Goal: Task Accomplishment & Management: Manage account settings

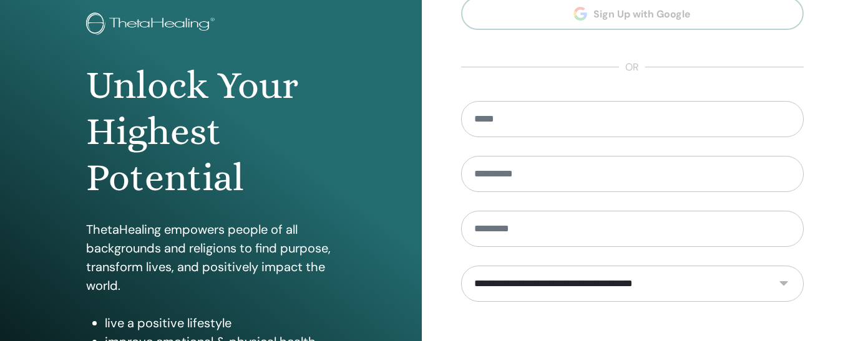
scroll to position [74, 0]
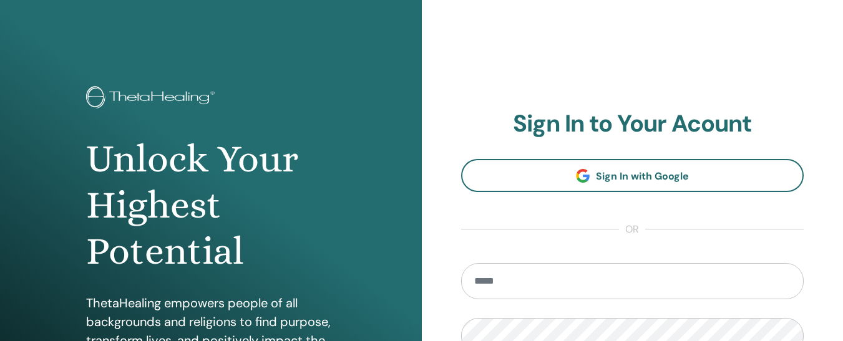
type input "**********"
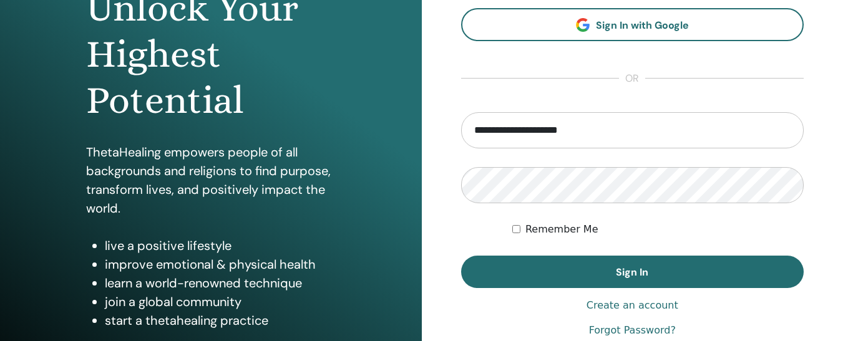
scroll to position [155, 0]
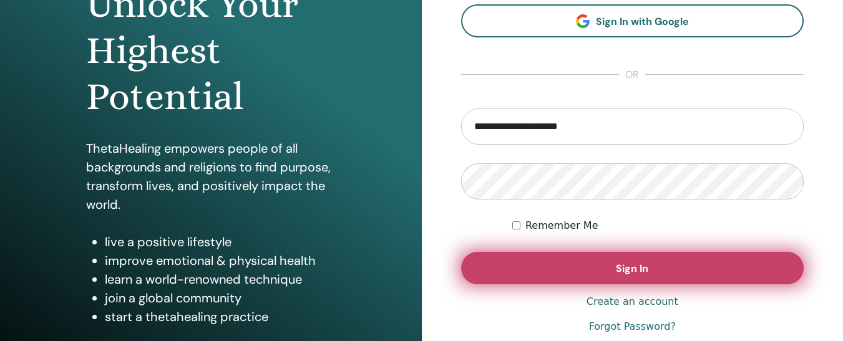
click at [639, 282] on button "Sign In" at bounding box center [632, 268] width 343 height 32
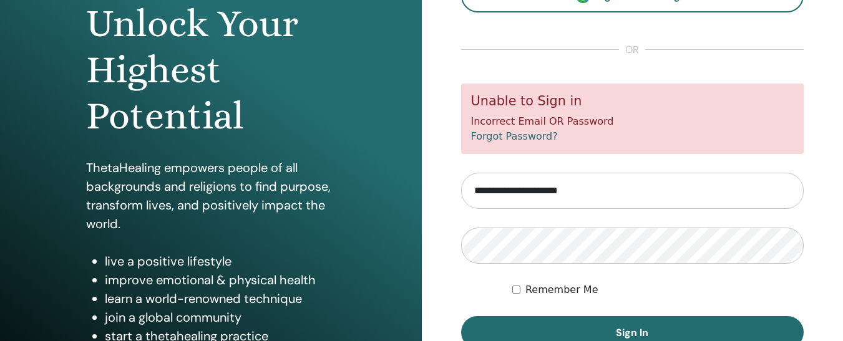
scroll to position [142, 0]
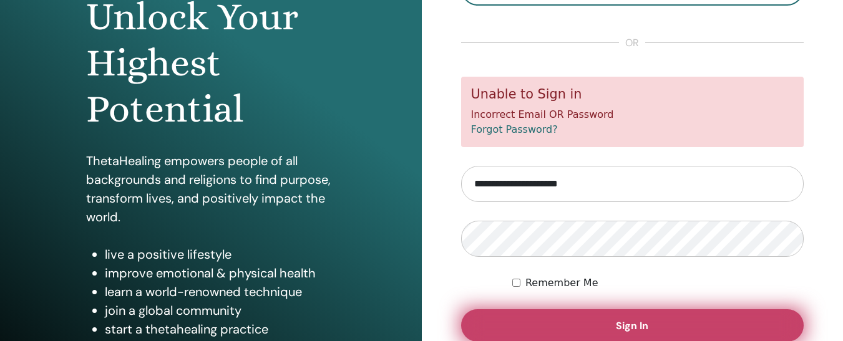
click at [578, 316] on button "Sign In" at bounding box center [632, 325] width 343 height 32
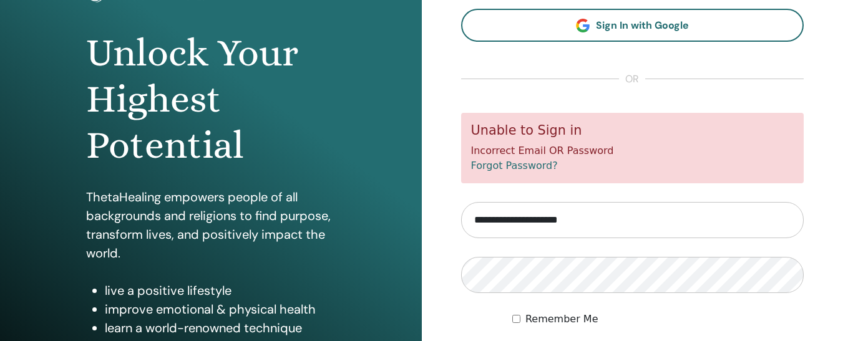
scroll to position [134, 0]
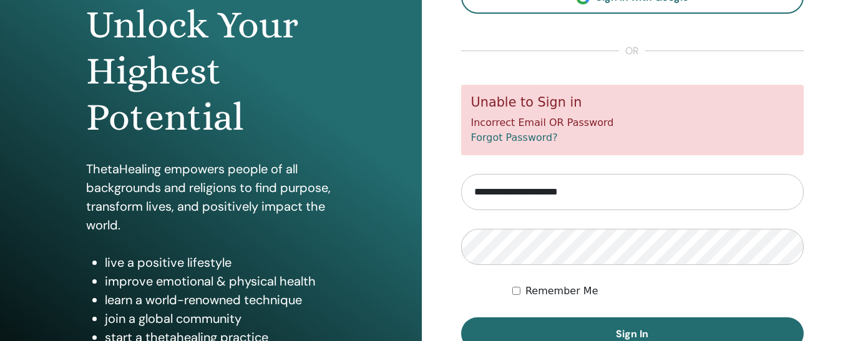
click at [466, 71] on section "**********" at bounding box center [632, 140] width 343 height 419
click at [461, 318] on button "Sign In" at bounding box center [632, 334] width 343 height 32
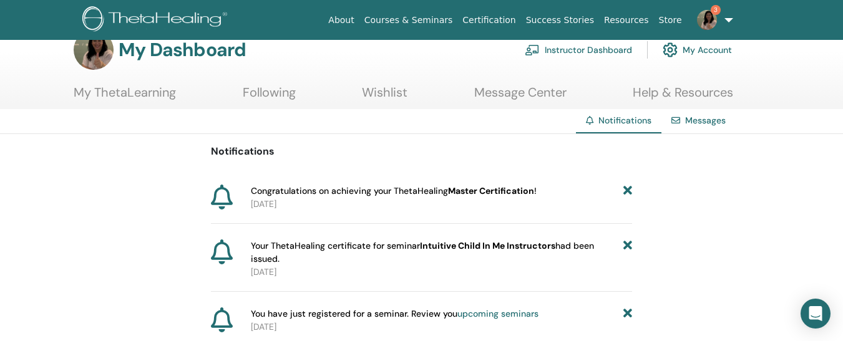
scroll to position [24, 0]
click at [547, 57] on link "Instructor Dashboard" at bounding box center [578, 50] width 107 height 27
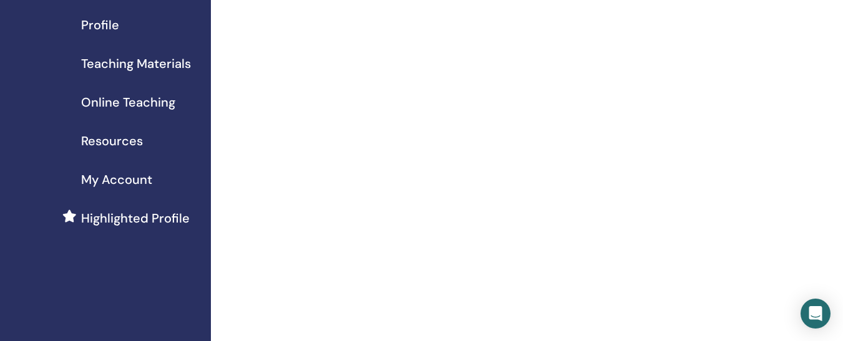
scroll to position [45, 0]
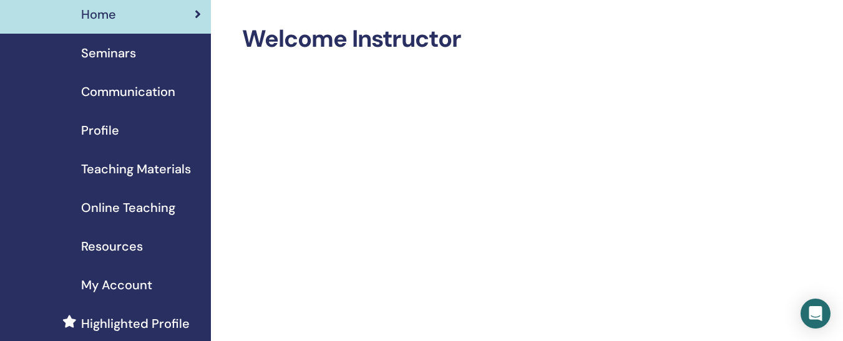
click at [152, 56] on div "Seminars" at bounding box center [105, 53] width 191 height 19
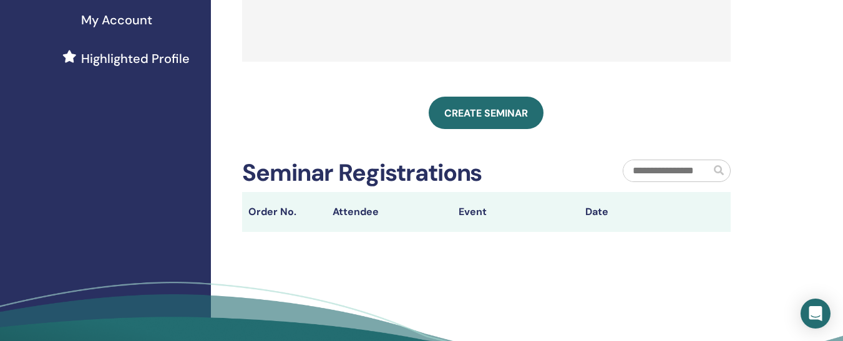
scroll to position [334, 0]
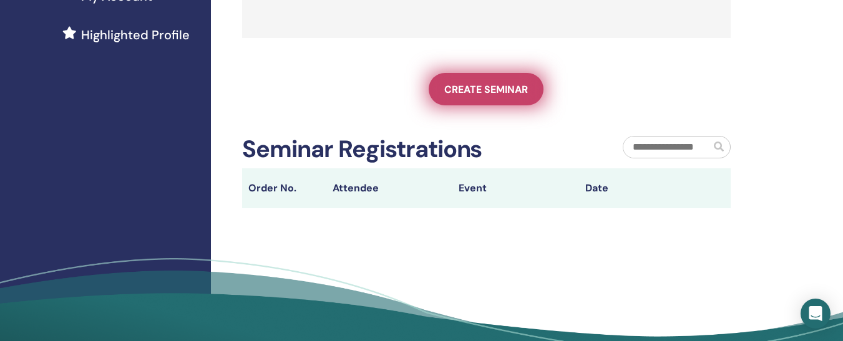
click at [460, 105] on link "Create seminar" at bounding box center [486, 89] width 115 height 32
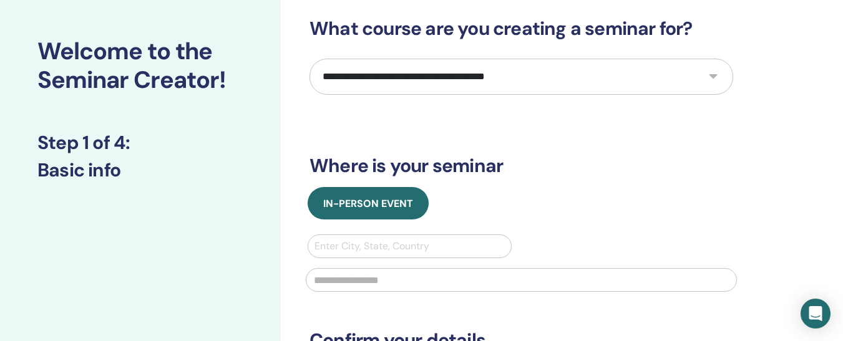
scroll to position [64, 0]
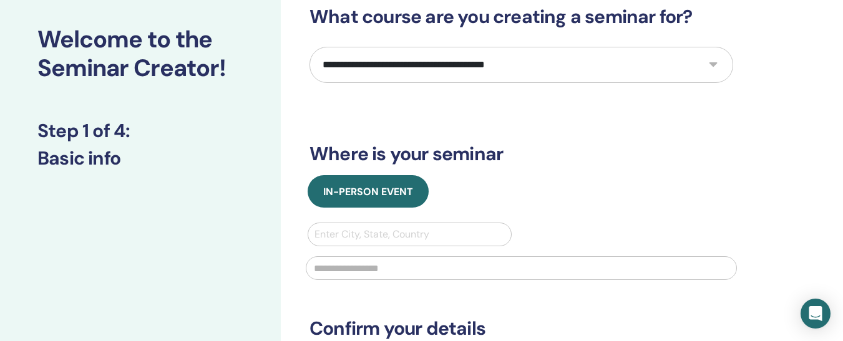
click at [632, 60] on select "**********" at bounding box center [521, 65] width 424 height 36
select select "*"
click at [309, 47] on select "**********" at bounding box center [521, 65] width 424 height 36
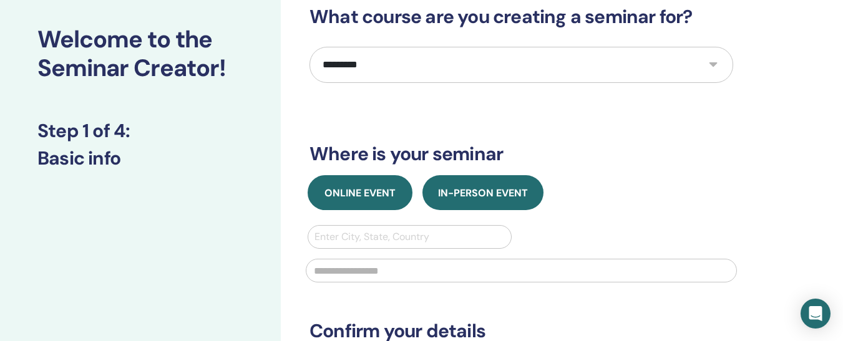
click at [376, 204] on button "Online Event" at bounding box center [360, 192] width 105 height 35
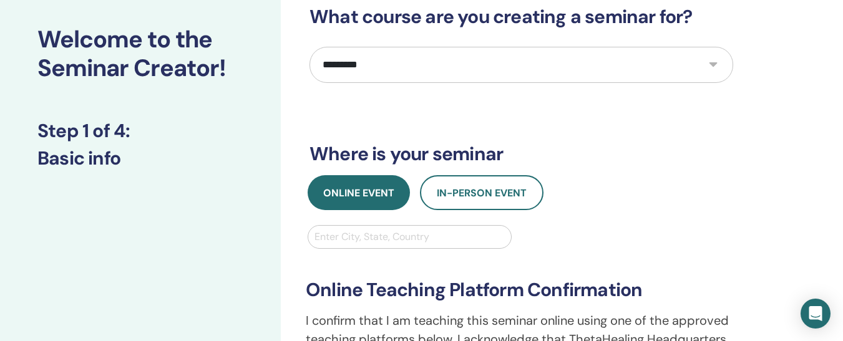
click at [370, 236] on div at bounding box center [409, 236] width 190 height 17
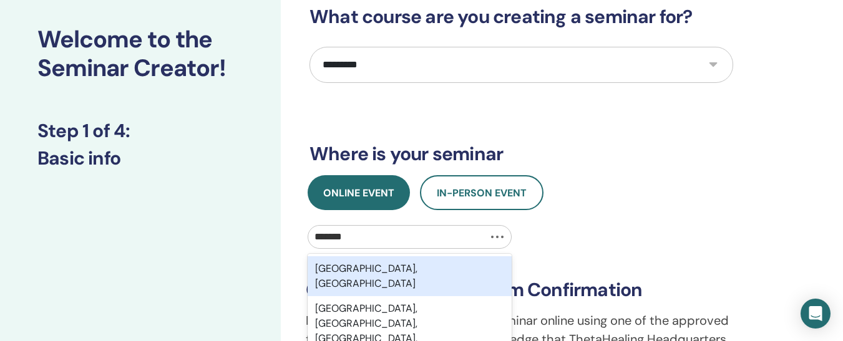
type input "********"
click at [365, 265] on div "Istanbul, TUR" at bounding box center [410, 276] width 204 height 40
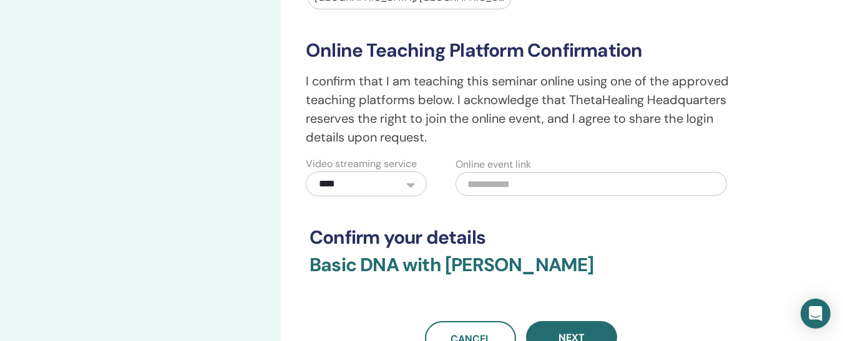
scroll to position [321, 0]
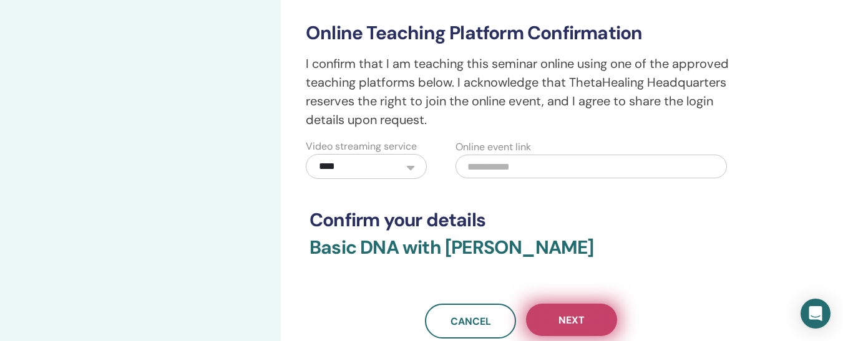
click at [588, 308] on button "Next" at bounding box center [571, 320] width 91 height 32
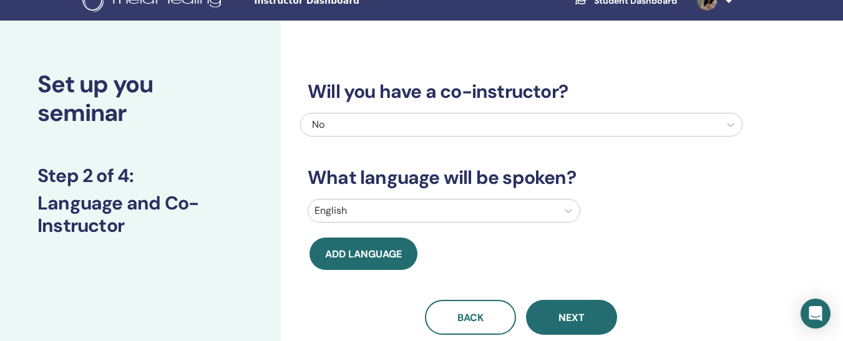
scroll to position [0, 0]
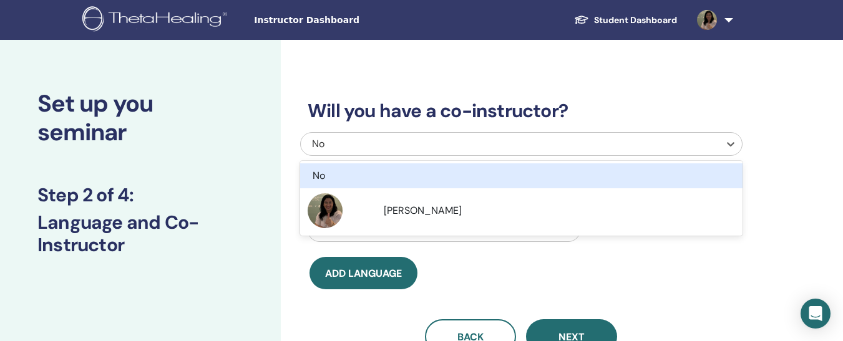
click at [556, 143] on div "No" at bounding box center [478, 144] width 333 height 15
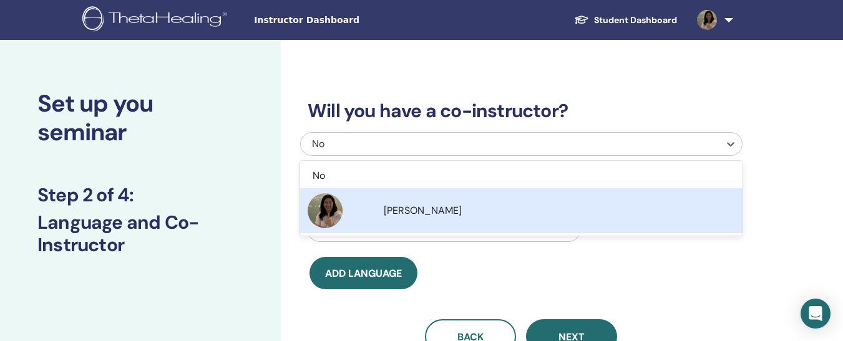
click at [497, 195] on div "[PERSON_NAME]" at bounding box center [521, 210] width 427 height 35
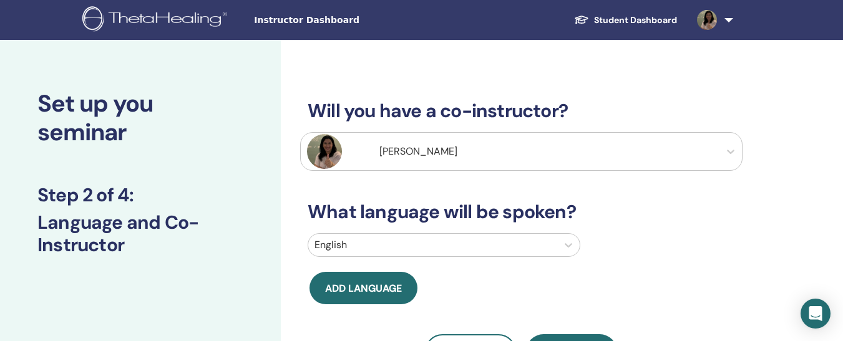
click at [470, 233] on div "Will you have a co-instructor? Ferda Duyal What language will be spoken? Englis…" at bounding box center [521, 219] width 442 height 299
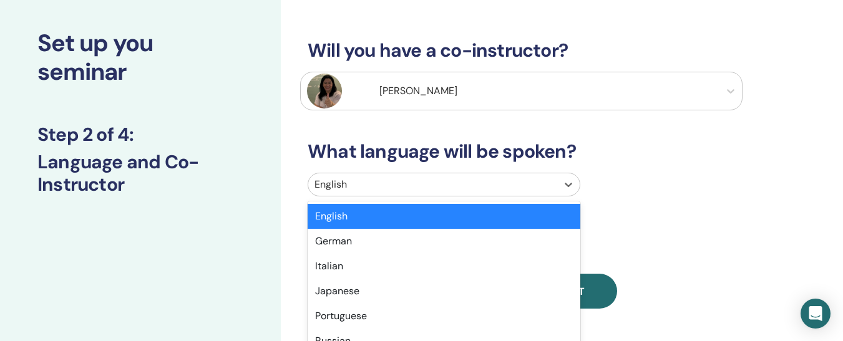
click at [475, 197] on div "option English selected, 1 of 47. 47 results available. Use Up and Down to choo…" at bounding box center [444, 185] width 273 height 24
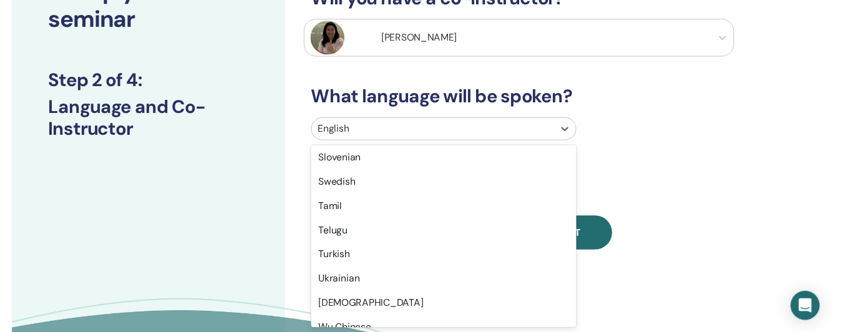
scroll to position [960, 0]
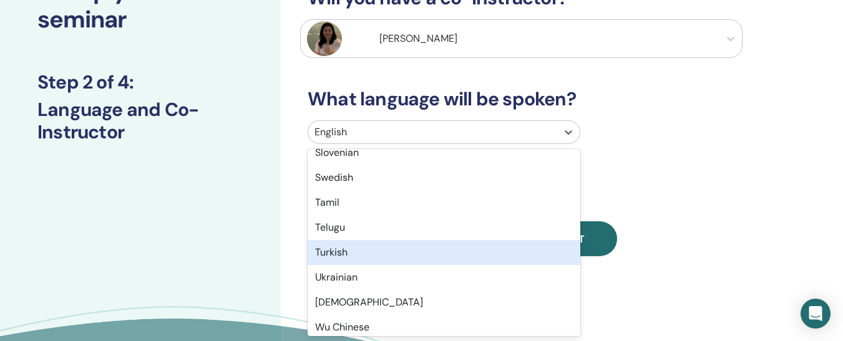
click at [409, 248] on div "Turkish" at bounding box center [444, 252] width 273 height 25
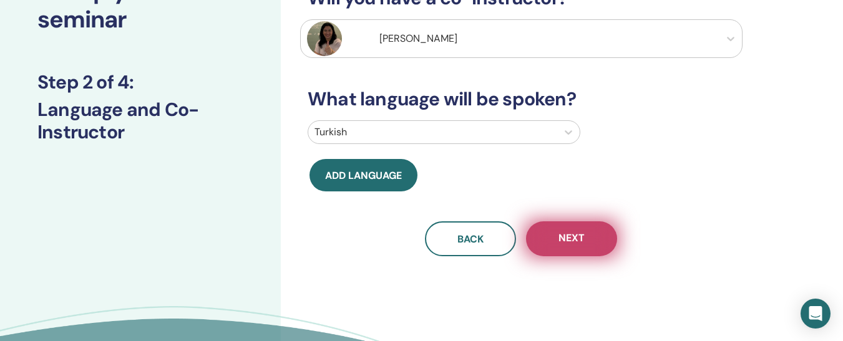
click at [586, 244] on button "Next" at bounding box center [571, 238] width 91 height 35
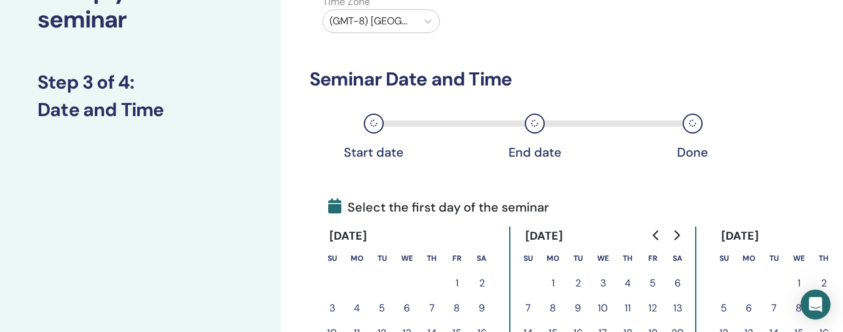
scroll to position [0, 0]
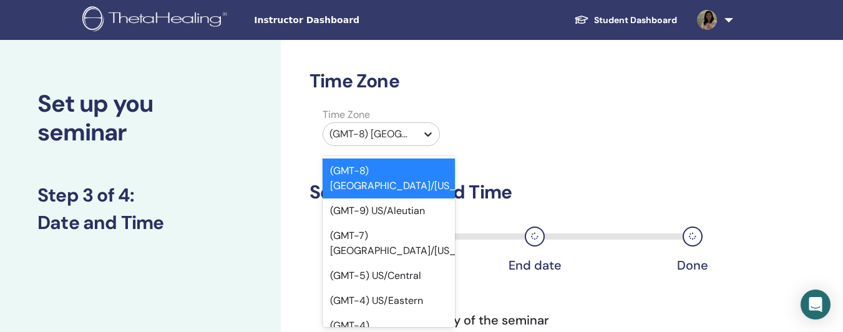
click at [418, 124] on div at bounding box center [428, 134] width 22 height 22
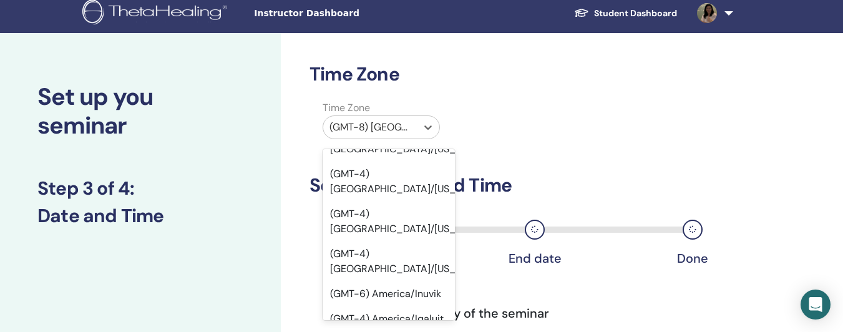
scroll to position [6857, 0]
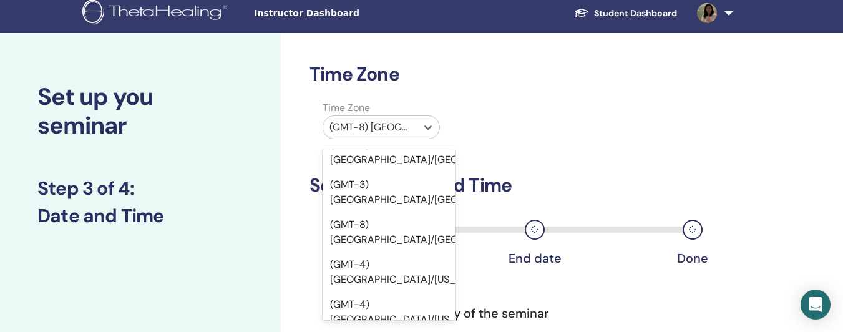
click at [414, 121] on div "(GMT-8) [GEOGRAPHIC_DATA]/[US_STATE]" at bounding box center [370, 127] width 94 height 22
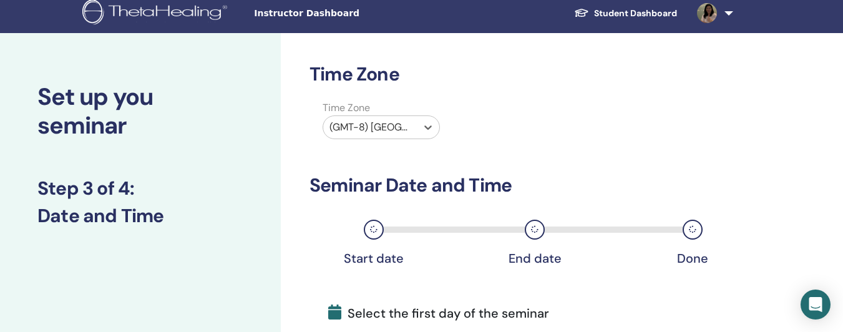
click at [414, 121] on div "(GMT-8) [GEOGRAPHIC_DATA]/[US_STATE]" at bounding box center [370, 127] width 94 height 22
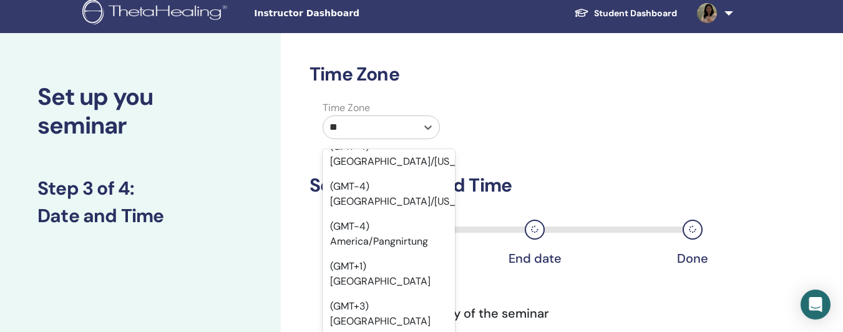
scroll to position [142, 0]
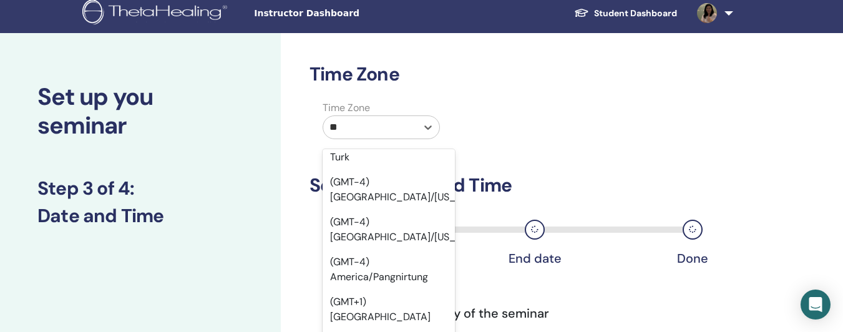
type input "***"
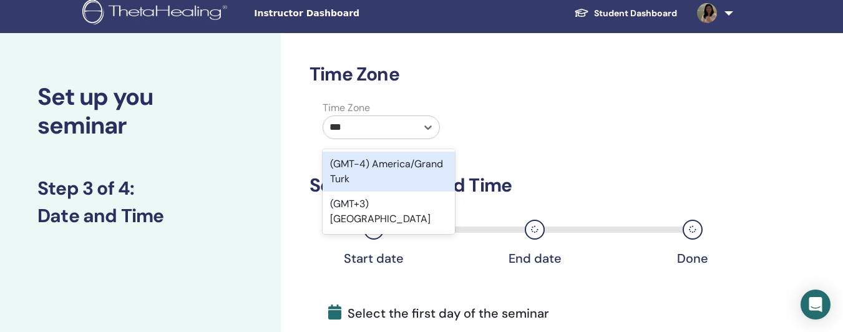
scroll to position [0, 0]
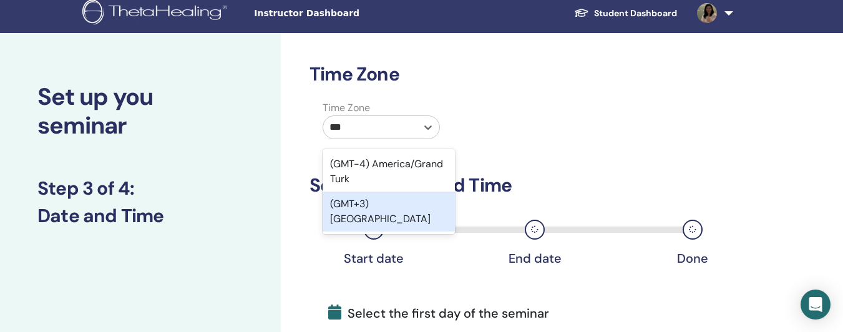
click at [382, 195] on div "(GMT+3) [GEOGRAPHIC_DATA]" at bounding box center [389, 212] width 132 height 40
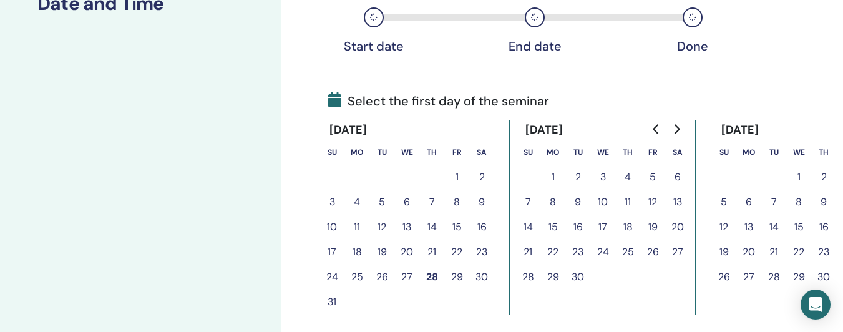
scroll to position [243, 0]
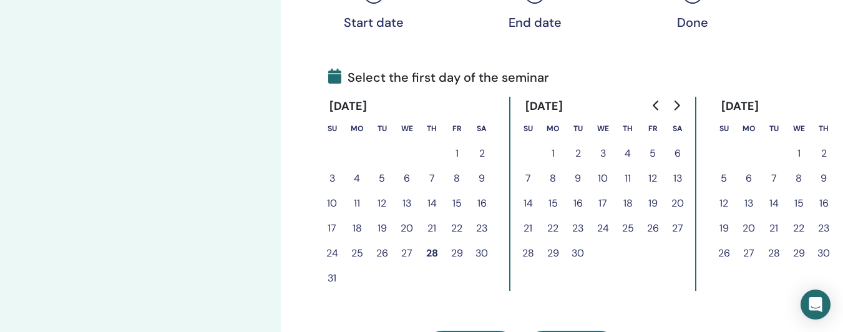
click at [560, 148] on button "1" at bounding box center [552, 153] width 25 height 25
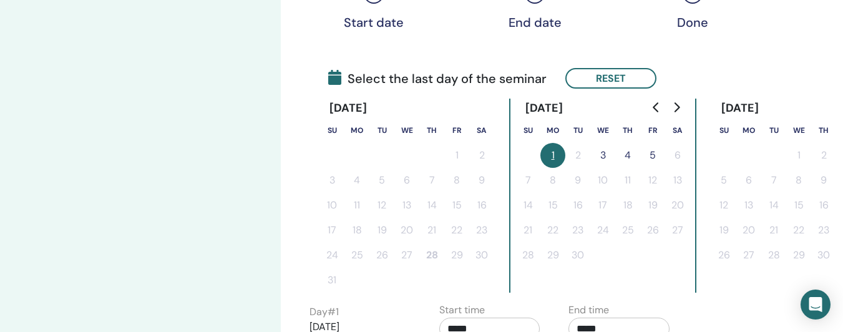
click at [597, 151] on button "3" at bounding box center [602, 155] width 25 height 25
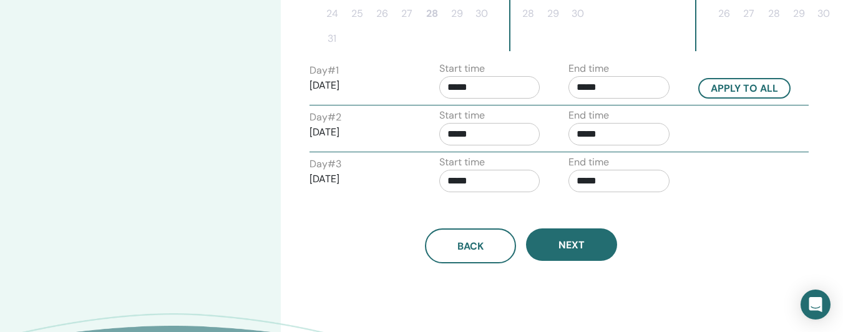
scroll to position [482, 0]
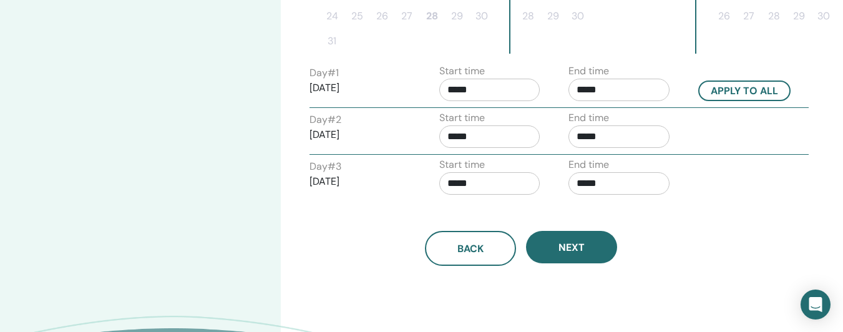
click at [469, 98] on input "*****" at bounding box center [489, 90] width 101 height 22
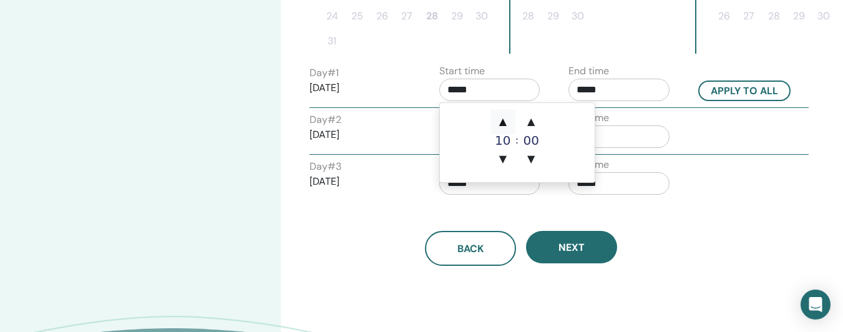
click at [510, 120] on span "▲" at bounding box center [502, 121] width 25 height 25
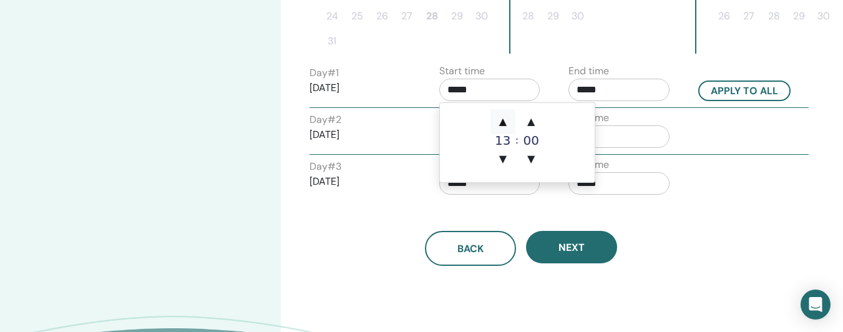
type input "*****"
click at [510, 120] on span "▲" at bounding box center [502, 121] width 25 height 25
click at [505, 138] on div "17" at bounding box center [502, 140] width 25 height 12
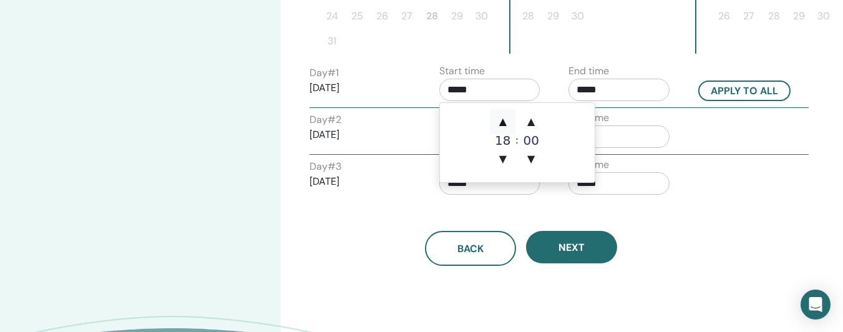
click at [512, 132] on span "▲" at bounding box center [502, 121] width 25 height 25
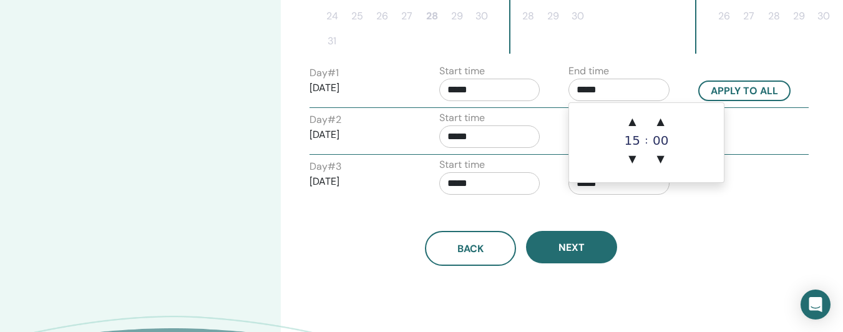
click at [583, 99] on input "*****" at bounding box center [618, 90] width 101 height 22
click at [635, 123] on span "▲" at bounding box center [632, 121] width 25 height 25
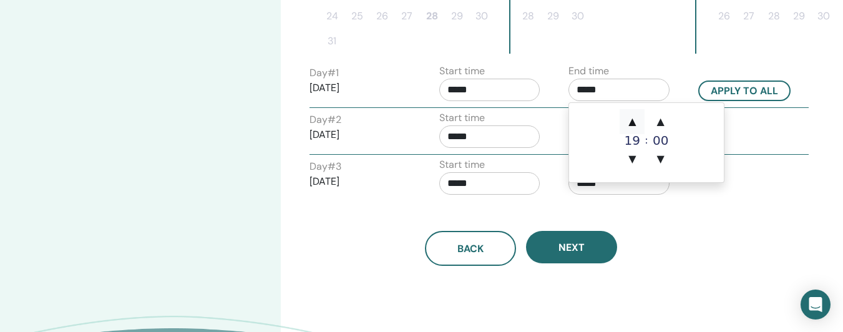
click at [635, 123] on span "▲" at bounding box center [632, 121] width 25 height 25
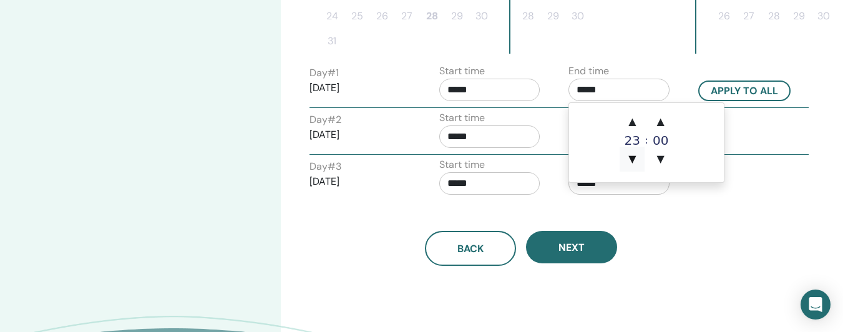
click at [638, 152] on span "▼" at bounding box center [632, 159] width 25 height 25
click at [631, 110] on span "▲" at bounding box center [632, 121] width 25 height 25
type input "*****"
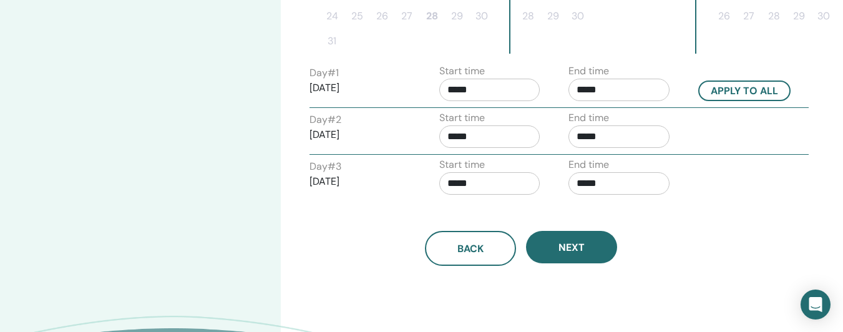
click at [559, 129] on div "End time *****" at bounding box center [624, 132] width 130 height 44
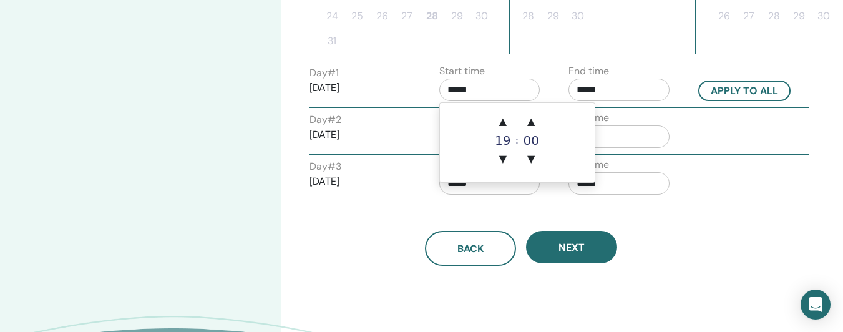
click at [460, 94] on input "*****" at bounding box center [489, 90] width 101 height 22
click at [507, 129] on span "▲" at bounding box center [502, 121] width 25 height 25
click at [505, 159] on span "▼" at bounding box center [502, 159] width 25 height 25
click at [507, 124] on span "▲" at bounding box center [502, 121] width 25 height 25
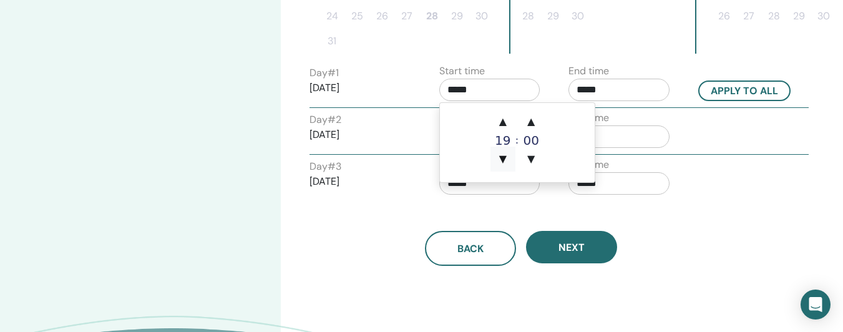
click at [504, 153] on span "▼" at bounding box center [502, 159] width 25 height 25
type input "*****"
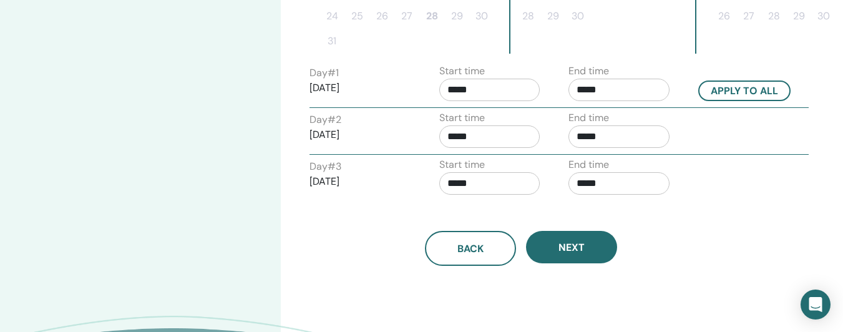
click at [517, 195] on div "Start time *****" at bounding box center [489, 179] width 101 height 44
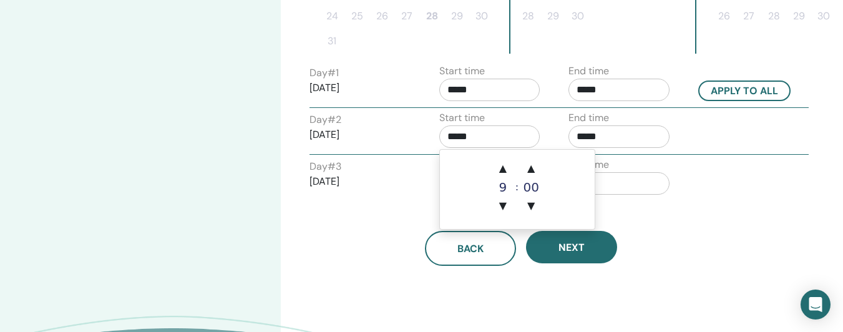
click at [497, 140] on input "*****" at bounding box center [489, 136] width 101 height 22
click at [507, 172] on span "▲" at bounding box center [502, 168] width 25 height 25
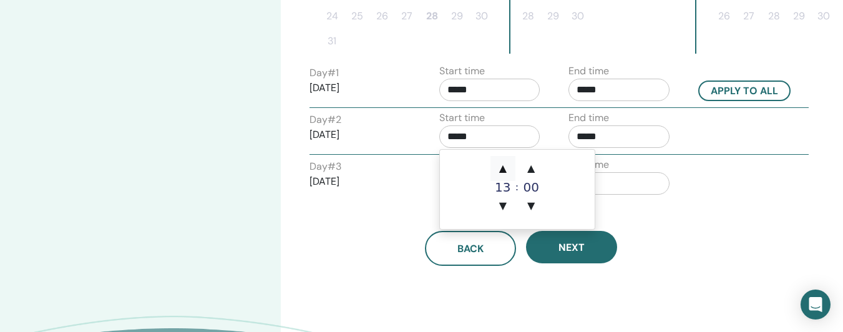
click at [507, 172] on span "▲" at bounding box center [502, 168] width 25 height 25
type input "*****"
click at [507, 172] on span "▲" at bounding box center [502, 168] width 25 height 25
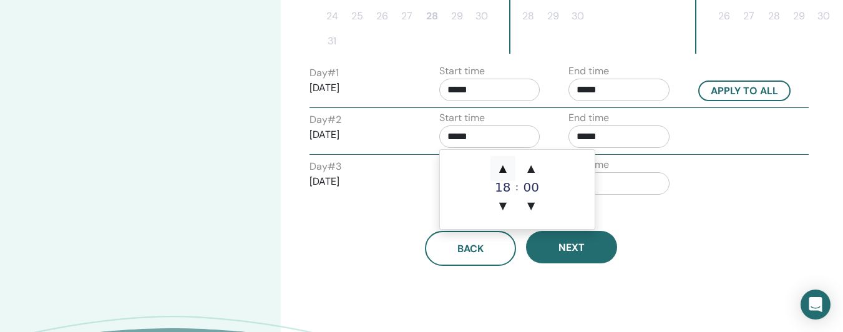
click at [507, 172] on span "▲" at bounding box center [502, 168] width 25 height 25
click at [506, 202] on span "▼" at bounding box center [502, 205] width 25 height 25
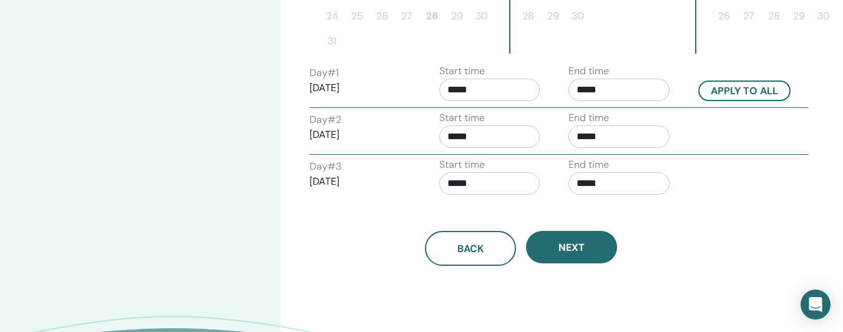
click at [639, 203] on div "Back Next" at bounding box center [521, 233] width 442 height 65
click at [615, 143] on input "*****" at bounding box center [618, 136] width 101 height 22
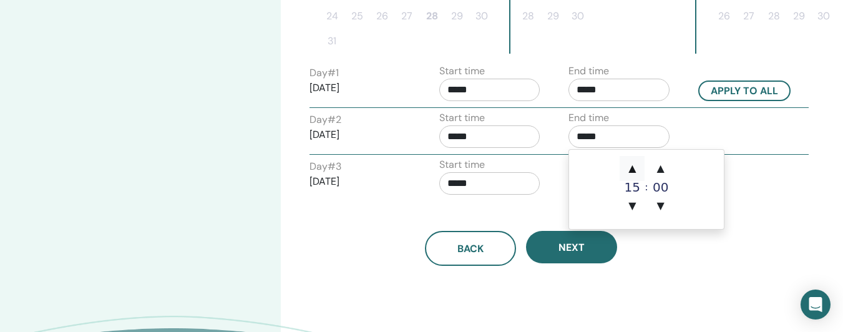
click at [628, 170] on span "▲" at bounding box center [632, 168] width 25 height 25
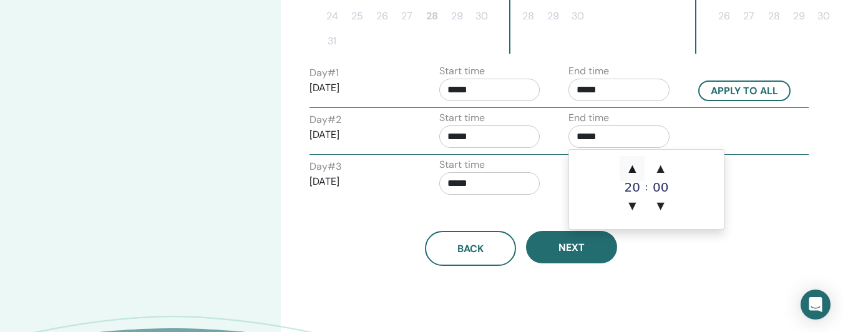
type input "*****"
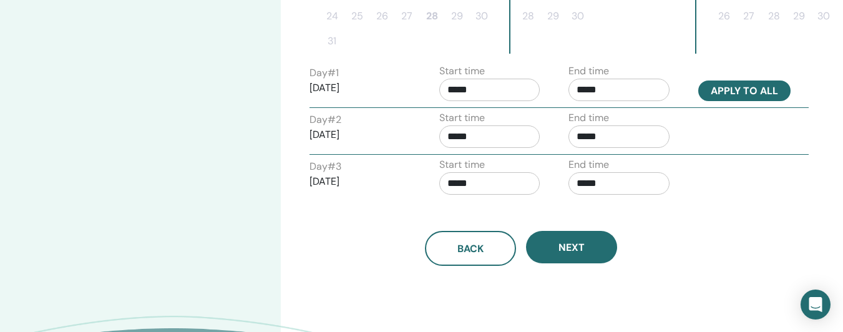
click at [755, 97] on button "Apply to all" at bounding box center [744, 90] width 92 height 21
type input "*****"
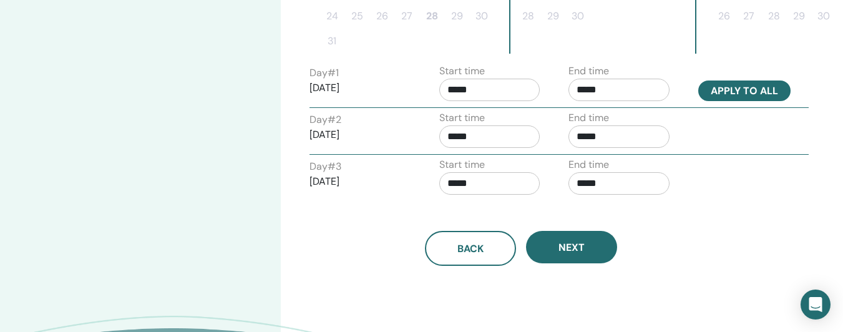
click at [755, 97] on button "Apply to all" at bounding box center [744, 90] width 92 height 21
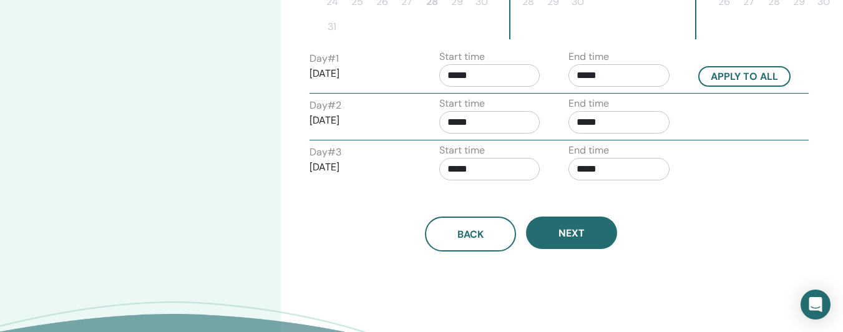
scroll to position [567, 0]
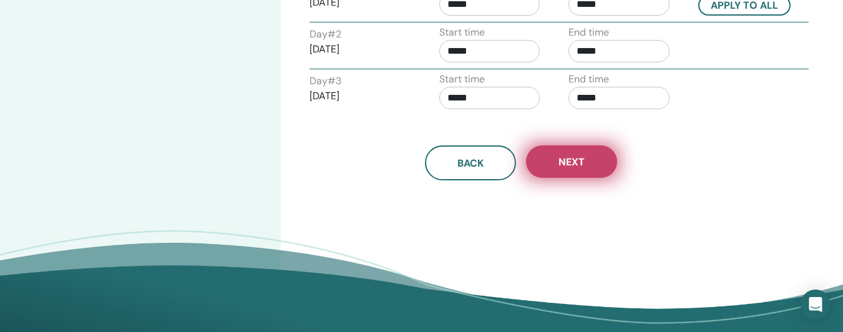
click at [575, 153] on button "Next" at bounding box center [571, 161] width 91 height 32
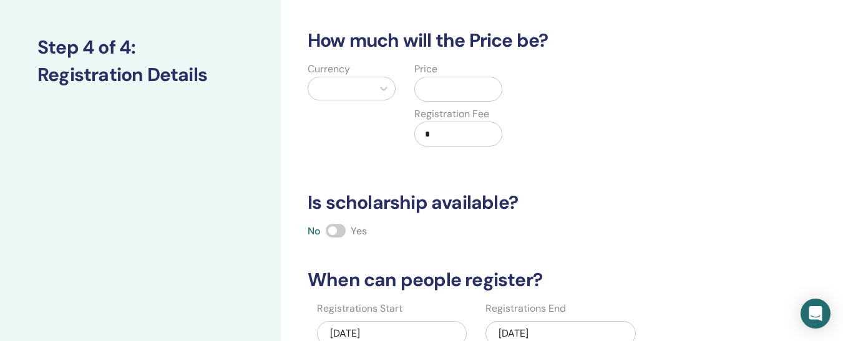
scroll to position [0, 0]
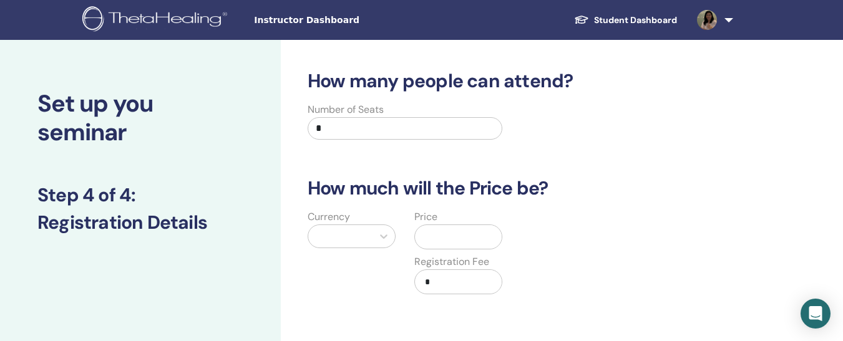
click at [382, 129] on input "*" at bounding box center [405, 128] width 195 height 22
type input "**"
click at [355, 234] on div at bounding box center [340, 236] width 52 height 17
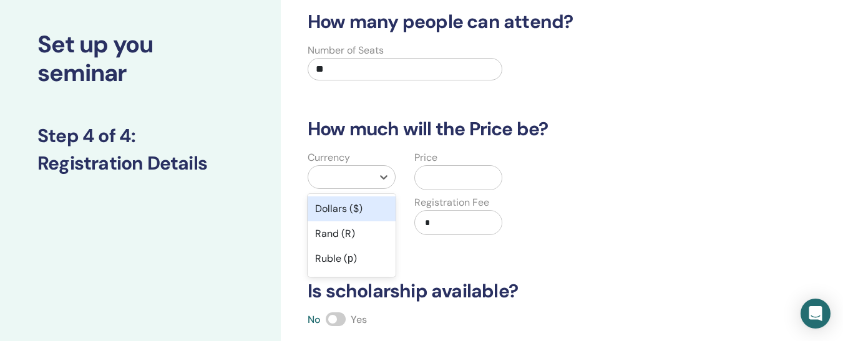
scroll to position [104, 0]
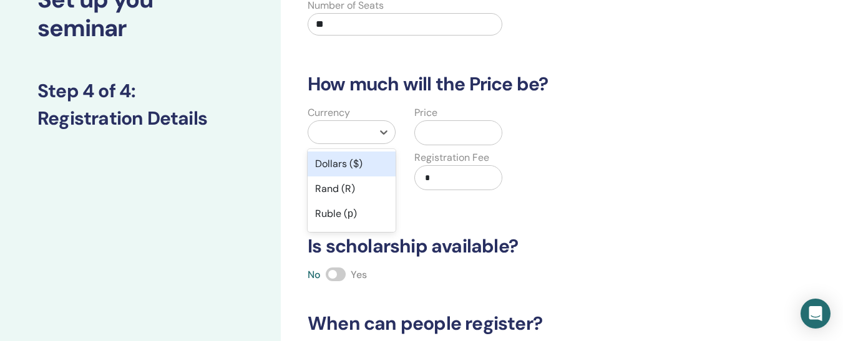
click at [360, 160] on div "Dollars ($)" at bounding box center [352, 164] width 88 height 25
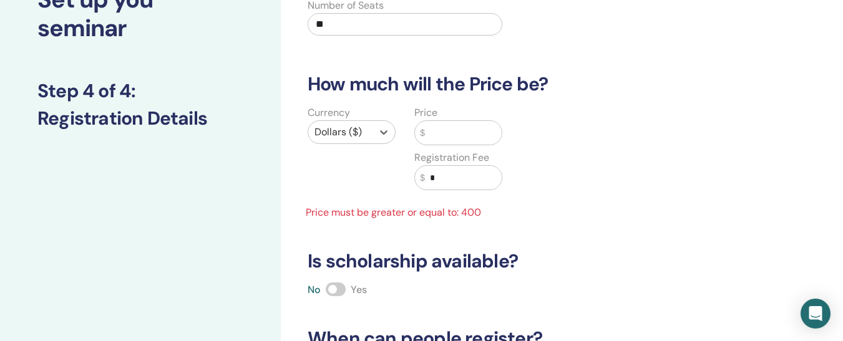
click at [477, 124] on input "text" at bounding box center [463, 133] width 77 height 24
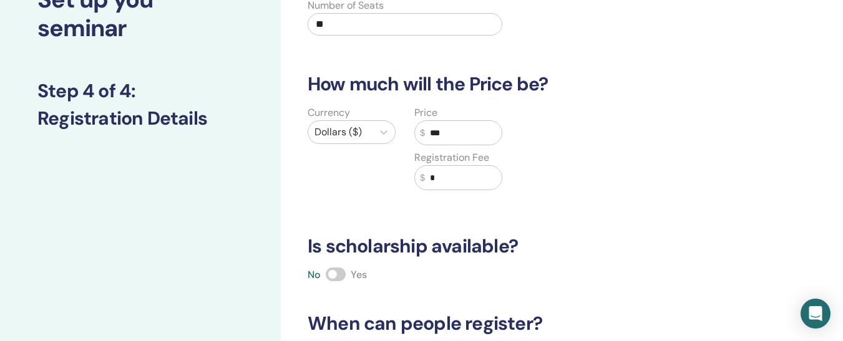
click at [591, 227] on div "How many people can attend? Number of Seats ** How much will the Price be? Curr…" at bounding box center [521, 215] width 442 height 498
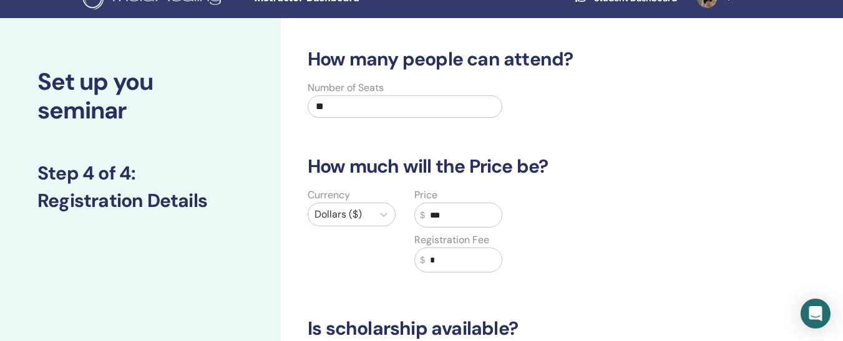
scroll to position [74, 0]
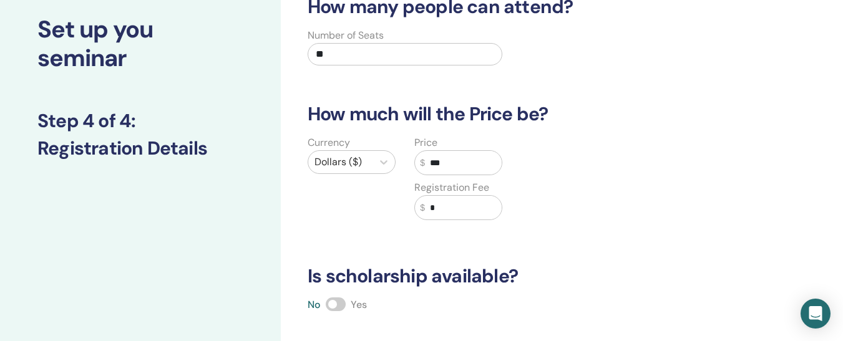
click at [331, 168] on div at bounding box center [340, 161] width 52 height 17
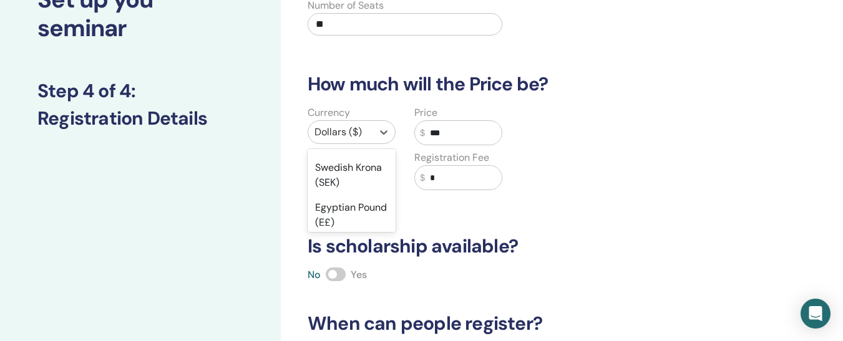
scroll to position [1162, 0]
click at [369, 98] on div "Turkish Lira (₺)" at bounding box center [352, 85] width 88 height 25
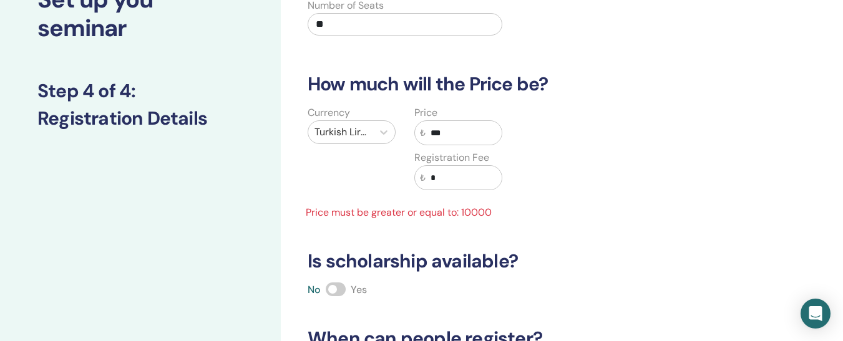
click at [439, 133] on input "***" at bounding box center [463, 133] width 76 height 24
click at [473, 131] on input "***" at bounding box center [463, 133] width 76 height 24
type input "*"
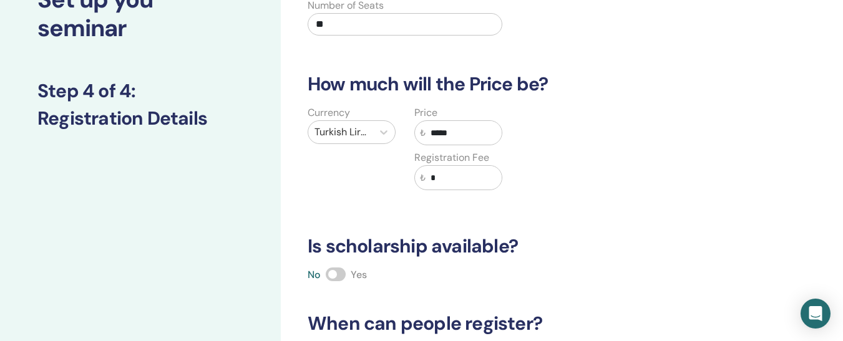
type input "*****"
click at [556, 250] on h3 "Is scholarship available?" at bounding box center [521, 246] width 442 height 22
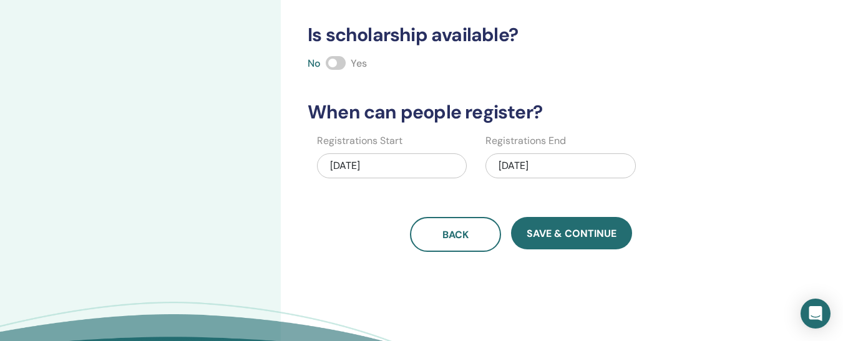
scroll to position [344, 0]
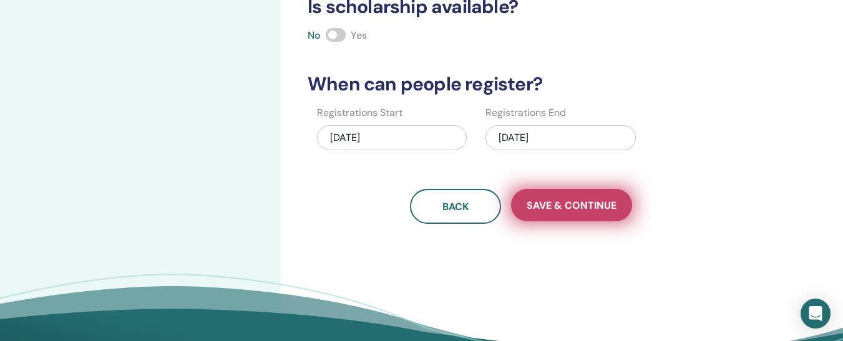
click at [615, 208] on span "Save & Continue" at bounding box center [572, 205] width 90 height 13
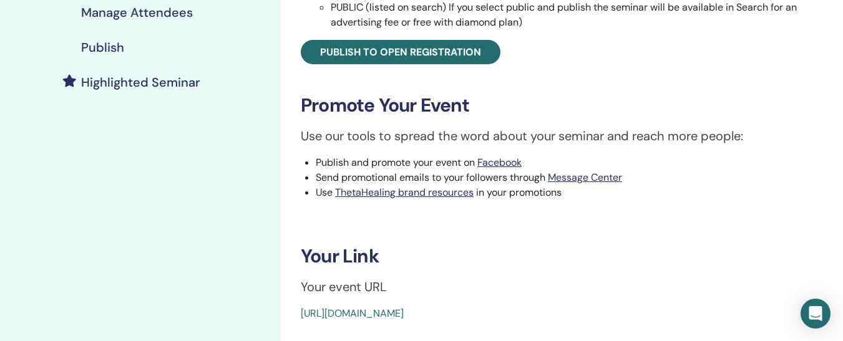
scroll to position [238, 0]
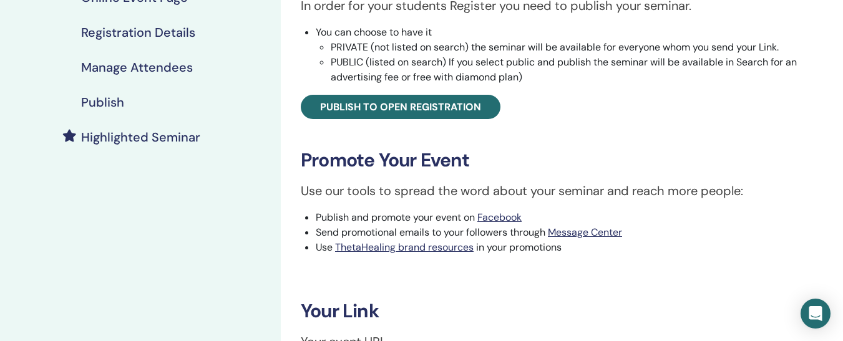
click at [99, 95] on h4 "Publish" at bounding box center [102, 102] width 43 height 15
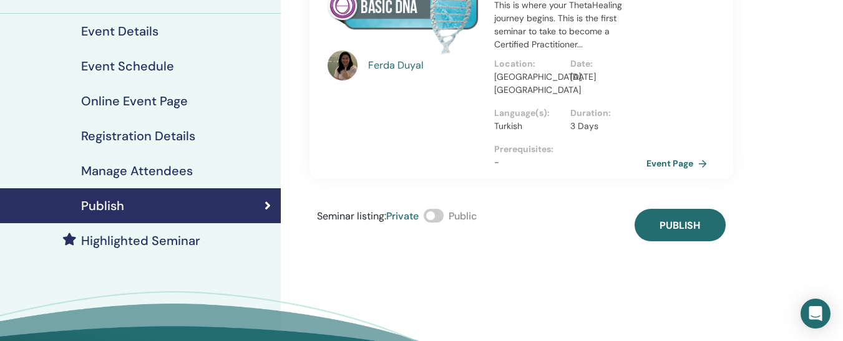
scroll to position [130, 0]
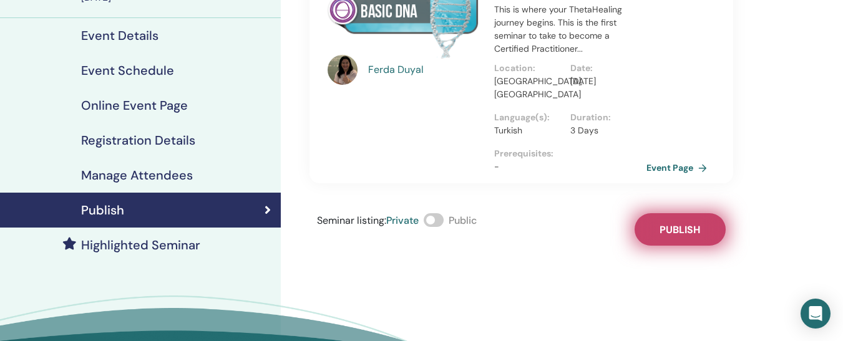
click at [672, 223] on button "Publish" at bounding box center [679, 229] width 91 height 32
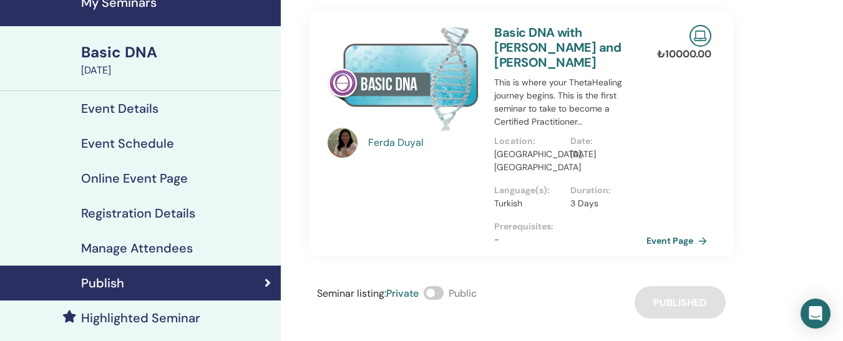
scroll to position [59, 0]
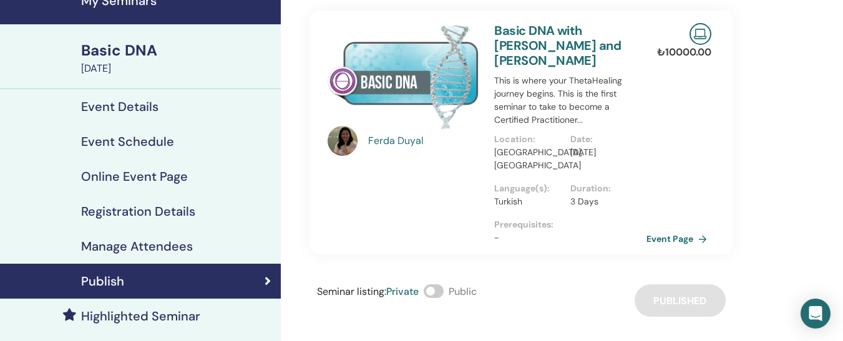
click at [159, 75] on div "September 01, 2025" at bounding box center [177, 68] width 192 height 15
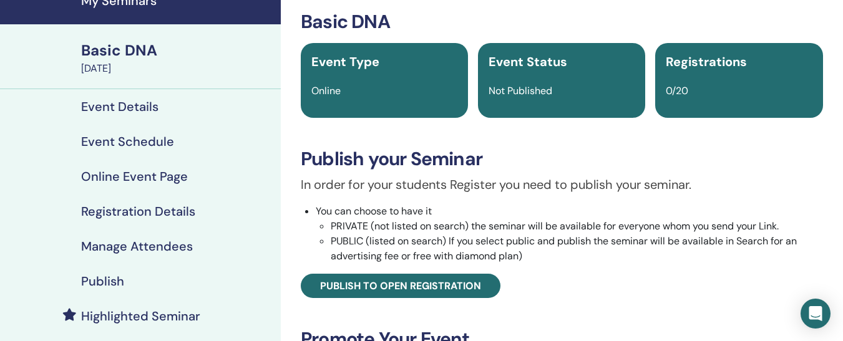
click at [159, 75] on div "September 01, 2025" at bounding box center [177, 68] width 192 height 15
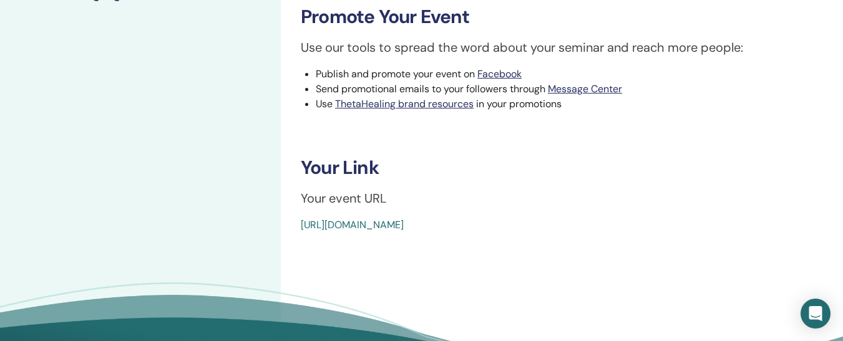
scroll to position [376, 0]
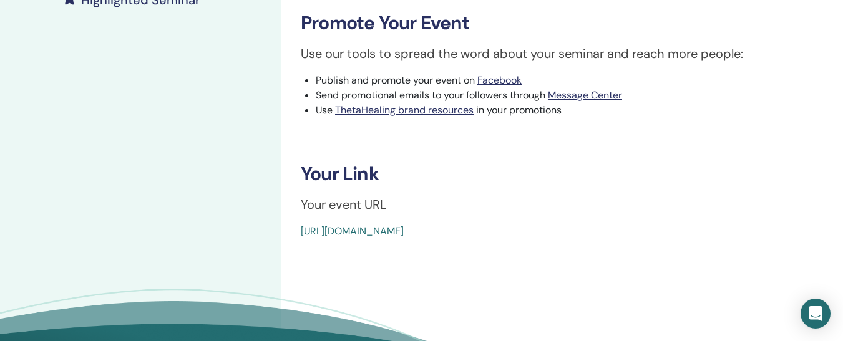
drag, startPoint x: 585, startPoint y: 224, endPoint x: 301, endPoint y: 228, distance: 284.5
click at [301, 228] on div "https://www.thetahealing.com/seminar-375924-details.html" at bounding box center [518, 231] width 435 height 15
copy link "https://www.thetahealing.com/seminar-375924-details.html"
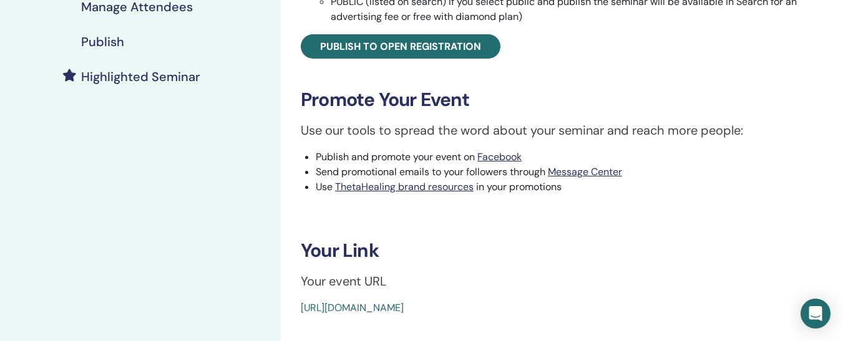
scroll to position [0, 0]
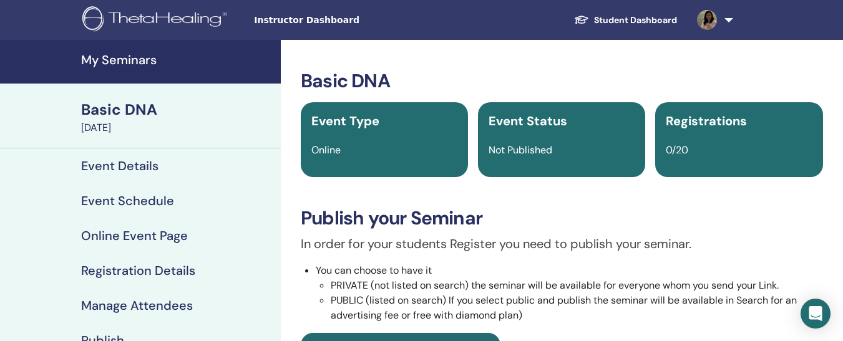
click at [131, 112] on div "Basic DNA" at bounding box center [177, 109] width 192 height 21
click at [598, 11] on link "Student Dashboard" at bounding box center [625, 20] width 123 height 23
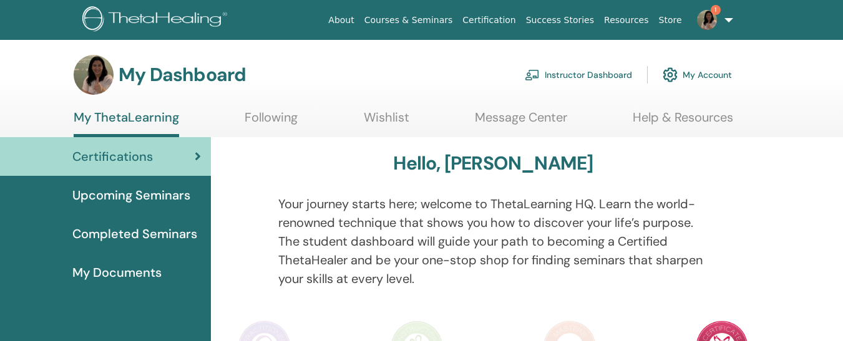
click at [708, 27] on img at bounding box center [707, 20] width 20 height 20
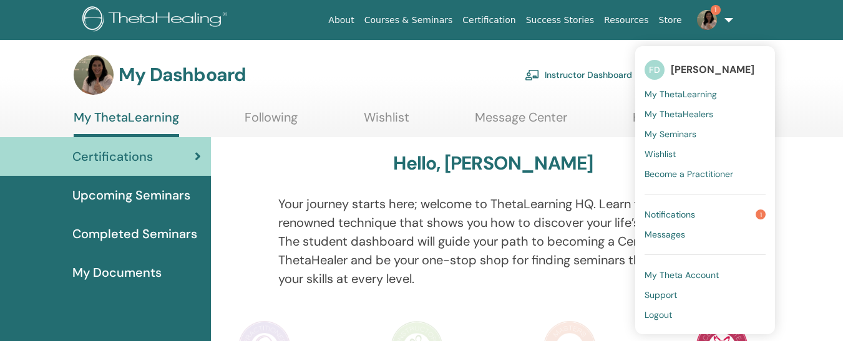
click at [668, 221] on link "Notifications 1" at bounding box center [704, 215] width 121 height 20
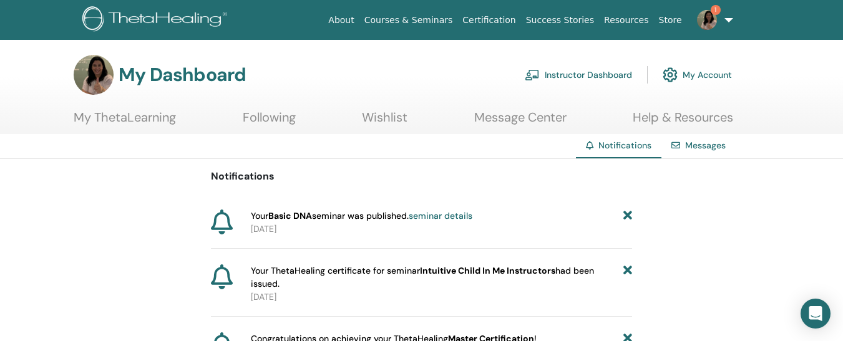
click at [702, 17] on img at bounding box center [707, 20] width 20 height 20
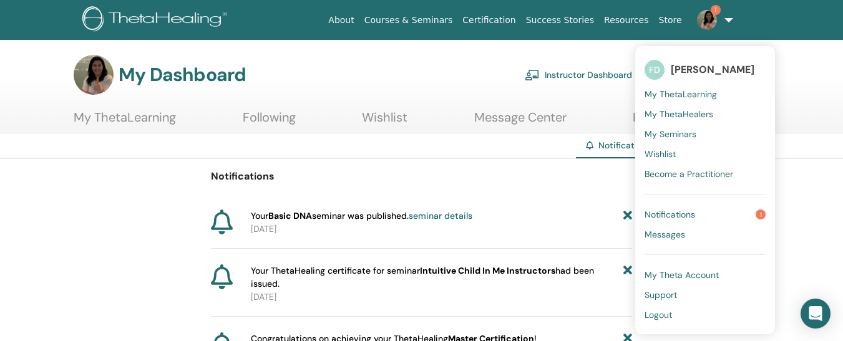
click at [680, 74] on span "[PERSON_NAME]" at bounding box center [713, 69] width 84 height 13
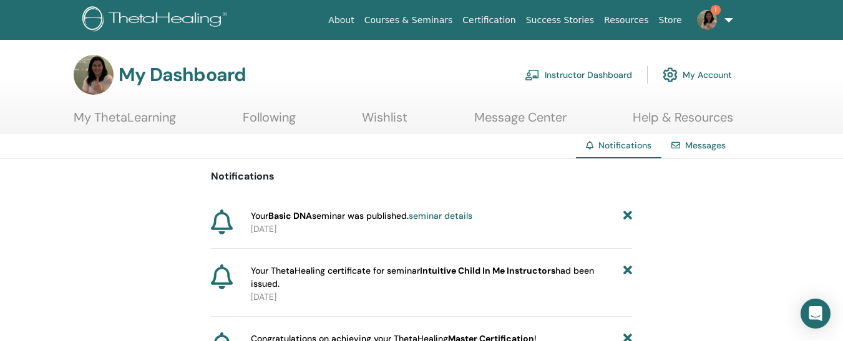
click at [587, 81] on link "Instructor Dashboard" at bounding box center [578, 74] width 107 height 27
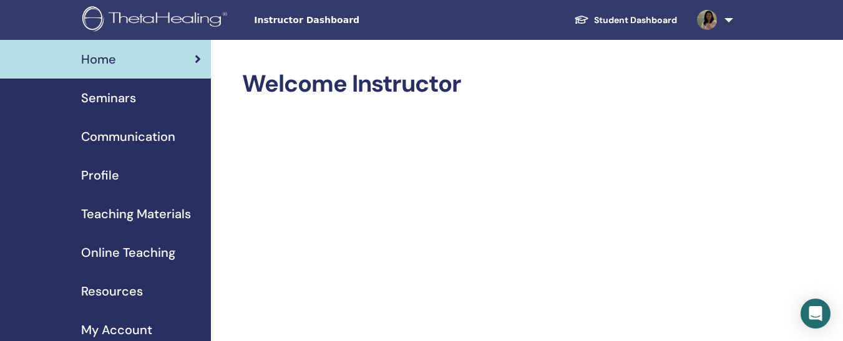
click at [106, 105] on span "Seminars" at bounding box center [108, 98] width 55 height 19
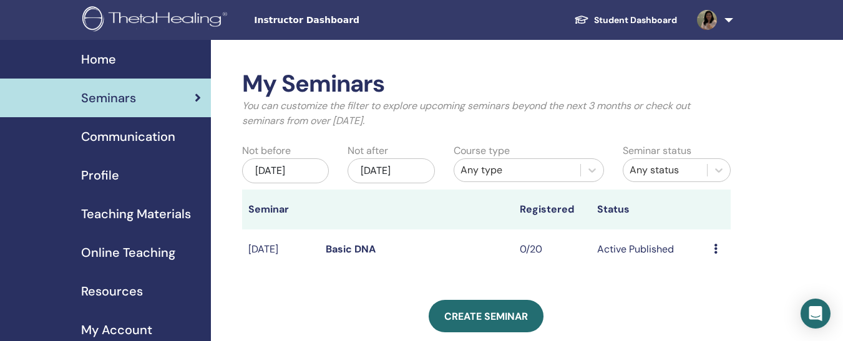
scroll to position [299, 0]
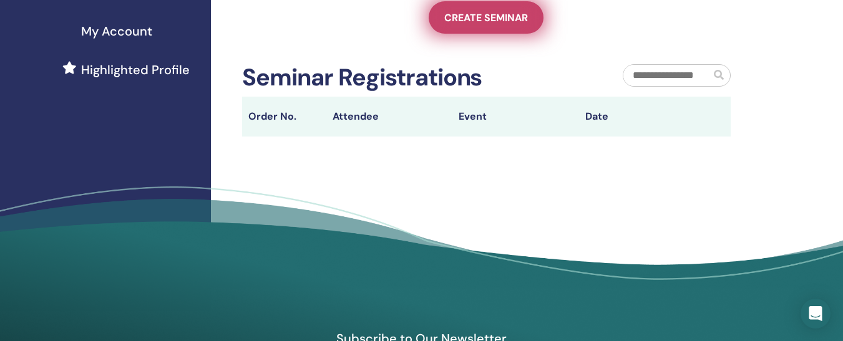
click at [493, 24] on span "Create seminar" at bounding box center [486, 17] width 84 height 13
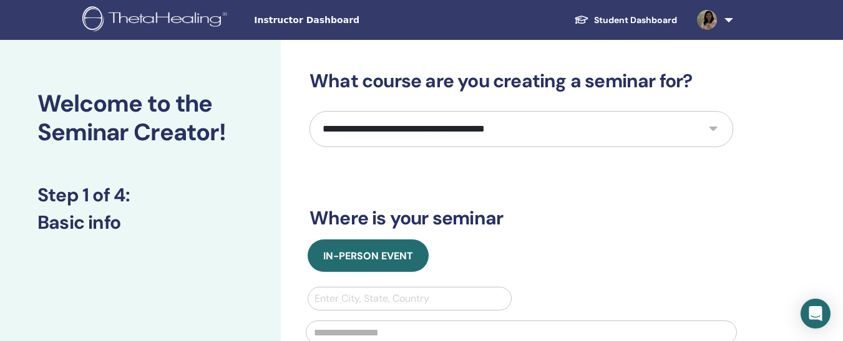
click at [578, 128] on select "**********" at bounding box center [521, 129] width 424 height 36
select select "*"
click at [309, 111] on select "**********" at bounding box center [521, 129] width 424 height 36
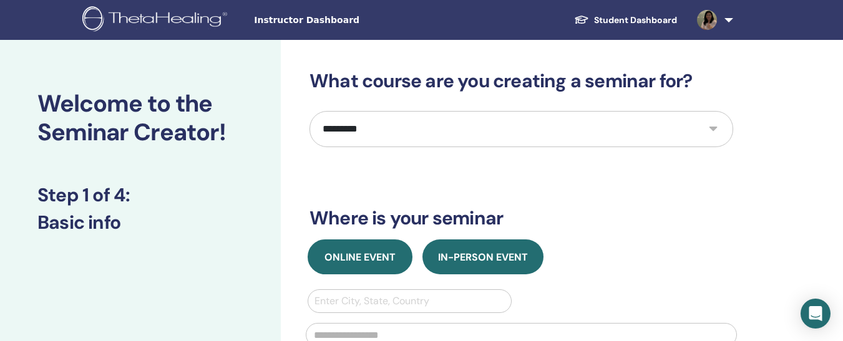
click at [372, 244] on button "Online Event" at bounding box center [360, 257] width 105 height 35
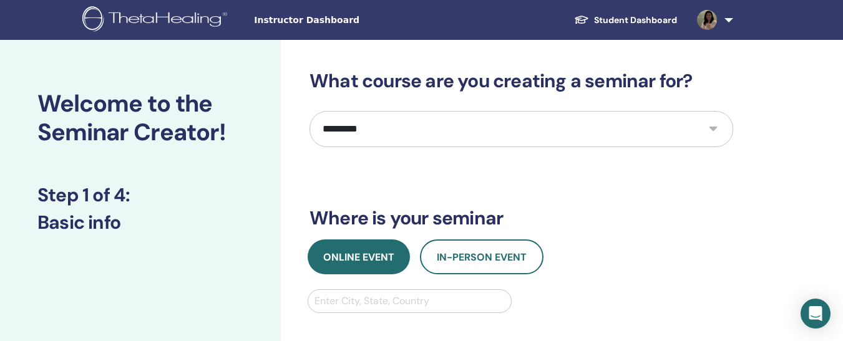
scroll to position [12, 0]
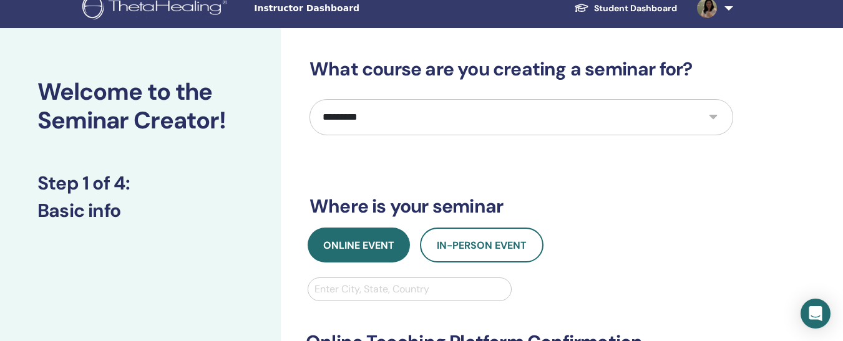
click at [346, 298] on div at bounding box center [409, 289] width 190 height 17
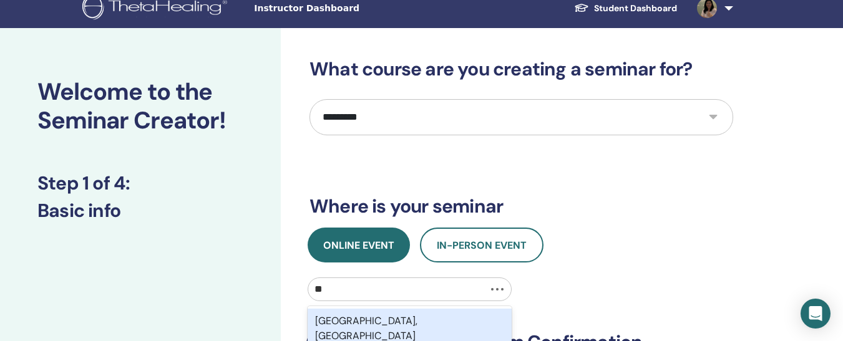
type input "*"
type input "*******"
click at [351, 316] on div "[GEOGRAPHIC_DATA], [GEOGRAPHIC_DATA]" at bounding box center [410, 329] width 204 height 40
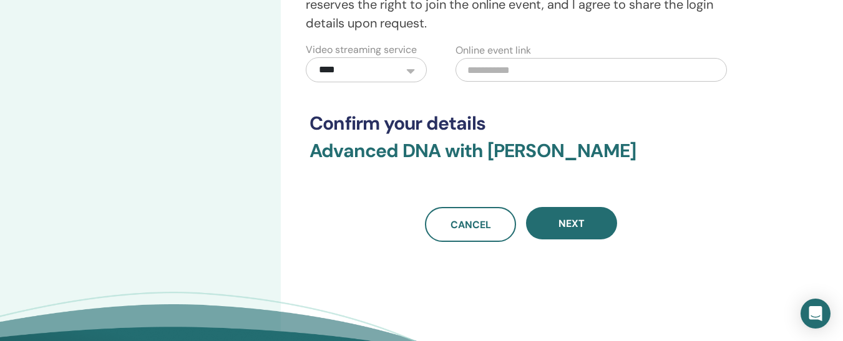
scroll to position [420, 0]
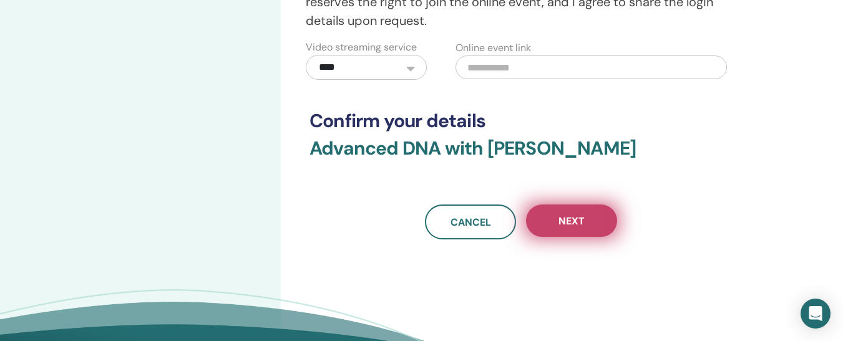
click at [560, 225] on span "Next" at bounding box center [571, 221] width 26 height 13
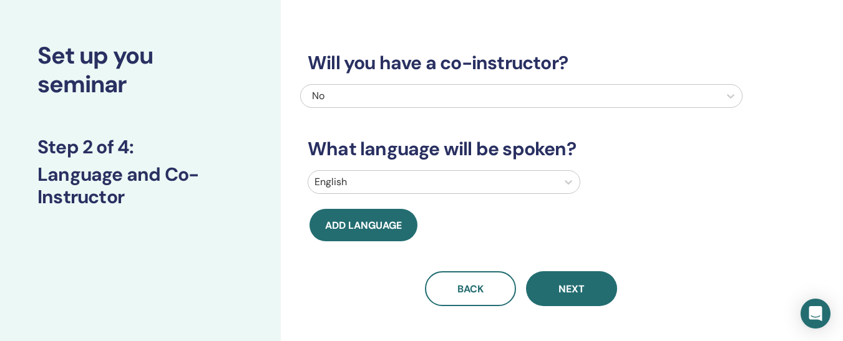
scroll to position [0, 0]
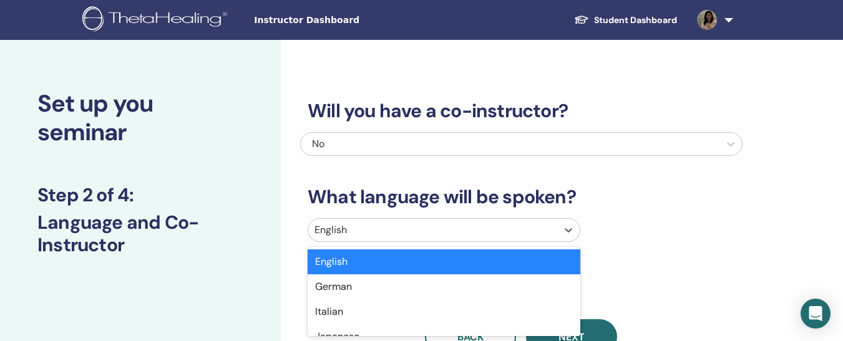
click at [459, 236] on div at bounding box center [432, 229] width 236 height 17
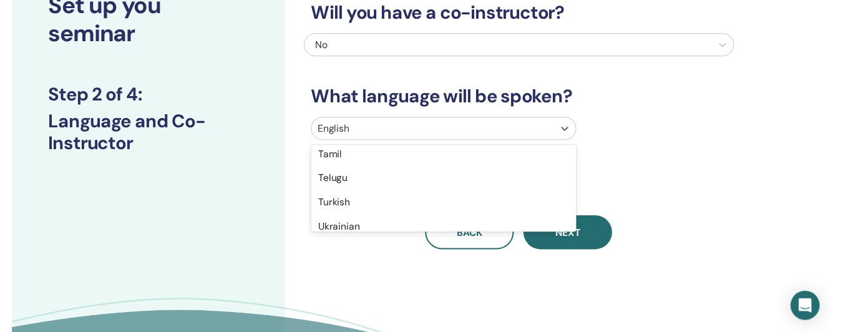
scroll to position [1016, 0]
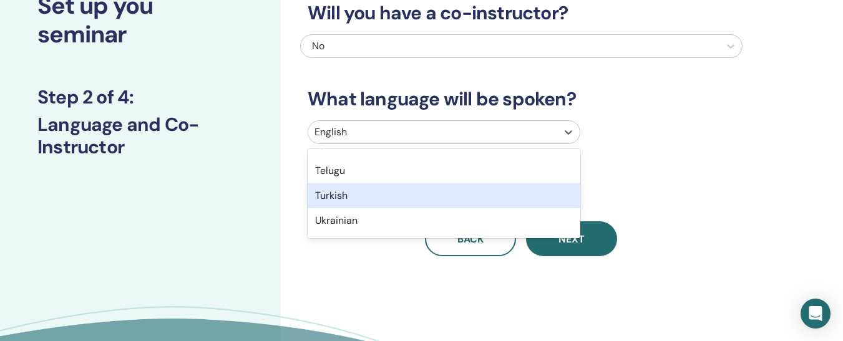
click at [416, 203] on div "Turkish" at bounding box center [444, 195] width 273 height 25
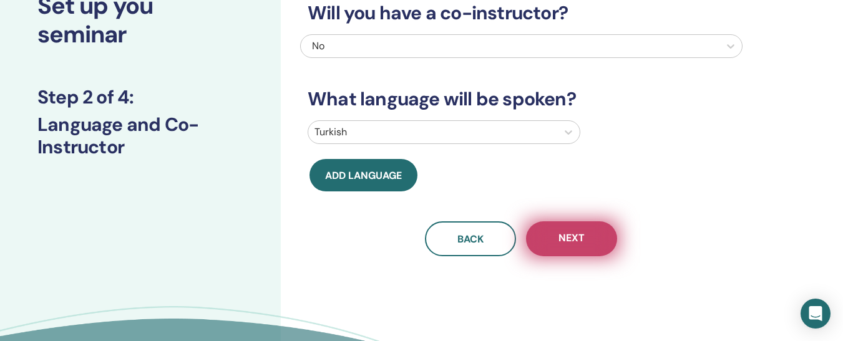
click at [561, 243] on span "Next" at bounding box center [571, 239] width 26 height 16
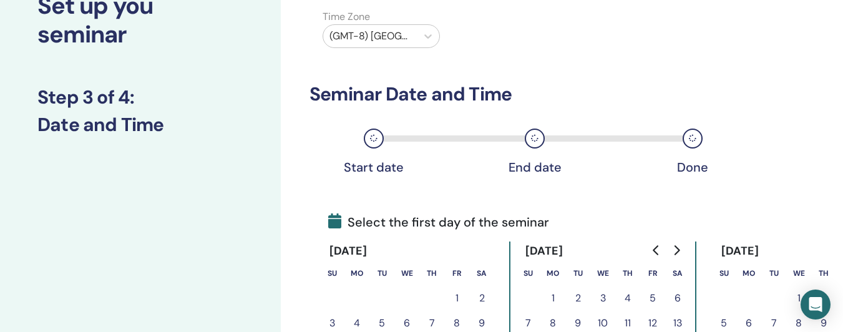
click at [395, 41] on div at bounding box center [369, 35] width 81 height 17
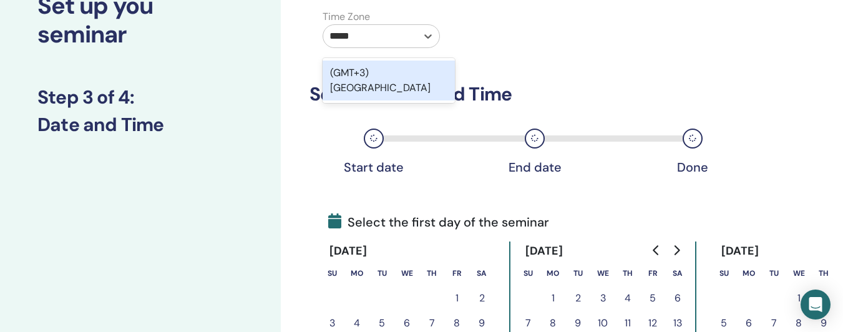
type input "******"
click at [394, 66] on div "(GMT+3) [GEOGRAPHIC_DATA]" at bounding box center [389, 81] width 132 height 40
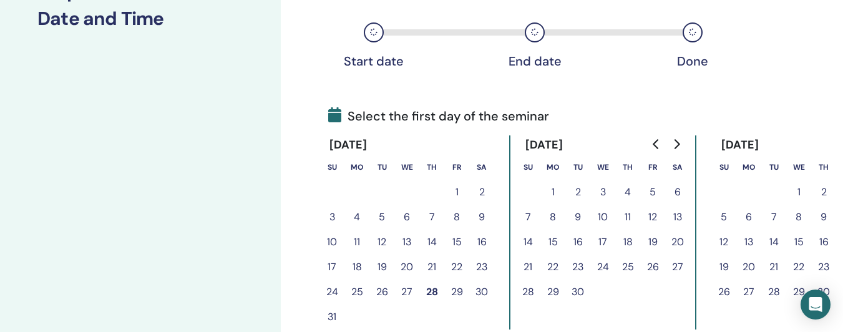
scroll to position [206, 0]
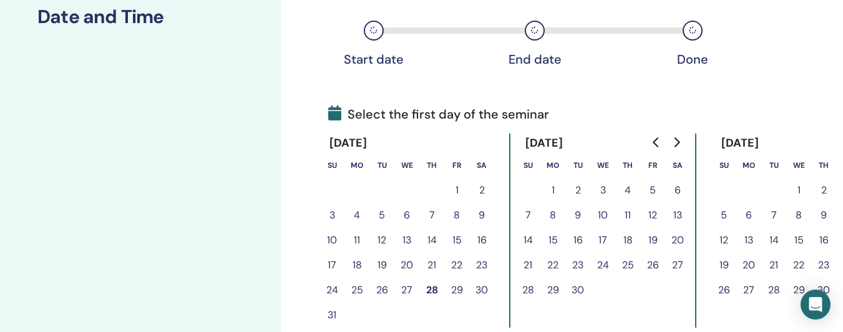
click at [655, 194] on button "5" at bounding box center [652, 190] width 25 height 25
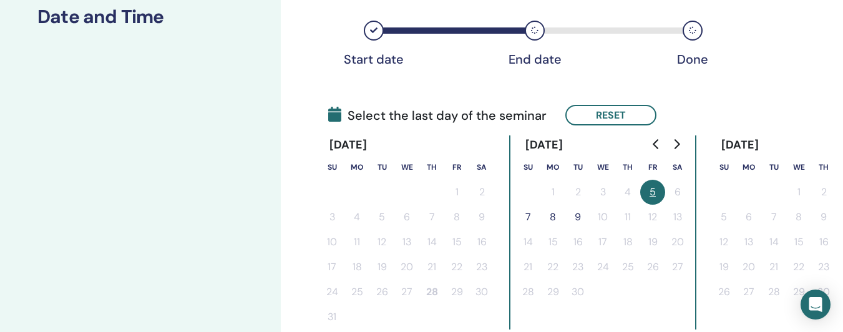
click at [530, 221] on button "7" at bounding box center [527, 217] width 25 height 25
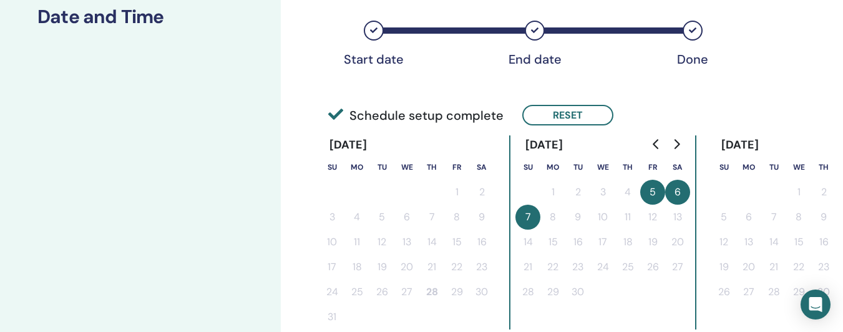
scroll to position [497, 0]
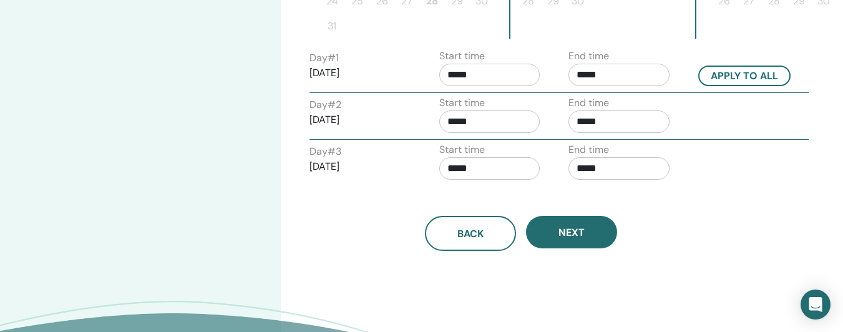
click at [488, 84] on input "*****" at bounding box center [489, 75] width 101 height 22
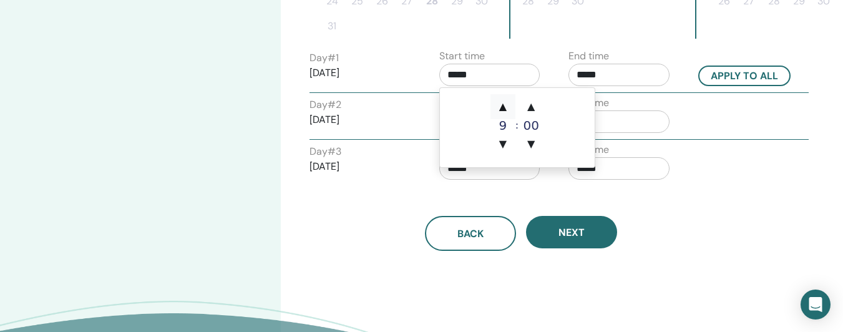
click at [507, 117] on div "▲ 9 ▼" at bounding box center [502, 125] width 25 height 62
click at [507, 119] on div "10" at bounding box center [502, 125] width 25 height 12
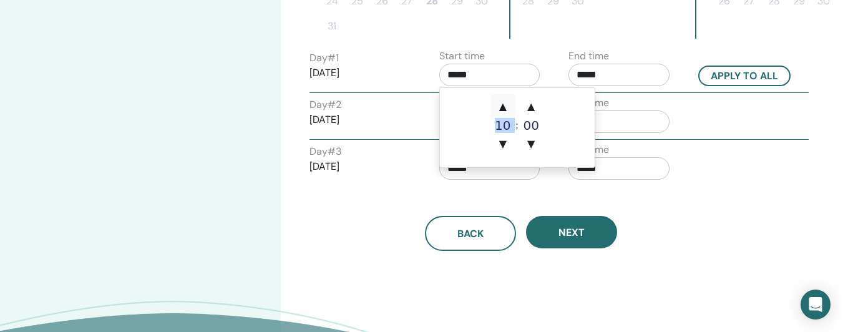
click at [507, 119] on div "10" at bounding box center [502, 125] width 25 height 12
click at [503, 110] on span "▲" at bounding box center [502, 106] width 25 height 25
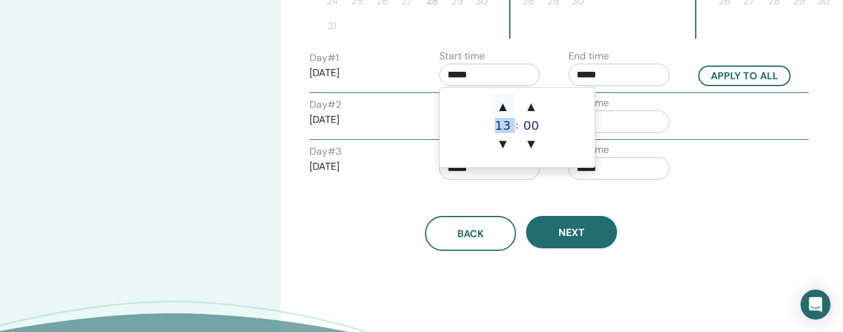
type input "*****"
click at [503, 110] on span "▲" at bounding box center [502, 106] width 25 height 25
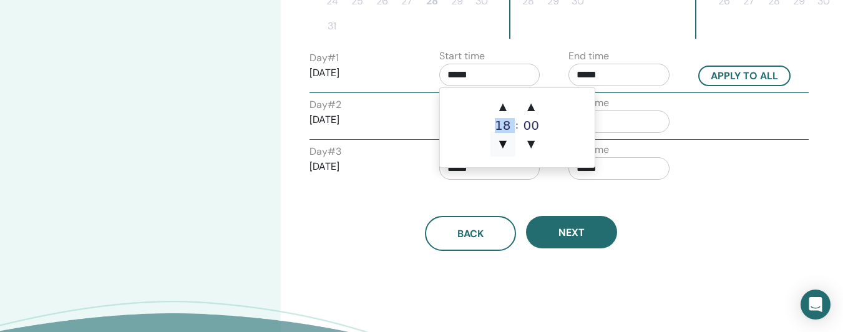
click at [500, 135] on span "▼" at bounding box center [502, 144] width 25 height 25
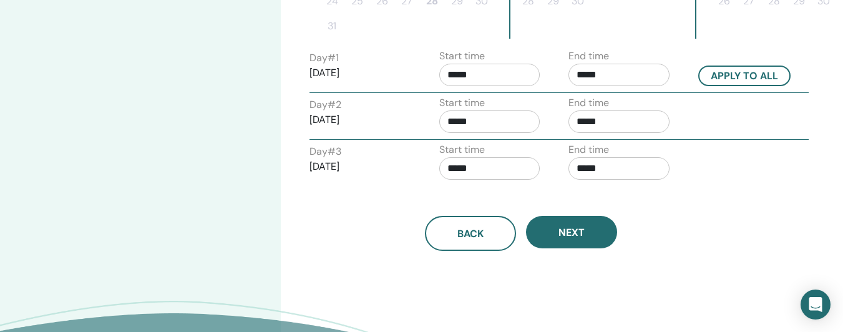
click at [639, 60] on div "End time *****" at bounding box center [618, 71] width 101 height 44
click at [605, 78] on input "*****" at bounding box center [618, 75] width 101 height 22
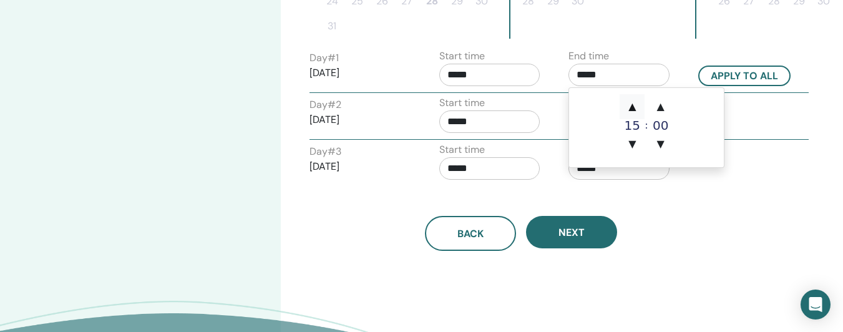
click at [639, 104] on span "▲" at bounding box center [632, 106] width 25 height 25
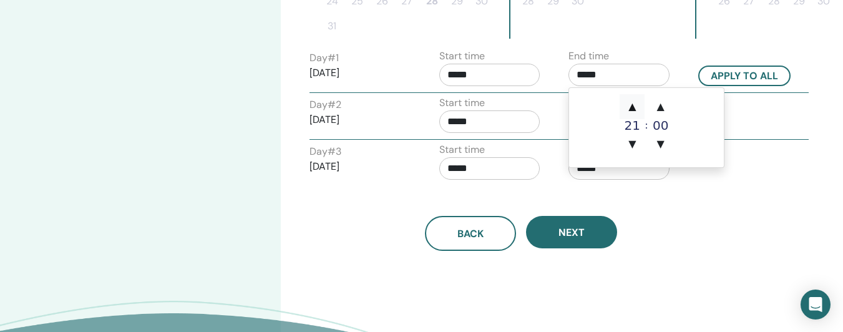
click at [639, 104] on span "▲" at bounding box center [632, 106] width 25 height 25
type input "*****"
click at [698, 208] on div "Back Next" at bounding box center [521, 218] width 442 height 65
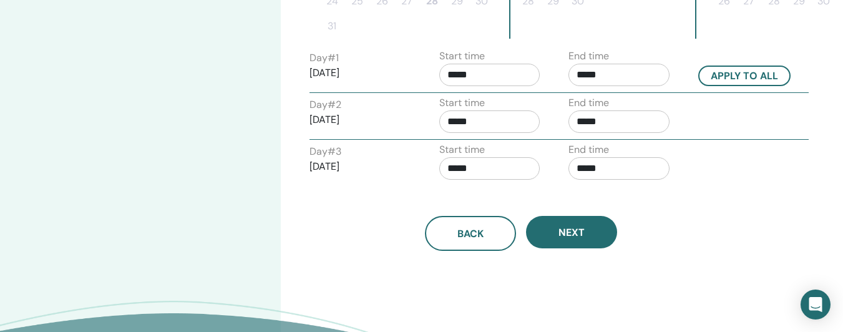
click at [463, 62] on label "Start time" at bounding box center [462, 56] width 46 height 15
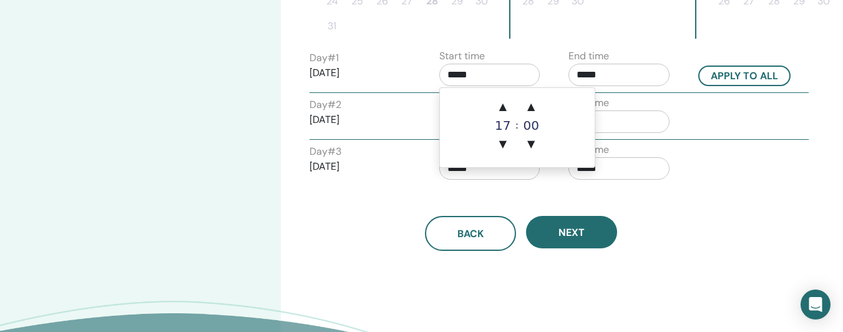
click at [471, 76] on input "*****" at bounding box center [489, 75] width 101 height 22
click at [510, 142] on span "▼" at bounding box center [502, 144] width 25 height 25
click at [505, 113] on span "▲" at bounding box center [502, 106] width 25 height 25
type input "*****"
click at [785, 168] on div "Day # 3 2025/09/07 Start time ***** End time *****" at bounding box center [559, 164] width 518 height 44
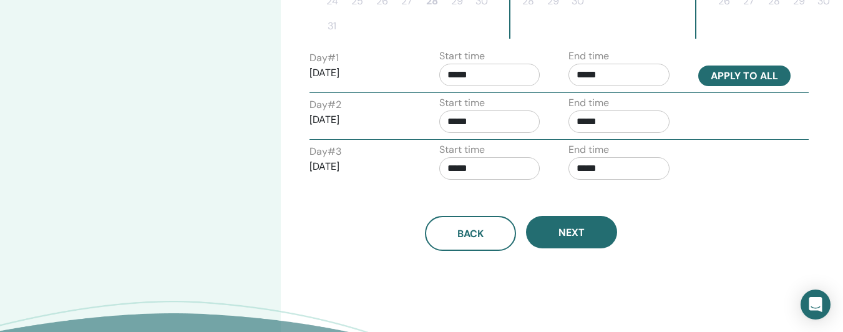
click at [746, 75] on button "Apply to all" at bounding box center [744, 76] width 92 height 21
type input "*****"
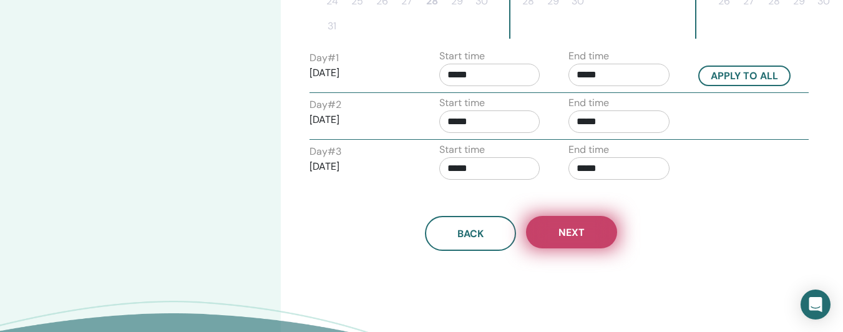
click at [604, 230] on button "Next" at bounding box center [571, 232] width 91 height 32
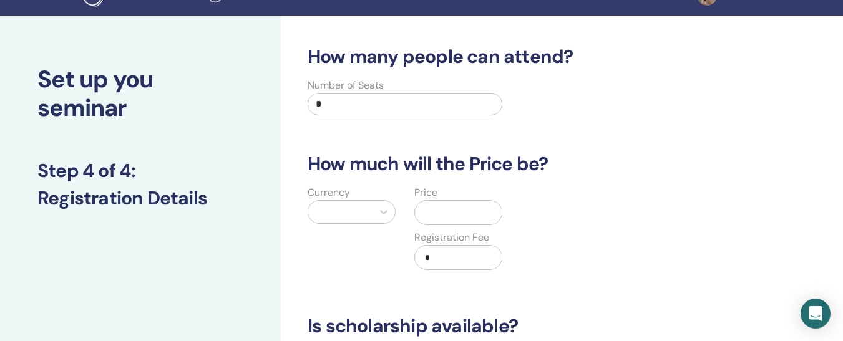
scroll to position [0, 0]
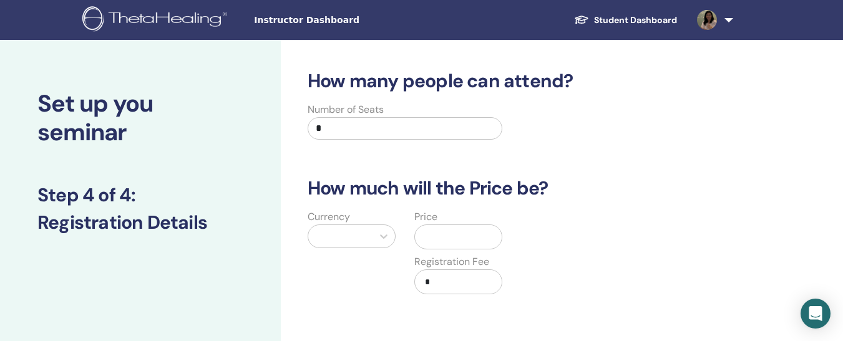
click at [416, 130] on input "*" at bounding box center [405, 128] width 195 height 22
type input "**"
click at [351, 236] on div at bounding box center [340, 236] width 52 height 17
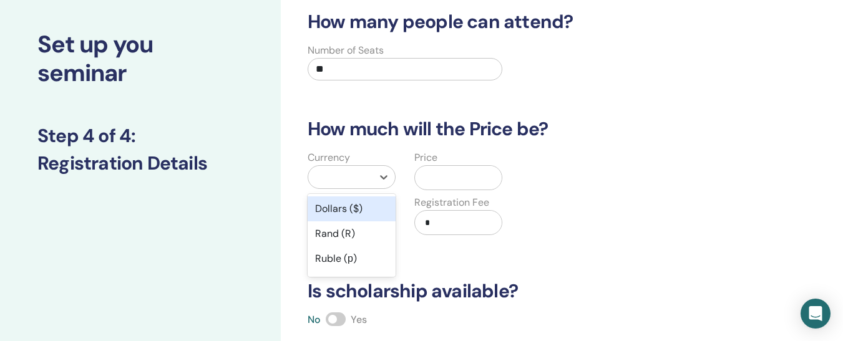
scroll to position [104, 0]
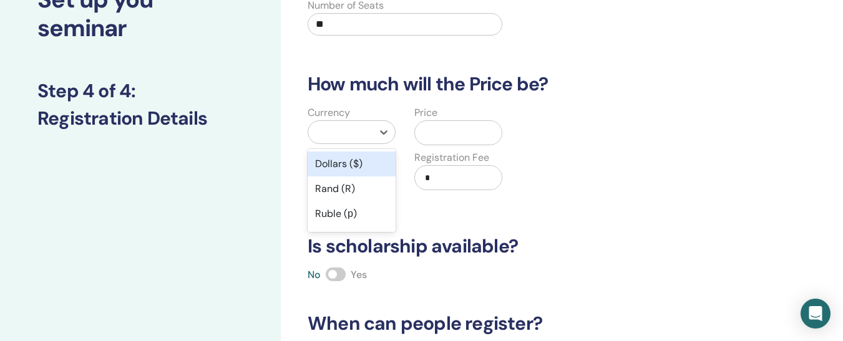
click at [372, 169] on div "Dollars ($)" at bounding box center [352, 164] width 88 height 25
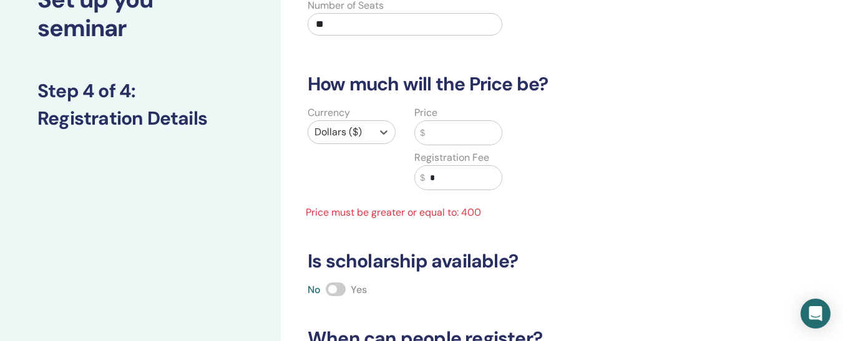
click at [378, 143] on div "Dollars ($)" at bounding box center [352, 132] width 88 height 24
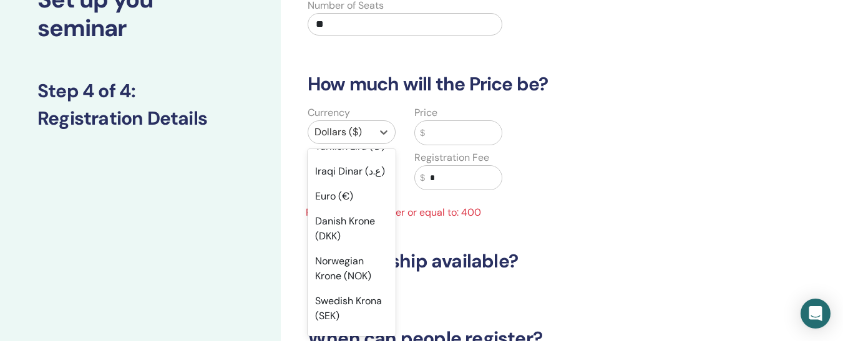
scroll to position [1094, 0]
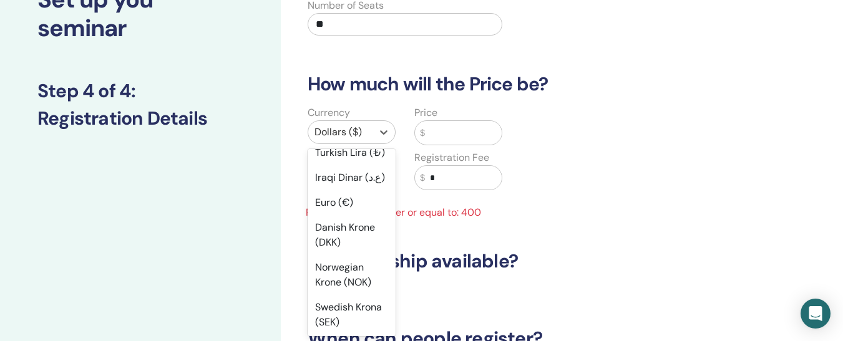
click at [349, 140] on div "Türk Lirası (₺)" at bounding box center [352, 127] width 88 height 25
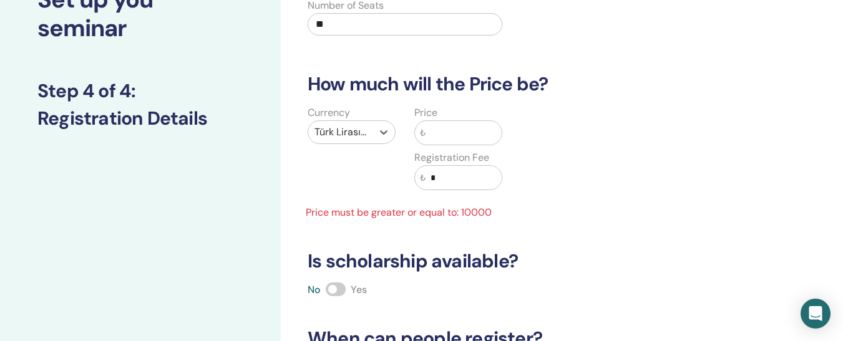
click at [484, 140] on input "text" at bounding box center [463, 133] width 76 height 24
type input "*"
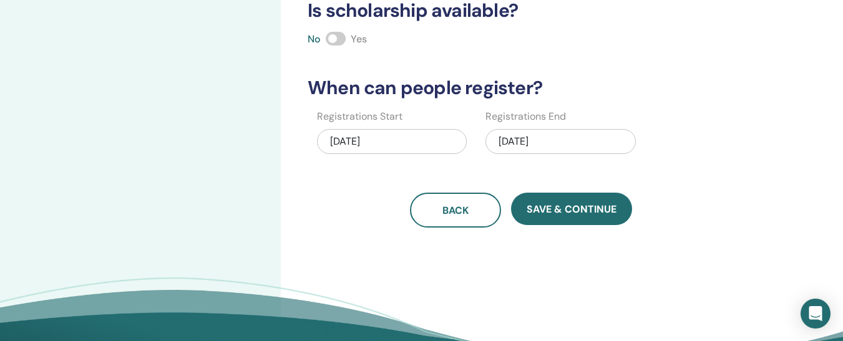
scroll to position [346, 0]
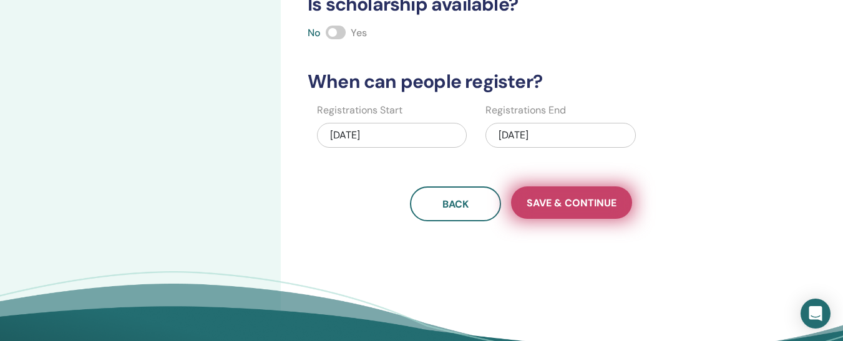
type input "*****"
click at [623, 206] on button "Save & Continue" at bounding box center [571, 203] width 121 height 32
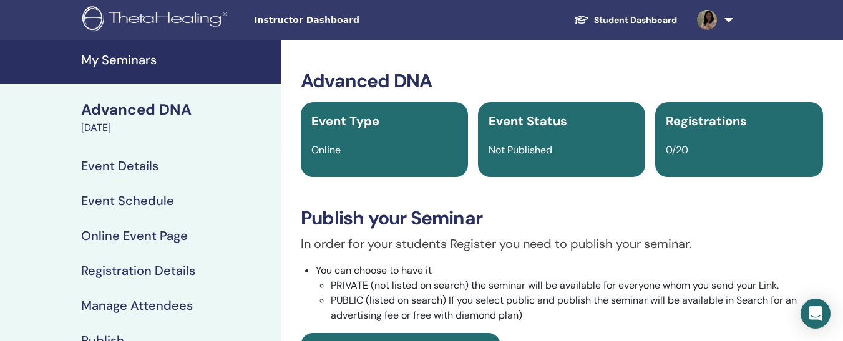
scroll to position [299, 0]
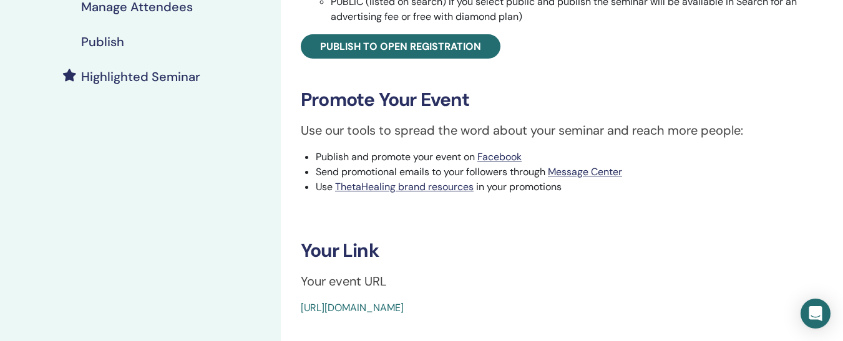
click at [103, 33] on link "Publish" at bounding box center [140, 41] width 281 height 35
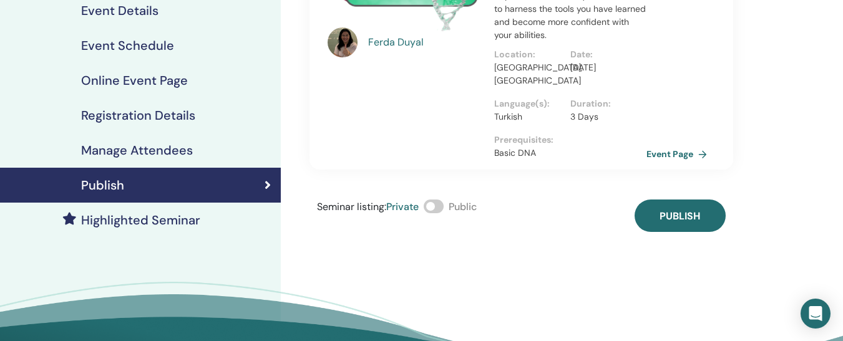
scroll to position [107, 0]
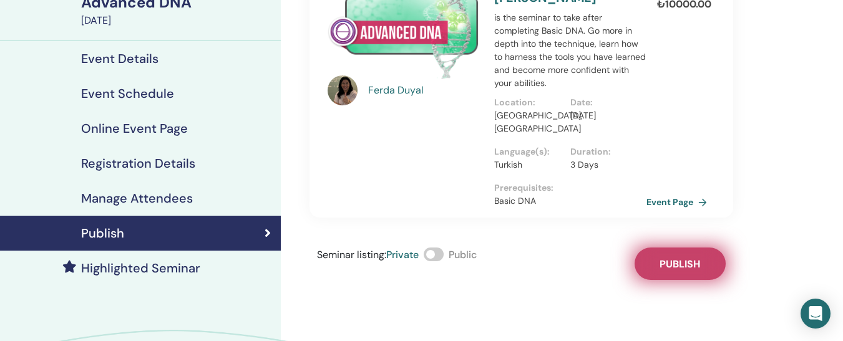
click at [693, 265] on span "Publish" at bounding box center [679, 264] width 41 height 13
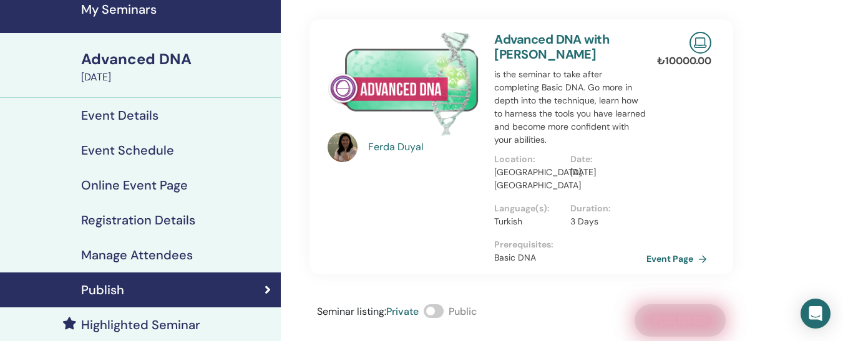
scroll to position [62, 0]
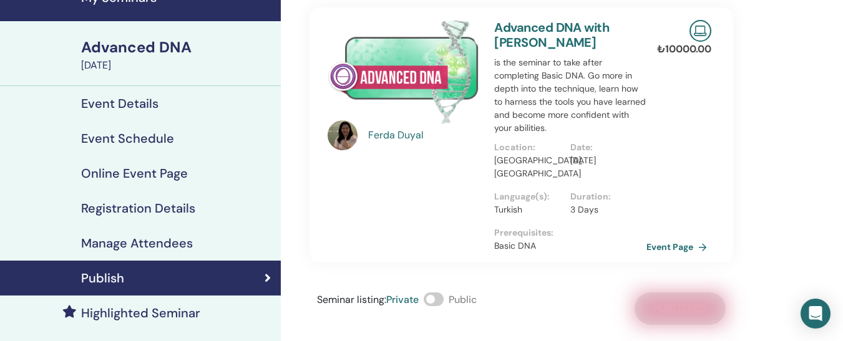
click at [184, 318] on h4 "Highlighted Seminar" at bounding box center [140, 313] width 119 height 15
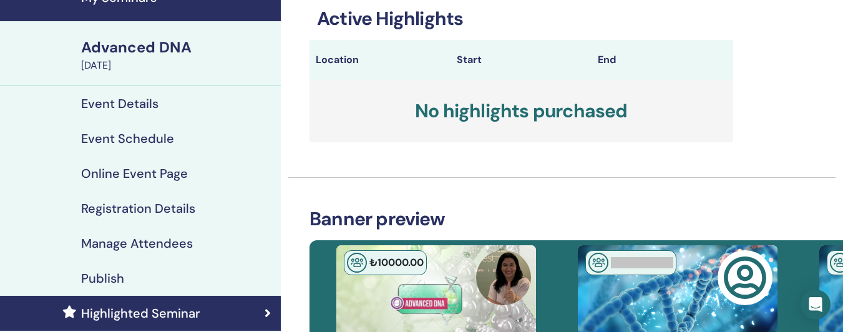
click at [148, 97] on h4 "Event Details" at bounding box center [119, 103] width 77 height 15
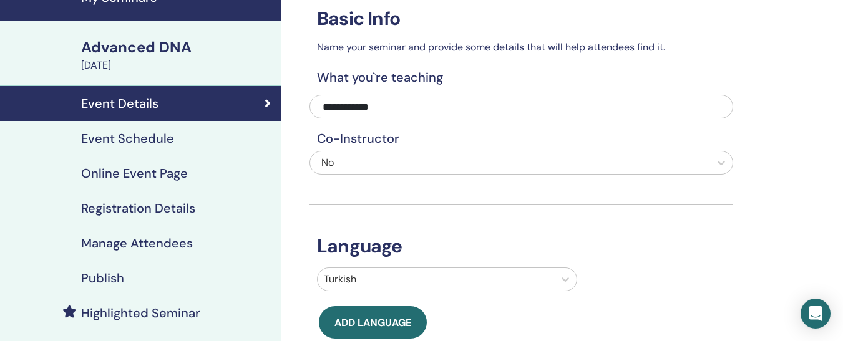
click at [147, 127] on link "Event Schedule" at bounding box center [140, 138] width 281 height 35
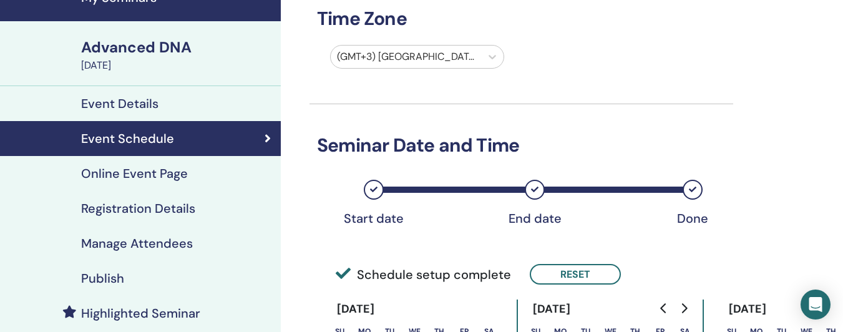
click at [147, 169] on h4 "Online Event Page" at bounding box center [134, 173] width 107 height 15
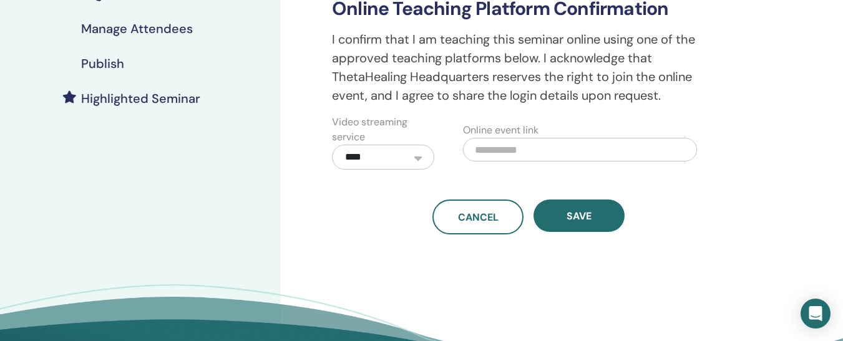
scroll to position [198, 0]
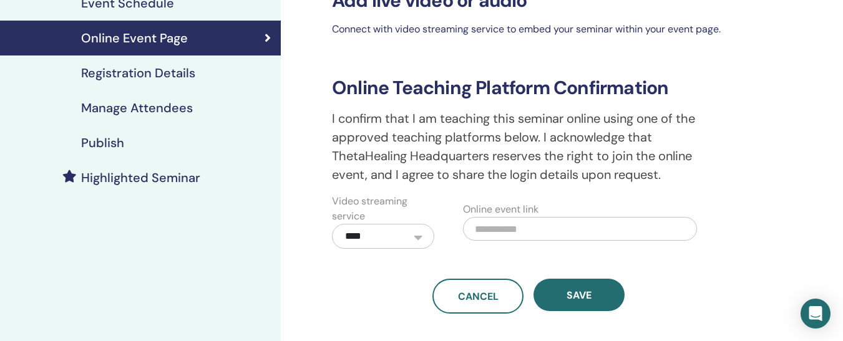
click at [157, 94] on link "Manage Attendees" at bounding box center [140, 107] width 281 height 35
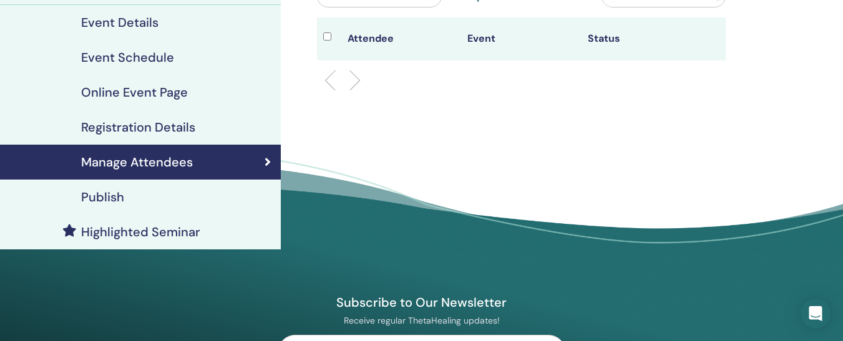
scroll to position [151, 0]
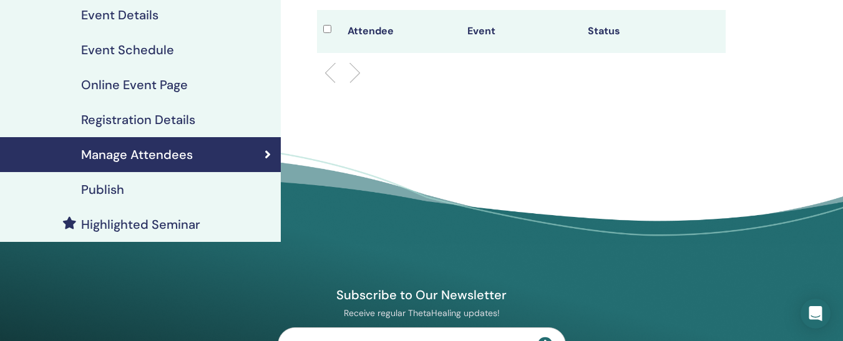
click at [126, 185] on div "Publish" at bounding box center [140, 189] width 261 height 15
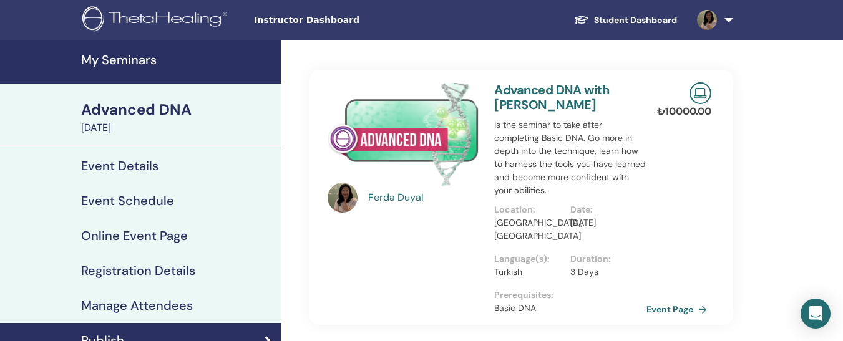
click at [163, 109] on div "Advanced DNA" at bounding box center [177, 109] width 192 height 21
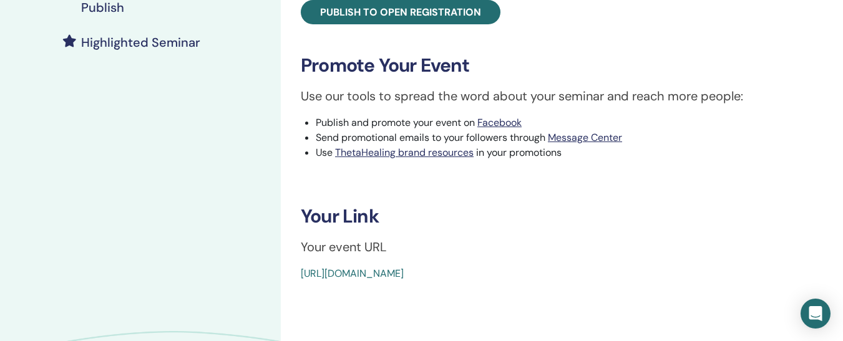
scroll to position [336, 0]
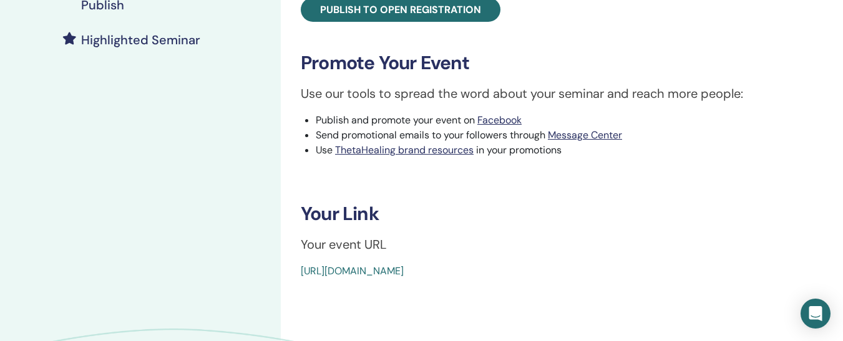
drag, startPoint x: 599, startPoint y: 275, endPoint x: 298, endPoint y: 289, distance: 301.0
click at [298, 289] on div "Advanced DNA Event Type Online Event Status Not Published Registrations 0/20 Pu…" at bounding box center [562, 78] width 562 height 749
copy link "[URL][DOMAIN_NAME]"
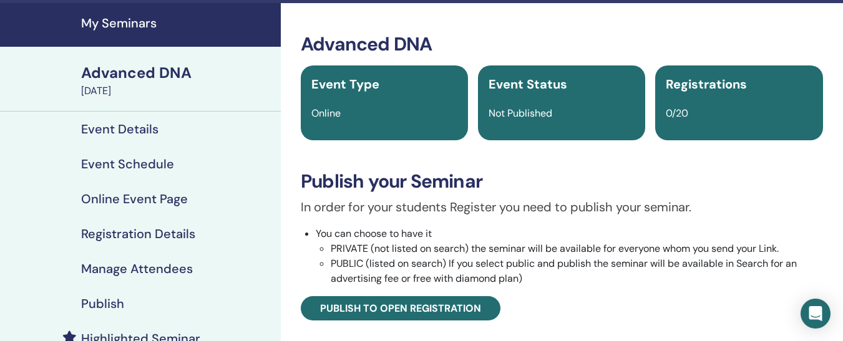
scroll to position [0, 0]
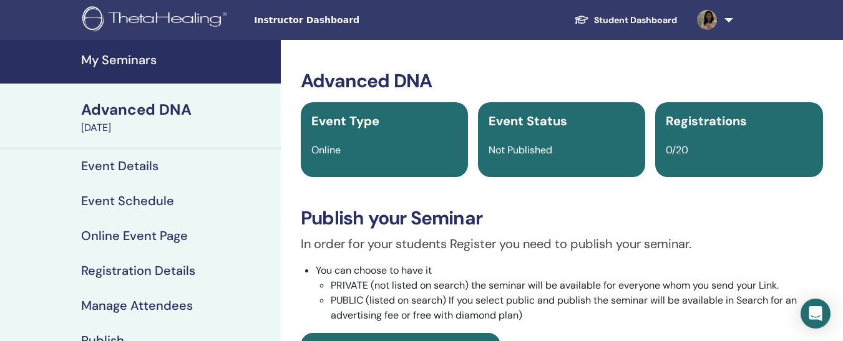
click at [138, 59] on h4 "My Seminars" at bounding box center [177, 59] width 192 height 15
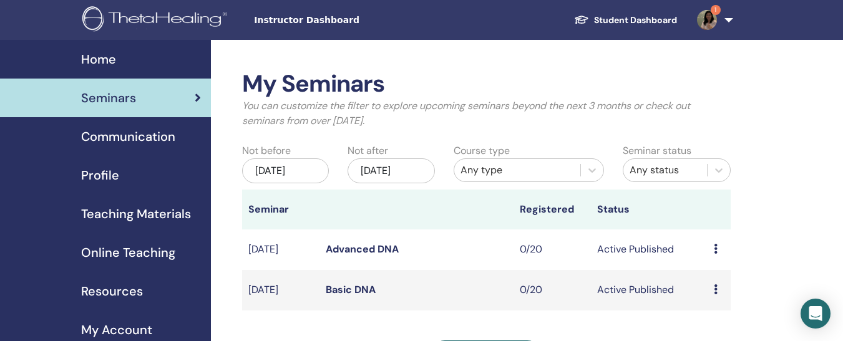
scroll to position [299, 0]
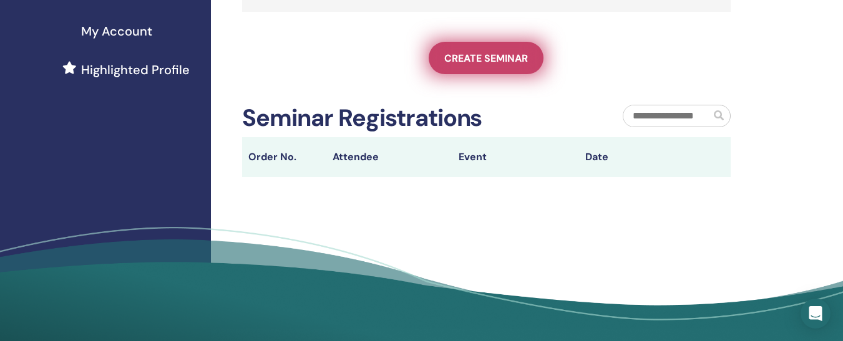
click at [460, 74] on link "Create seminar" at bounding box center [486, 58] width 115 height 32
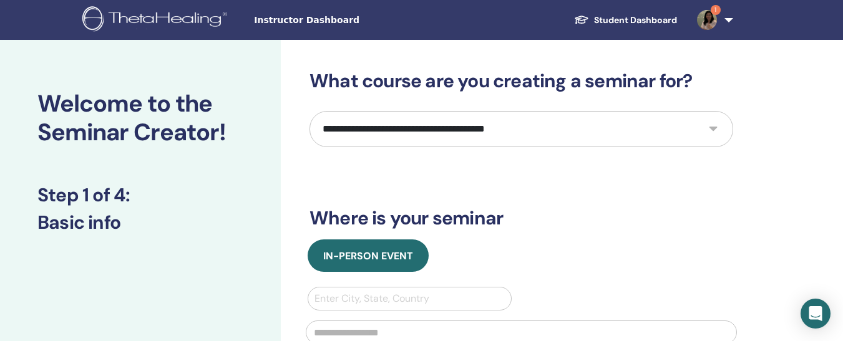
click at [582, 130] on select "**********" at bounding box center [521, 129] width 424 height 36
select select "**"
click at [309, 111] on select "**********" at bounding box center [521, 129] width 424 height 36
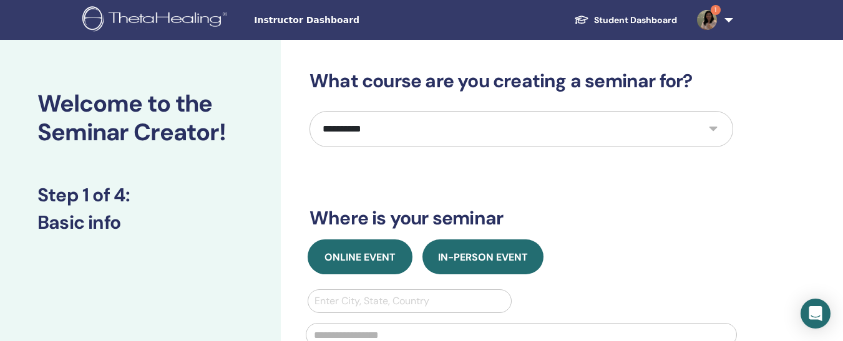
click at [380, 245] on button "Online Event" at bounding box center [360, 257] width 105 height 35
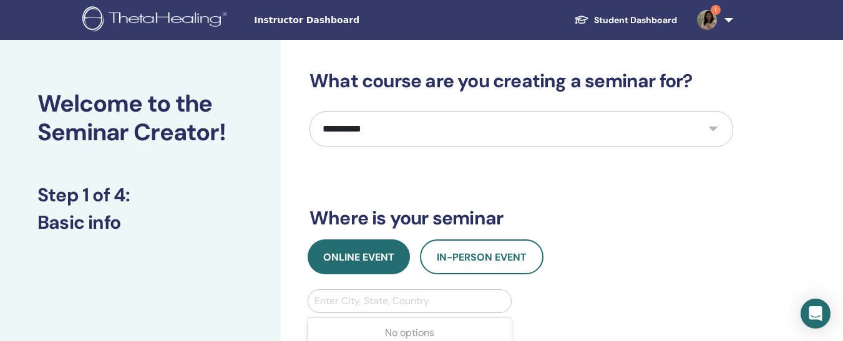
scroll to position [12, 0]
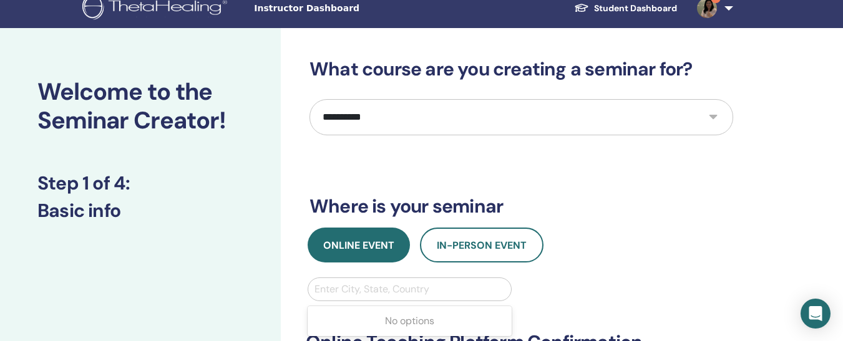
click at [392, 301] on div "Use Up and Down to choose options, press Enter to select the currently focused …" at bounding box center [410, 290] width 204 height 24
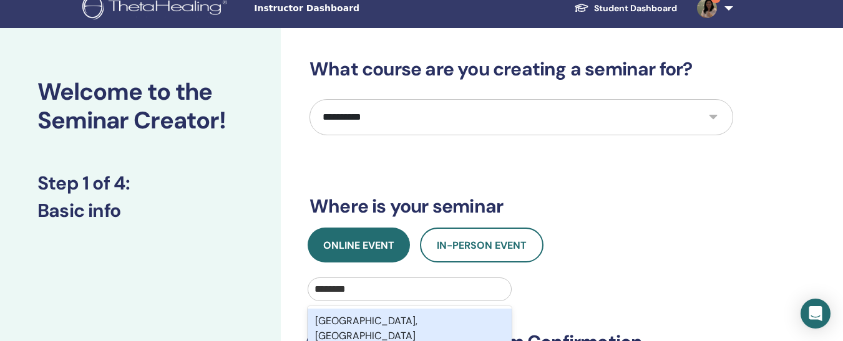
type input "********"
drag, startPoint x: 852, startPoint y: 101, endPoint x: 818, endPoint y: 47, distance: 63.4
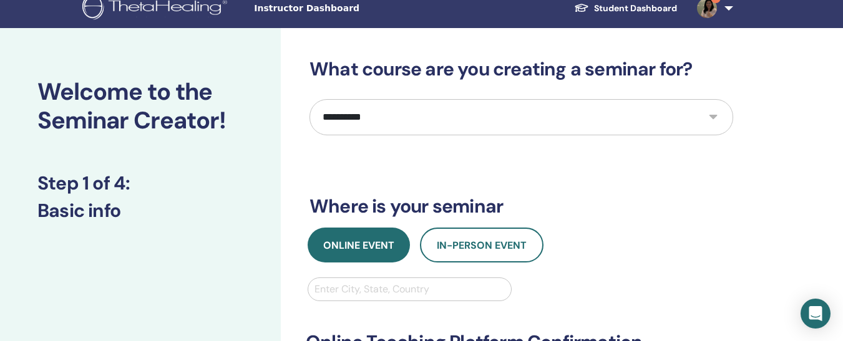
click at [334, 301] on div "Enter City, State, Country" at bounding box center [410, 290] width 204 height 24
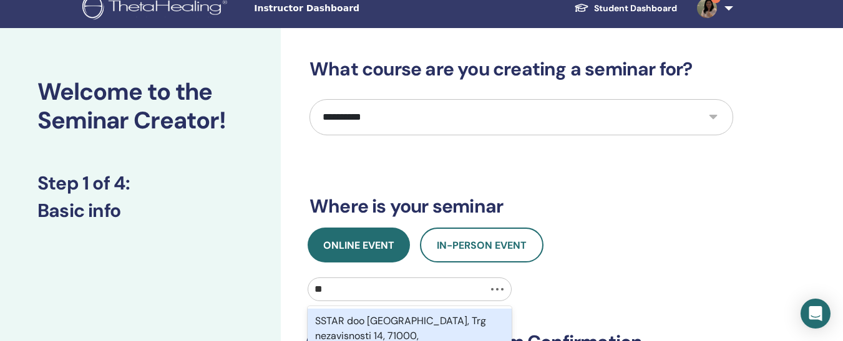
type input "*"
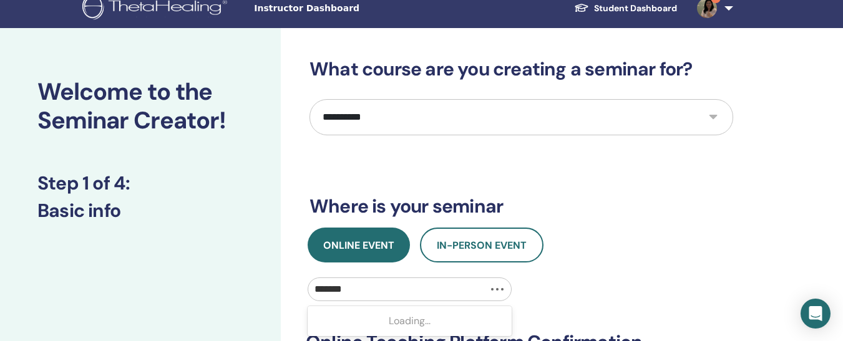
type input "********"
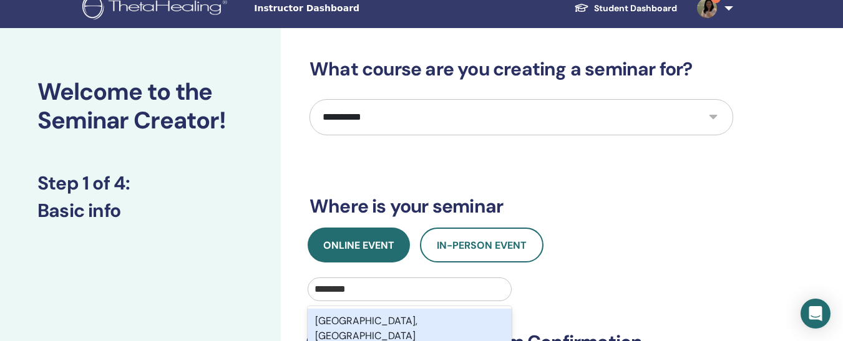
click at [343, 314] on div "Istanbul, TUR" at bounding box center [410, 329] width 204 height 40
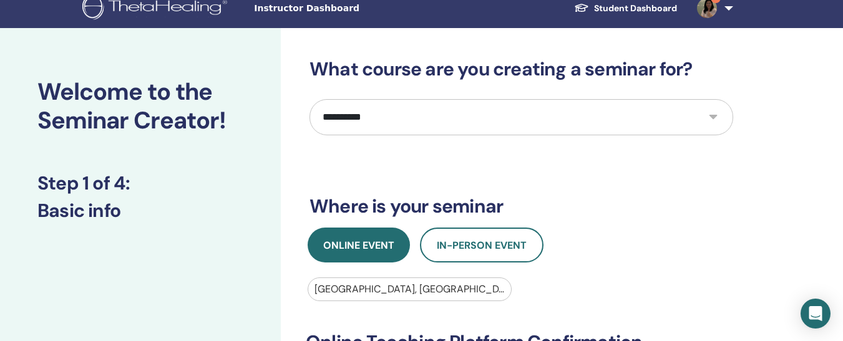
scroll to position [311, 0]
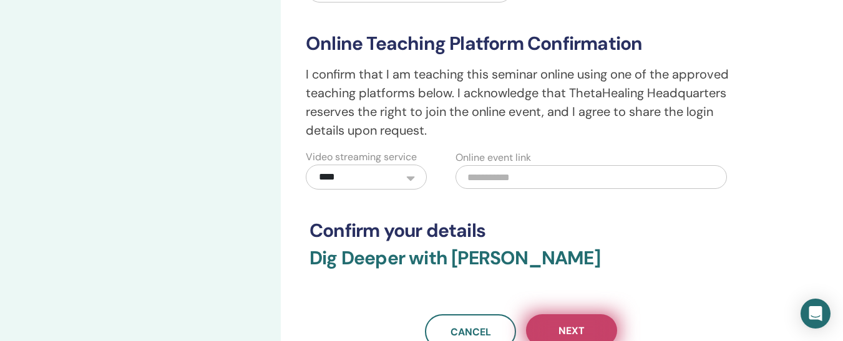
click at [551, 335] on button "Next" at bounding box center [571, 330] width 91 height 32
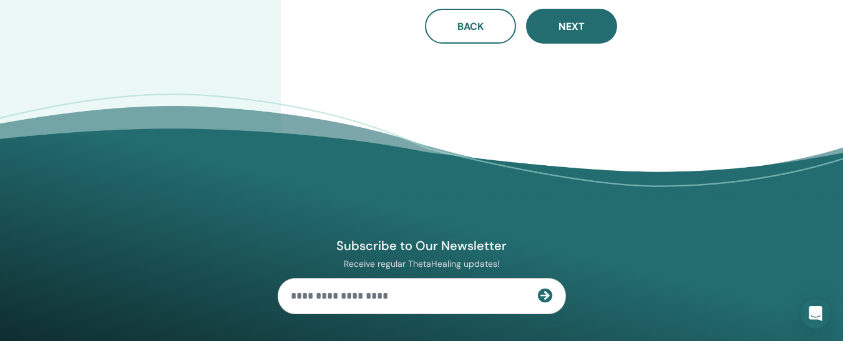
scroll to position [12, 0]
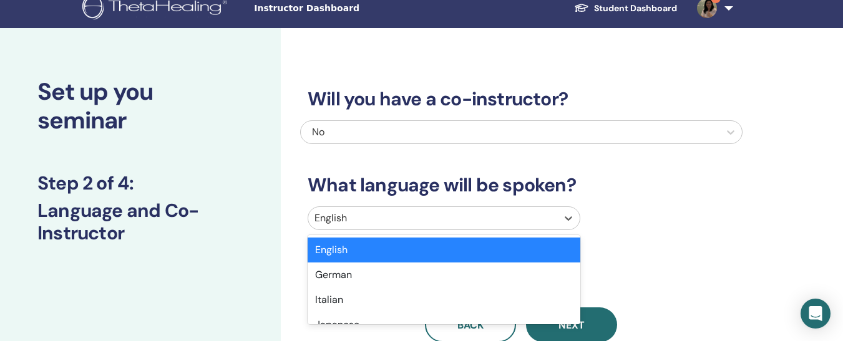
click at [355, 228] on div "English" at bounding box center [432, 218] width 249 height 22
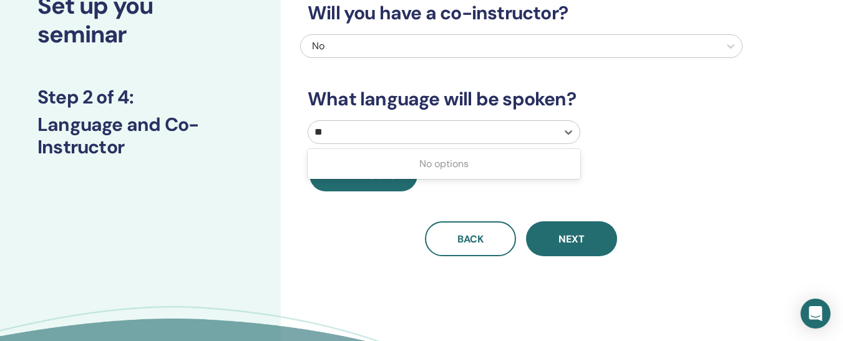
type input "*"
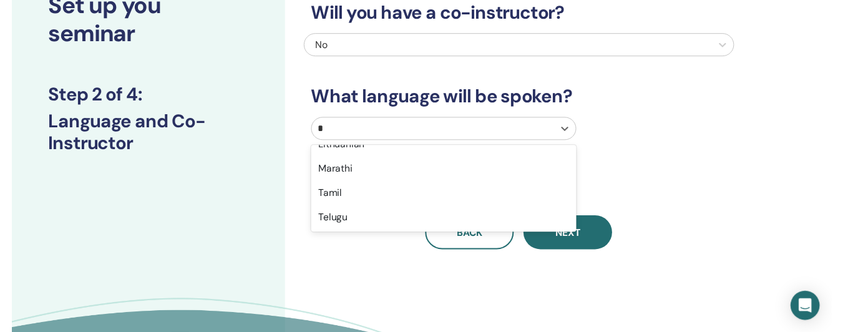
scroll to position [265, 0]
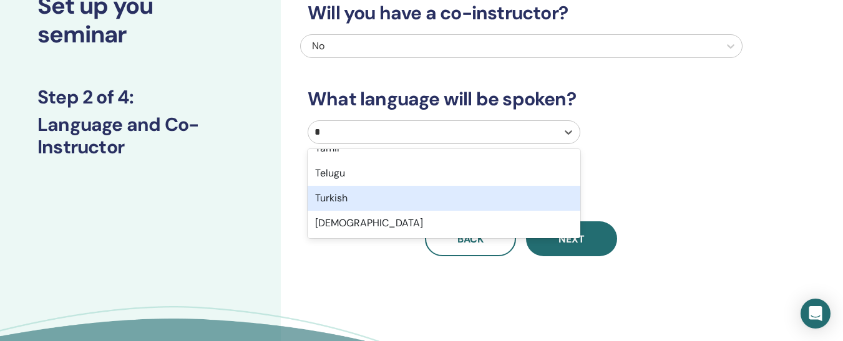
click at [342, 191] on div "Turkish" at bounding box center [444, 198] width 273 height 25
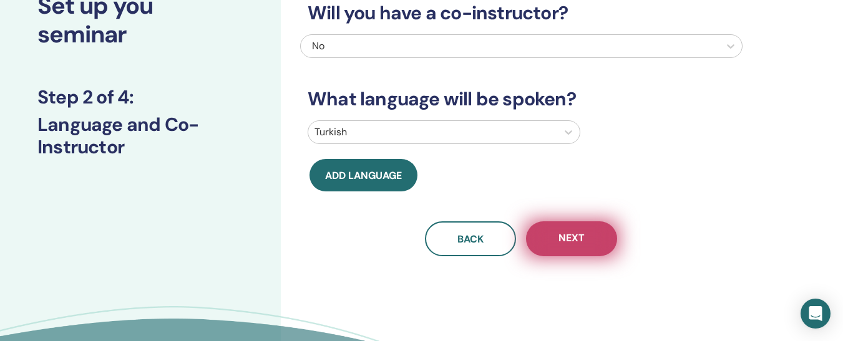
click at [598, 239] on button "Next" at bounding box center [571, 238] width 91 height 35
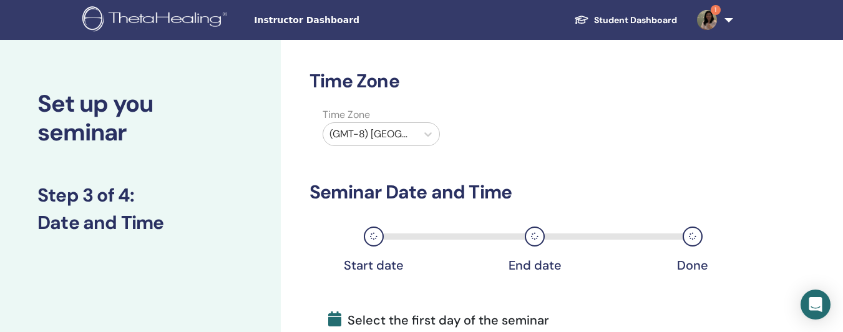
scroll to position [20, 0]
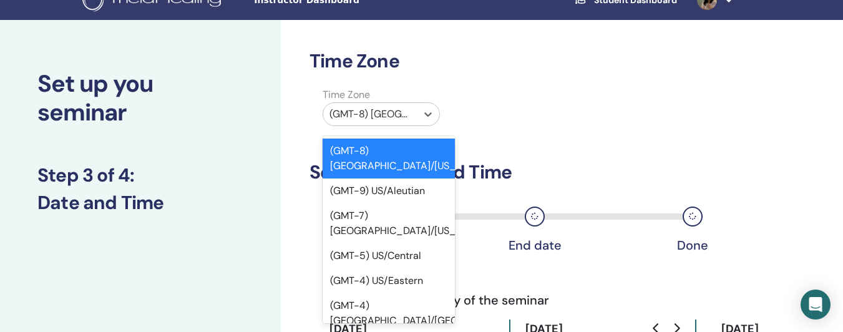
click at [369, 106] on div at bounding box center [369, 113] width 81 height 17
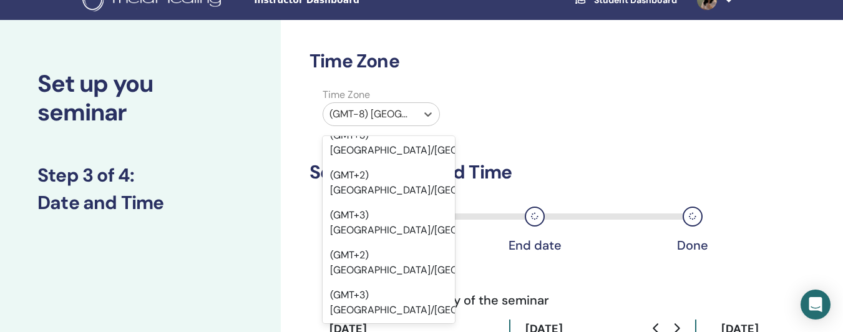
scroll to position [20455, 0]
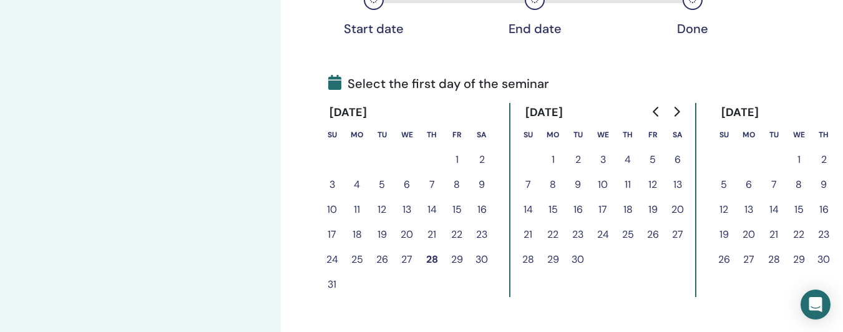
scroll to position [238, 0]
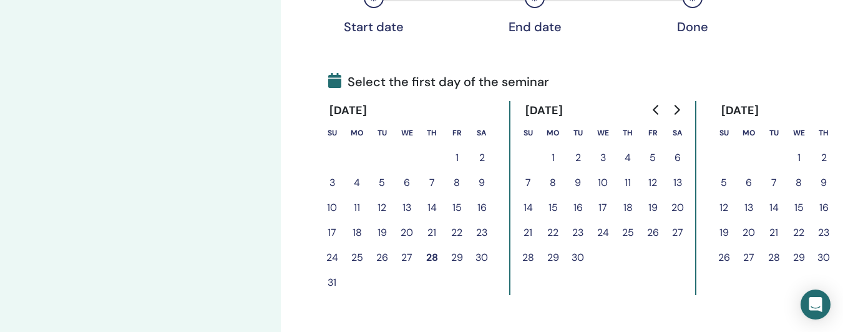
click at [581, 185] on button "9" at bounding box center [577, 182] width 25 height 25
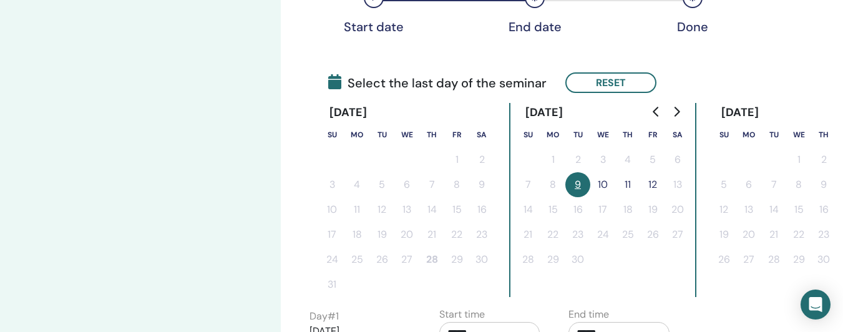
drag, startPoint x: 595, startPoint y: 187, endPoint x: 605, endPoint y: 183, distance: 11.1
click at [605, 183] on button "10" at bounding box center [602, 184] width 25 height 25
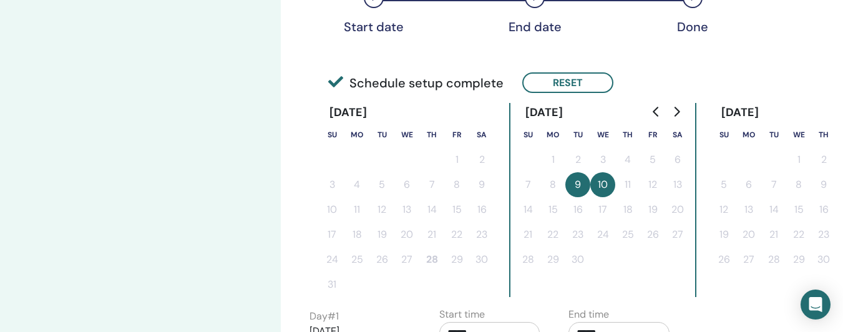
click at [605, 183] on button "10" at bounding box center [602, 184] width 25 height 25
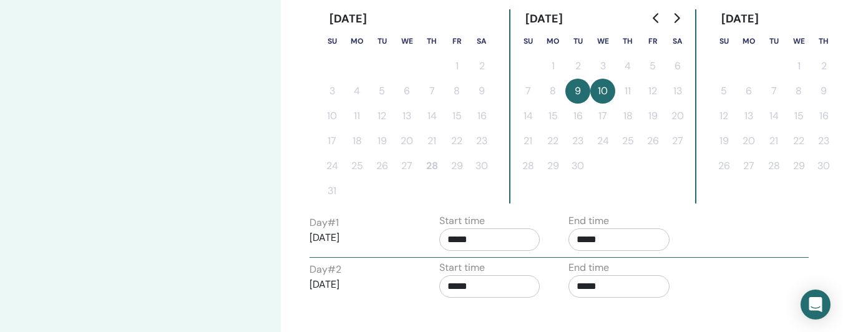
scroll to position [433, 0]
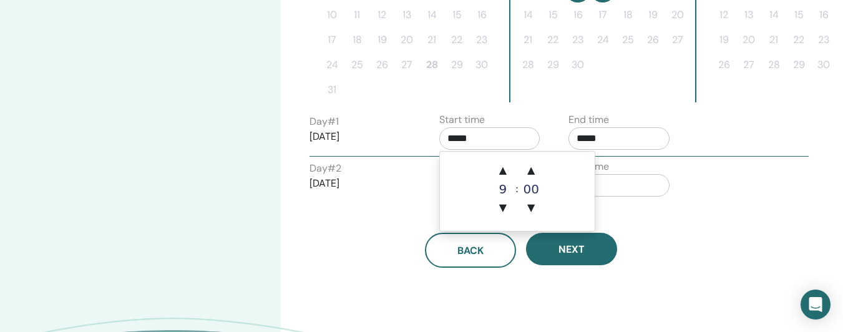
click at [490, 138] on input "*****" at bounding box center [489, 138] width 101 height 22
click at [505, 170] on span "▲" at bounding box center [502, 170] width 25 height 25
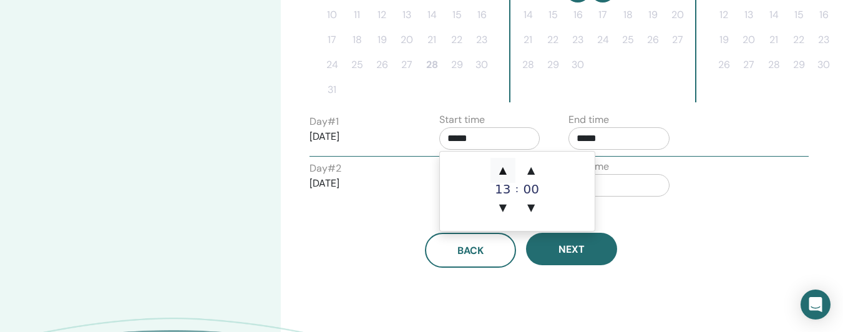
click at [505, 170] on span "▲" at bounding box center [502, 170] width 25 height 25
type input "*****"
click at [505, 170] on span "▲" at bounding box center [502, 170] width 25 height 25
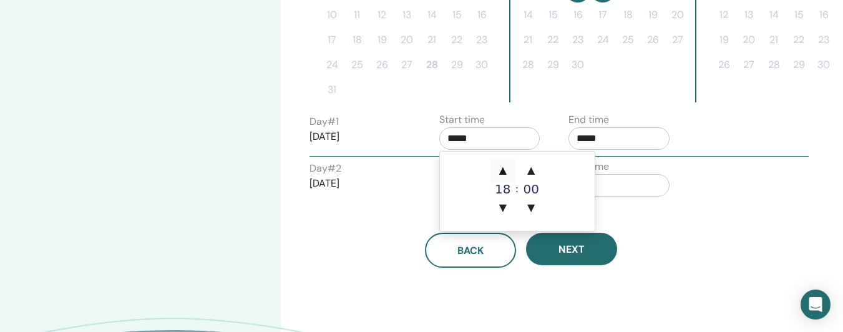
click at [505, 170] on span "▲" at bounding box center [502, 170] width 25 height 25
click at [596, 139] on input "*****" at bounding box center [618, 138] width 101 height 22
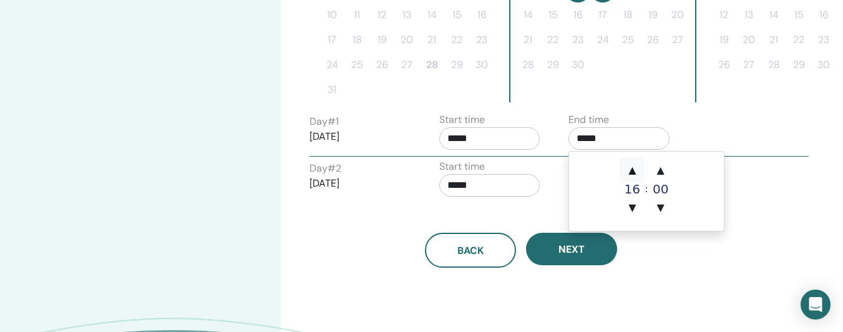
click at [629, 165] on span "▲" at bounding box center [632, 170] width 25 height 25
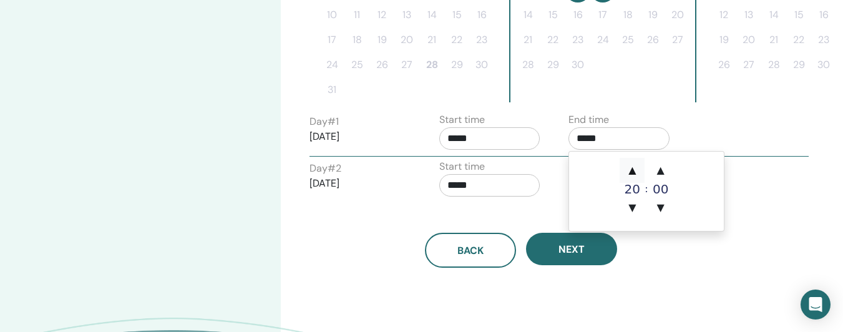
click at [629, 165] on span "▲" at bounding box center [632, 170] width 25 height 25
type input "*****"
click at [706, 263] on div "Back Next" at bounding box center [521, 250] width 442 height 35
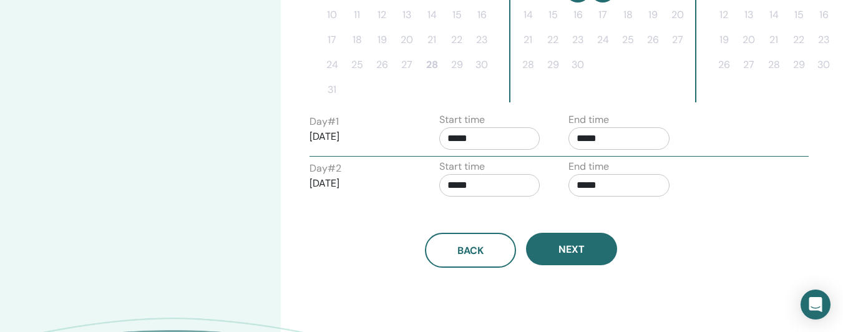
click at [469, 127] on input "*****" at bounding box center [489, 138] width 101 height 22
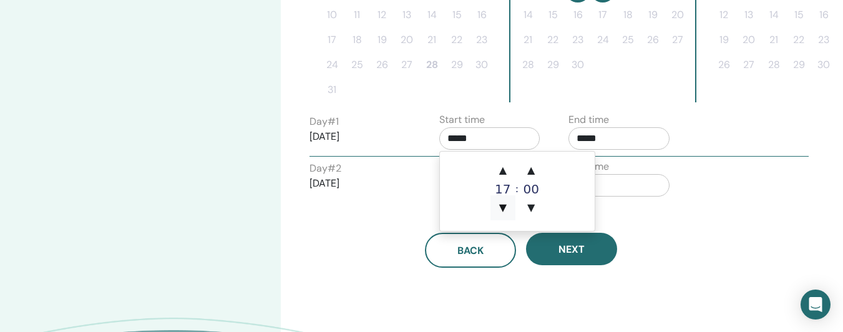
click at [502, 199] on span "▼" at bounding box center [502, 207] width 25 height 25
type input "*****"
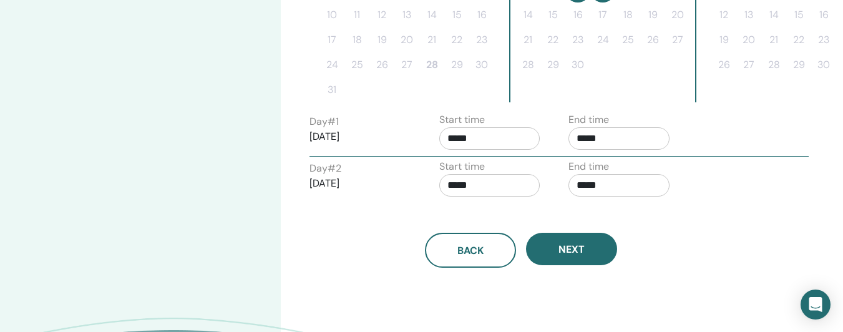
click at [702, 213] on div "Back Next" at bounding box center [521, 235] width 442 height 65
click at [604, 190] on input "*****" at bounding box center [618, 185] width 101 height 22
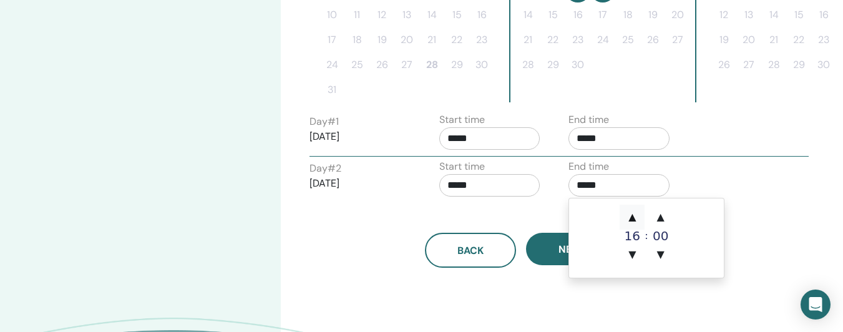
click at [636, 223] on span "▲" at bounding box center [632, 217] width 25 height 25
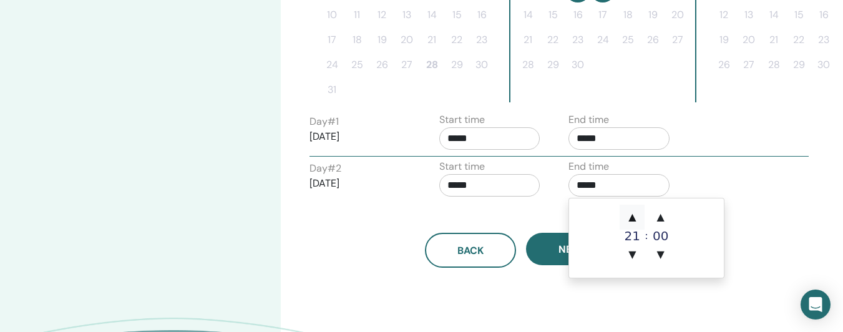
click at [636, 223] on span "▲" at bounding box center [632, 217] width 25 height 25
type input "*****"
click at [636, 223] on span "▲" at bounding box center [632, 217] width 25 height 25
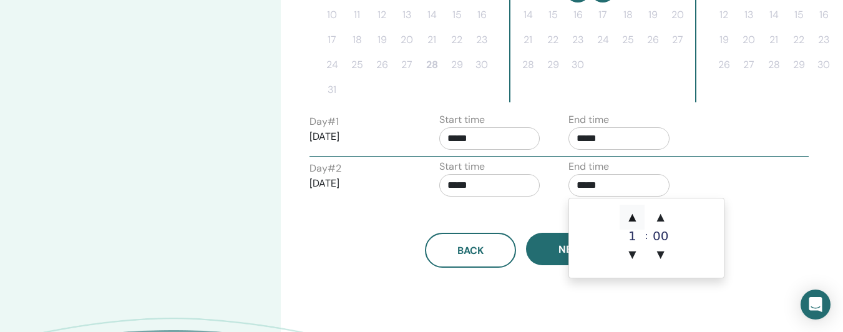
click at [636, 223] on span "▲" at bounding box center [632, 217] width 25 height 25
click at [632, 245] on span "▼" at bounding box center [632, 254] width 25 height 25
click at [522, 207] on div "Back Next" at bounding box center [521, 235] width 442 height 65
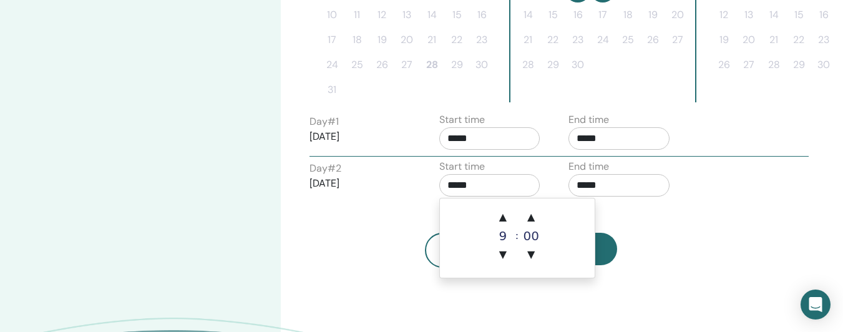
click at [485, 193] on input "*****" at bounding box center [489, 185] width 101 height 22
click at [502, 213] on span "▲" at bounding box center [502, 217] width 25 height 25
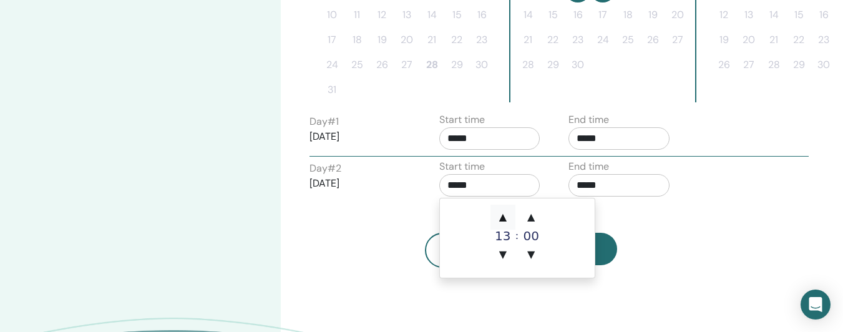
click at [502, 213] on span "▲" at bounding box center [502, 217] width 25 height 25
type input "*****"
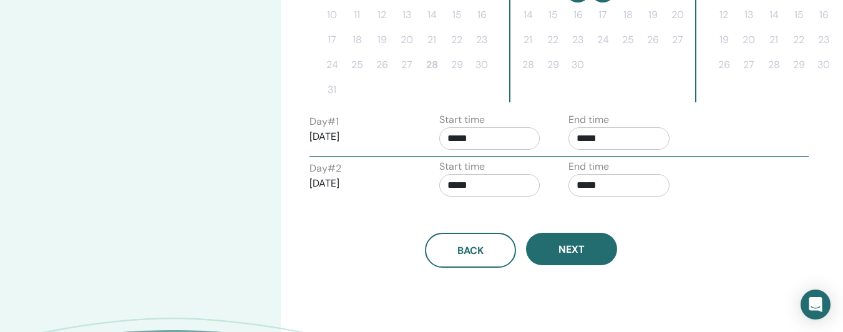
click at [635, 263] on div "Back Next" at bounding box center [521, 250] width 442 height 35
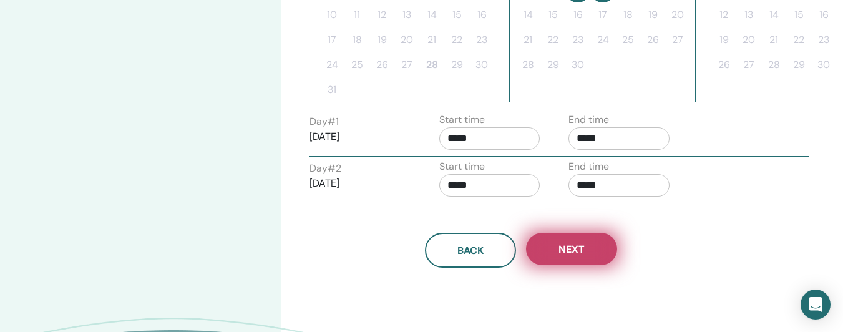
click at [561, 253] on span "Next" at bounding box center [571, 249] width 26 height 13
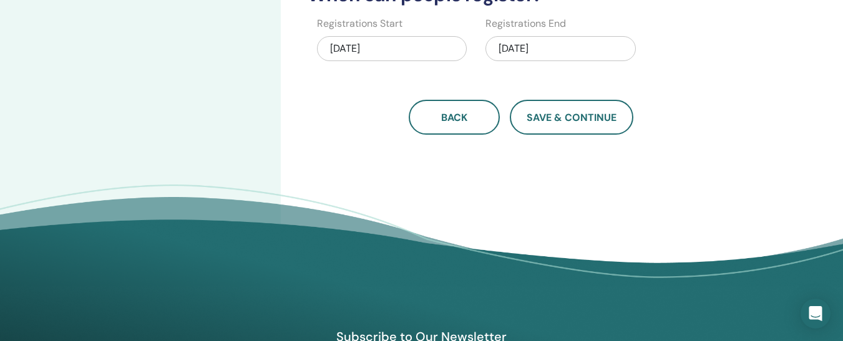
scroll to position [134, 0]
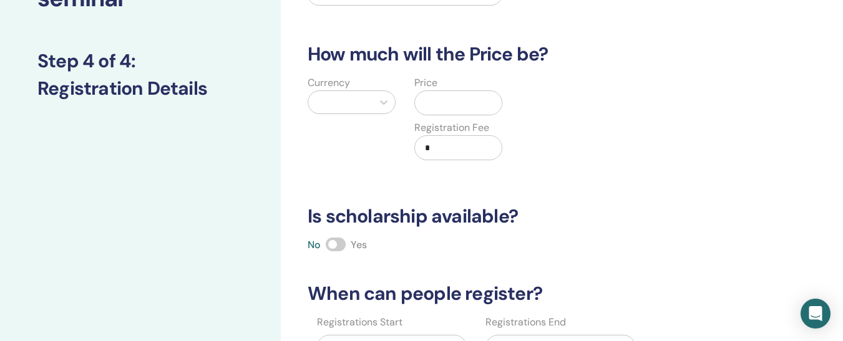
click at [345, 87] on label "Currency" at bounding box center [329, 82] width 42 height 15
click at [346, 95] on div at bounding box center [340, 102] width 52 height 17
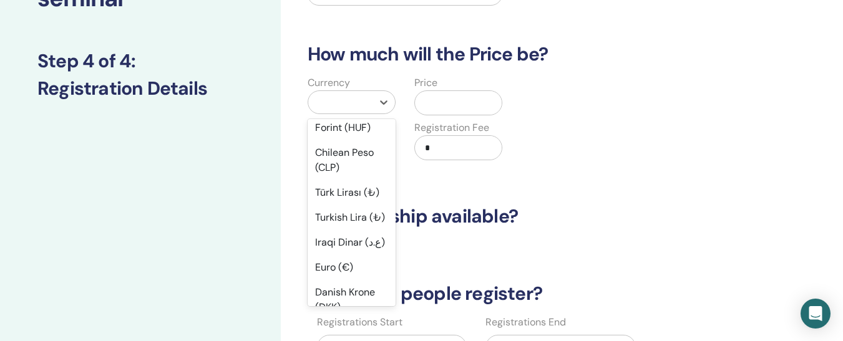
scroll to position [1049, 0]
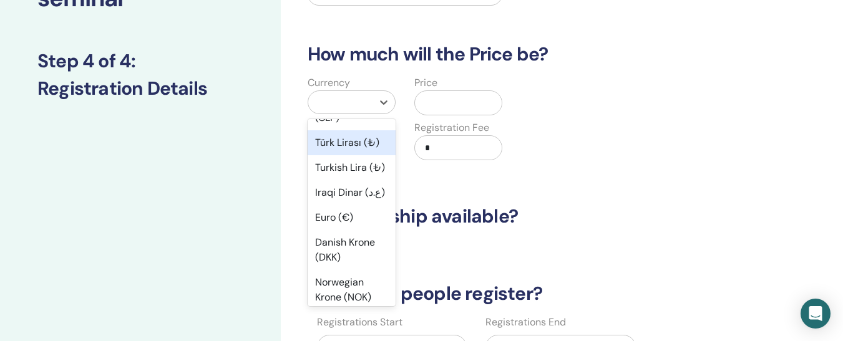
click at [357, 155] on div "Türk Lirası (₺)" at bounding box center [352, 142] width 88 height 25
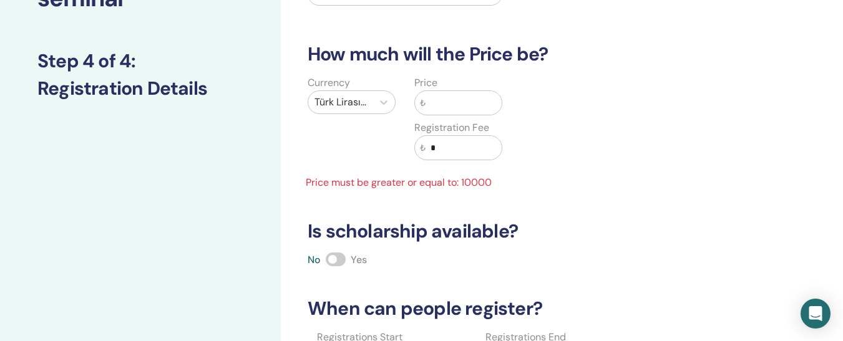
click at [455, 99] on input "text" at bounding box center [463, 103] width 76 height 24
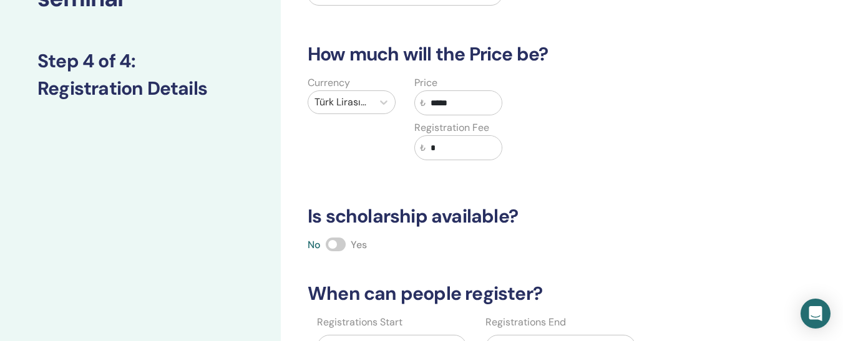
scroll to position [433, 0]
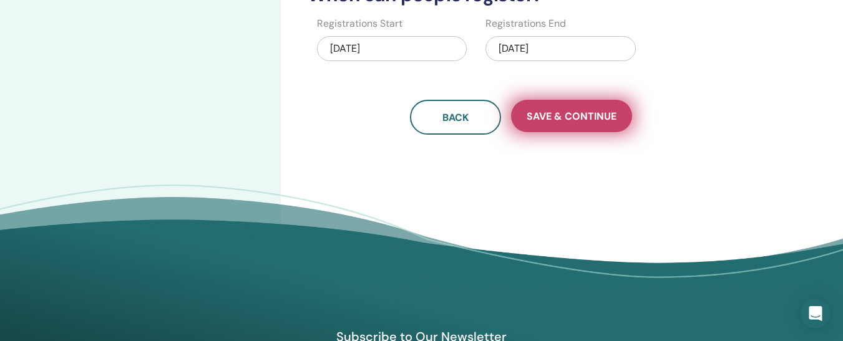
type input "*****"
click at [584, 126] on button "Save & Continue" at bounding box center [571, 116] width 121 height 32
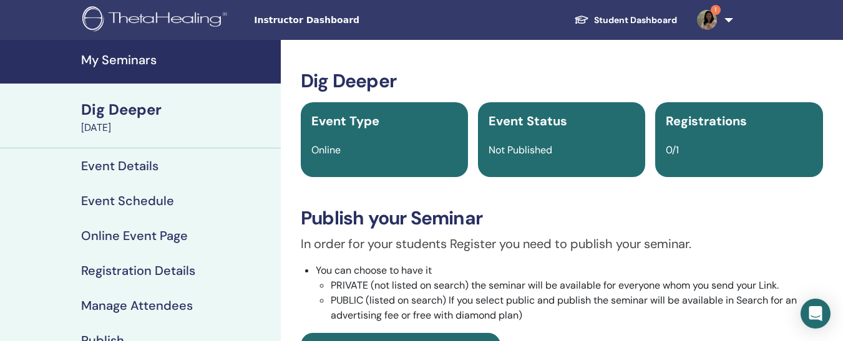
scroll to position [299, 0]
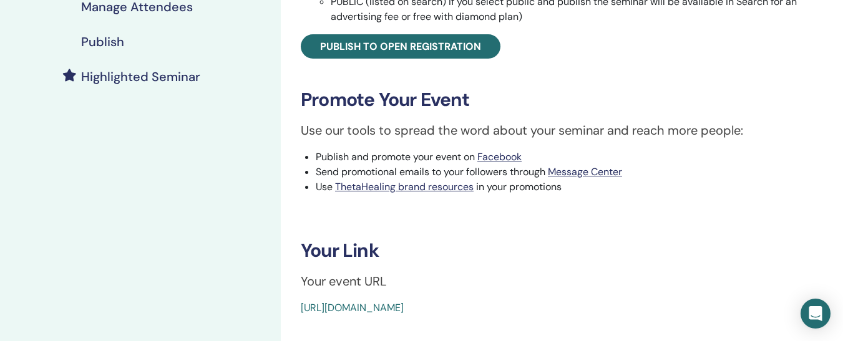
click at [100, 51] on link "Publish" at bounding box center [140, 41] width 281 height 35
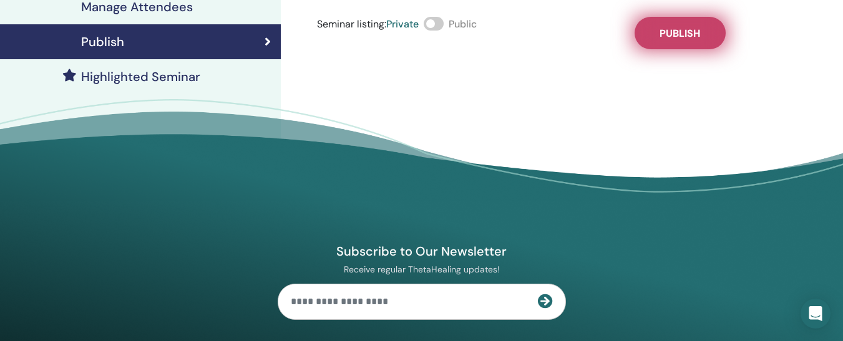
click at [719, 43] on button "Publish" at bounding box center [679, 33] width 91 height 32
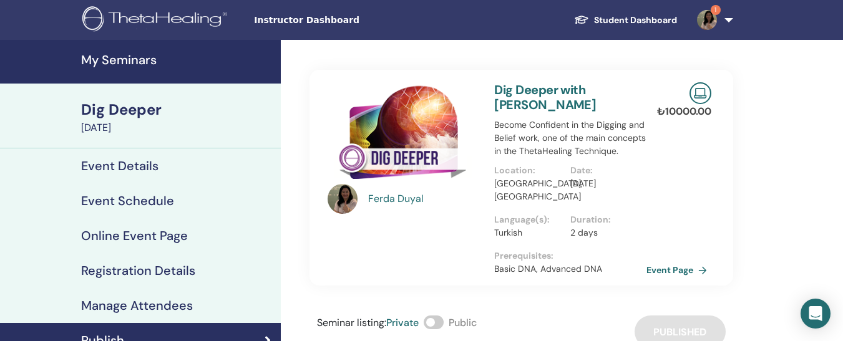
click at [425, 110] on img at bounding box center [404, 134] width 152 height 105
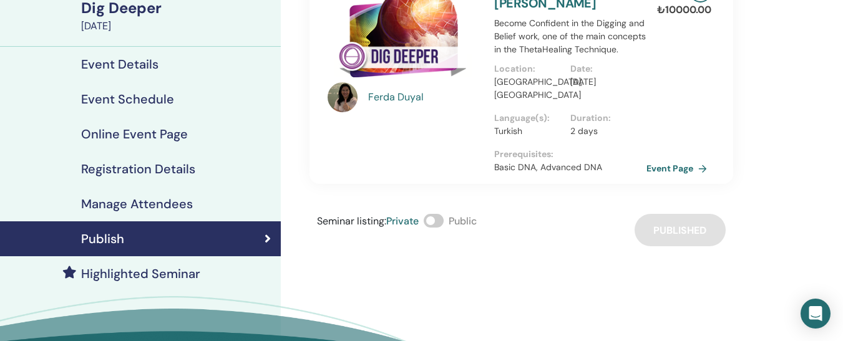
scroll to position [129, 0]
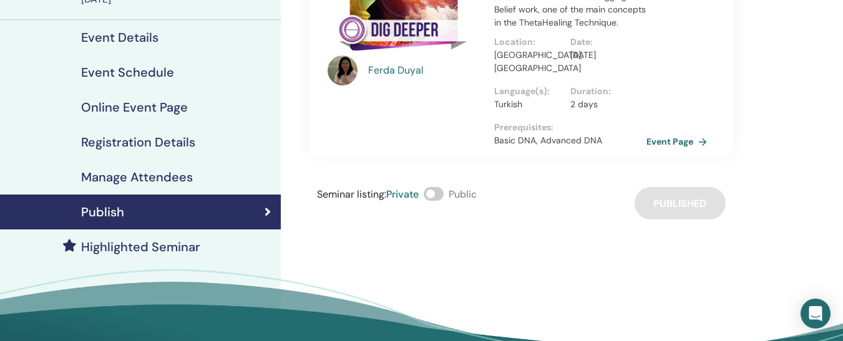
click at [203, 223] on link "Publish" at bounding box center [140, 212] width 281 height 35
click at [683, 142] on link "Event Page" at bounding box center [681, 141] width 66 height 19
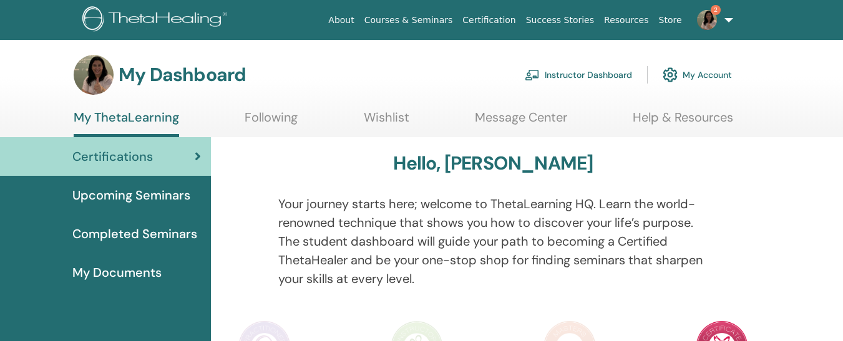
click at [594, 75] on link "Instructor Dashboard" at bounding box center [578, 74] width 107 height 27
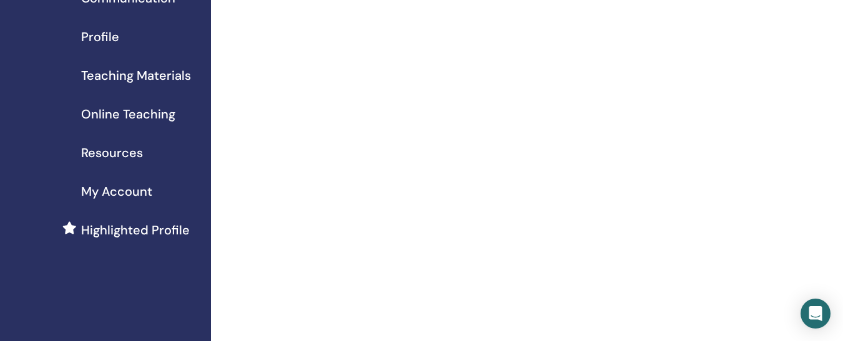
scroll to position [24, 0]
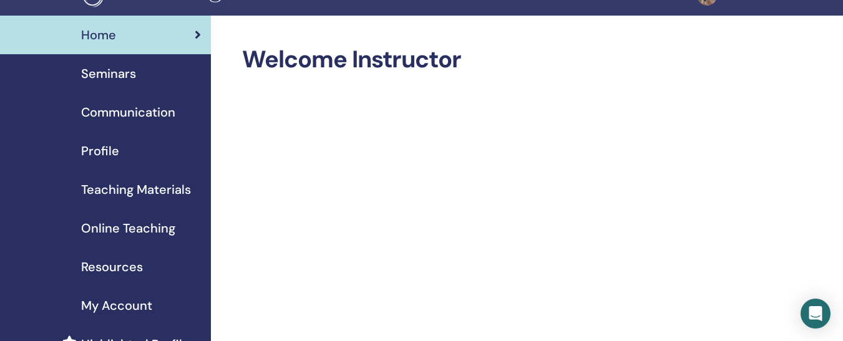
click at [111, 66] on span "Seminars" at bounding box center [108, 73] width 55 height 19
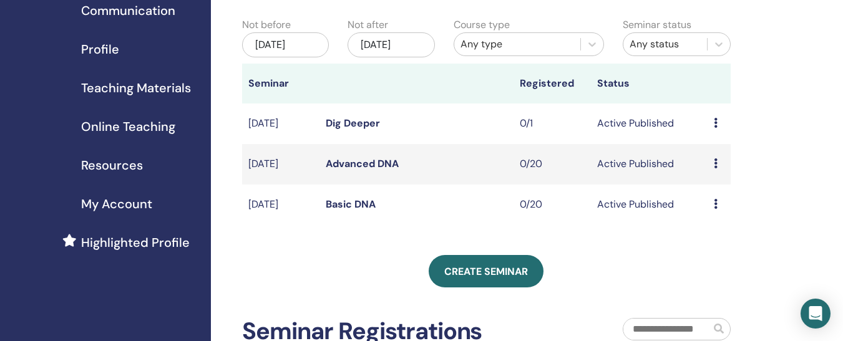
scroll to position [206, 0]
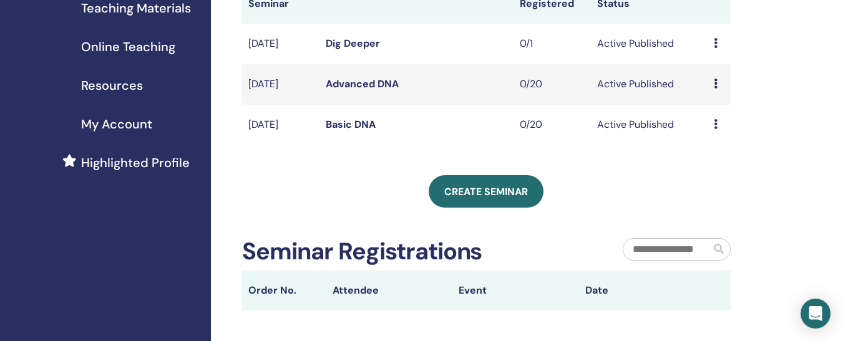
click at [355, 49] on link "Dig Deeper" at bounding box center [353, 43] width 54 height 13
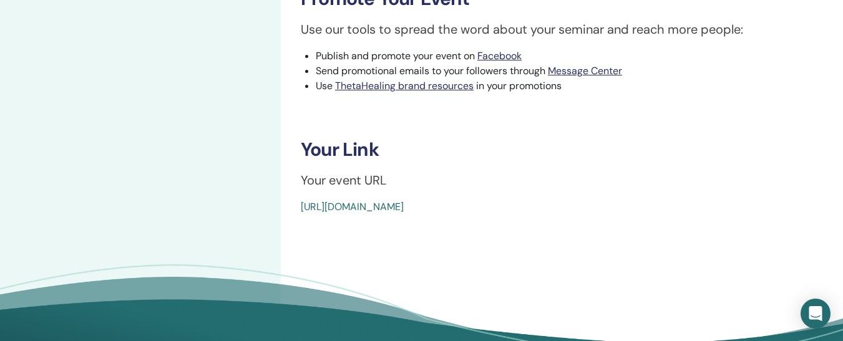
scroll to position [402, 0]
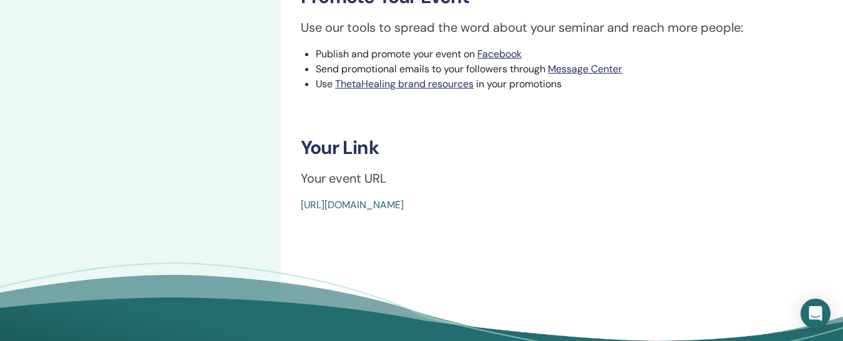
drag, startPoint x: 582, startPoint y: 203, endPoint x: 302, endPoint y: 213, distance: 280.3
click at [302, 213] on div "Dig Deeper Event Type Online Event Status Active Published Registrations 0/1 Pu…" at bounding box center [562, 12] width 562 height 749
copy link "[URL][DOMAIN_NAME]"
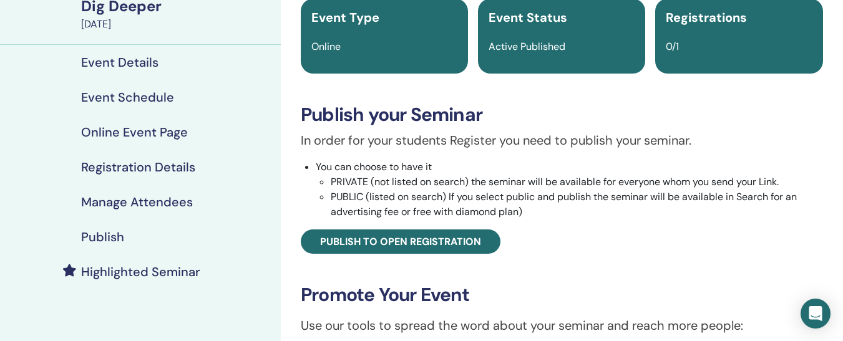
click at [121, 243] on h4 "Publish" at bounding box center [102, 237] width 43 height 15
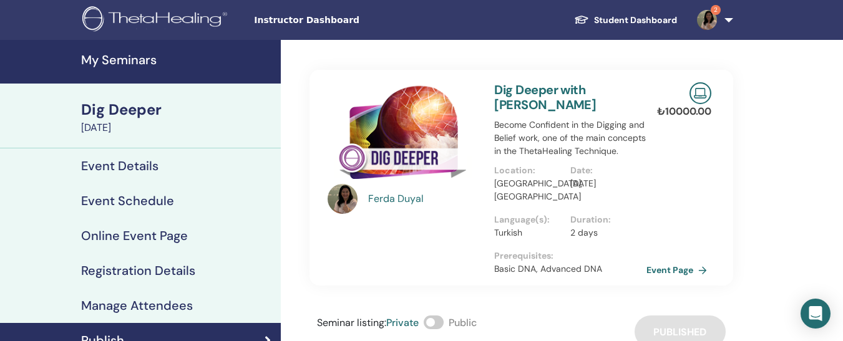
click at [143, 199] on h4 "Event Schedule" at bounding box center [127, 200] width 93 height 15
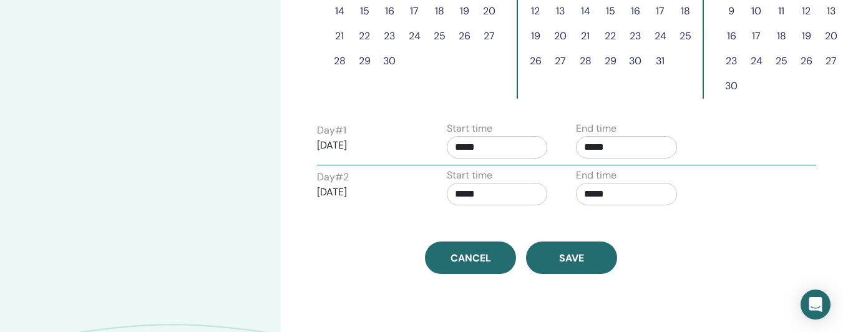
scroll to position [460, 0]
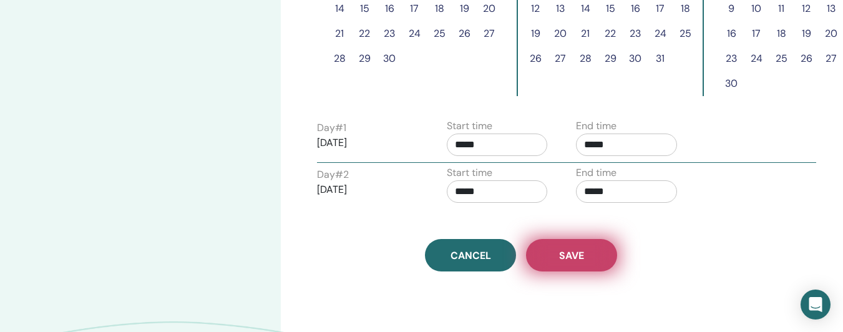
click at [581, 261] on span "Save" at bounding box center [571, 255] width 25 height 13
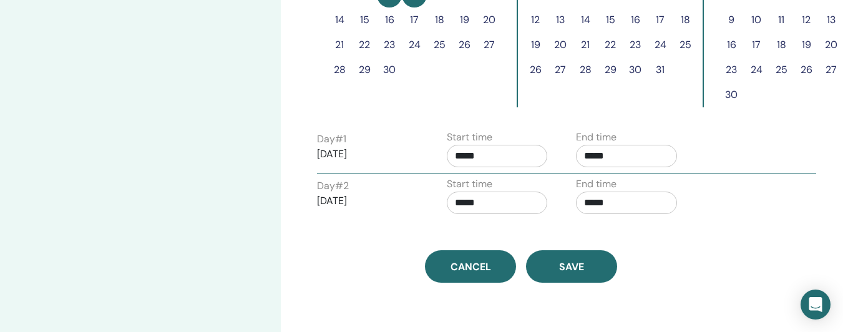
scroll to position [437, 0]
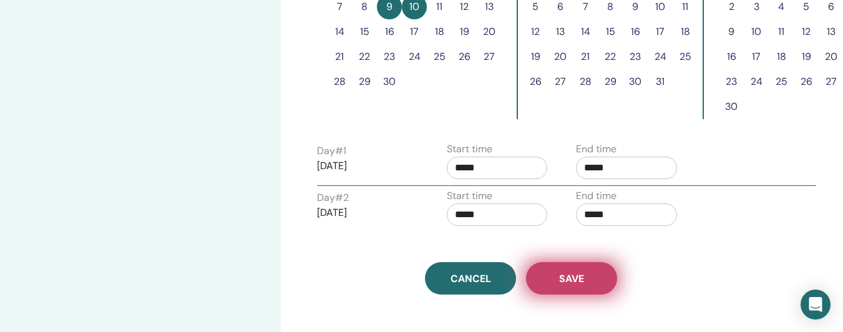
click at [601, 273] on button "Save" at bounding box center [571, 278] width 91 height 32
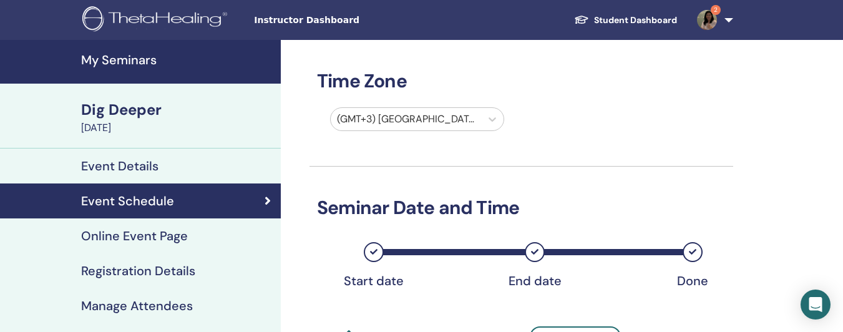
click at [149, 233] on h4 "Online Event Page" at bounding box center [134, 235] width 107 height 15
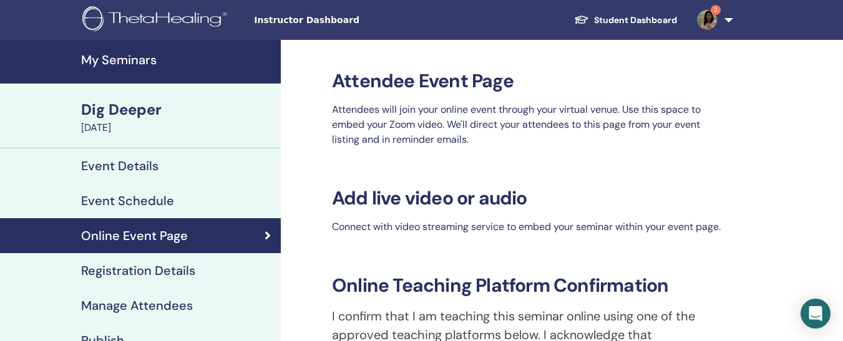
click at [175, 302] on h4 "Manage Attendees" at bounding box center [137, 305] width 112 height 15
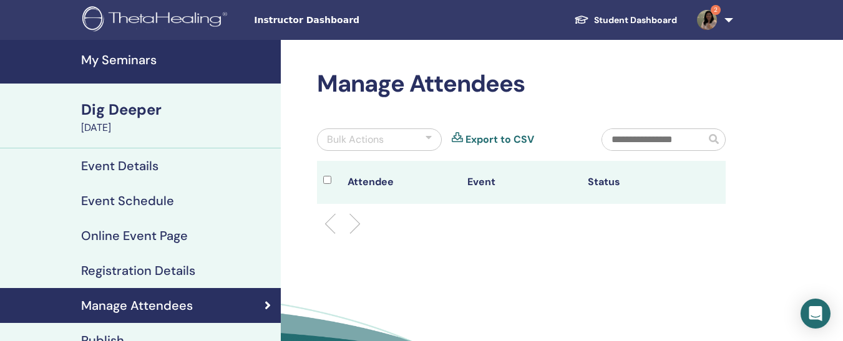
click at [154, 167] on h4 "Event Details" at bounding box center [119, 165] width 77 height 15
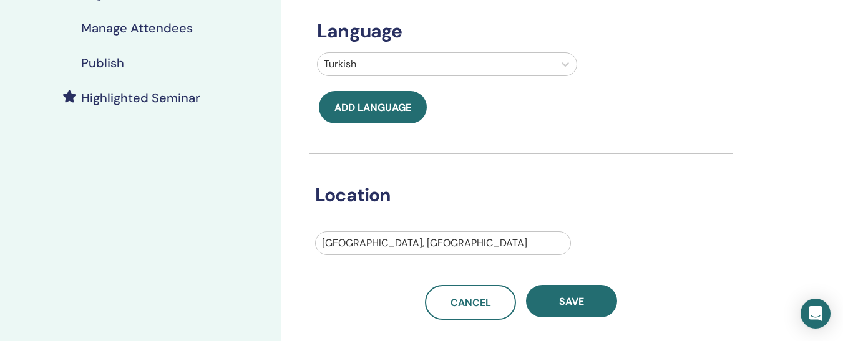
scroll to position [304, 0]
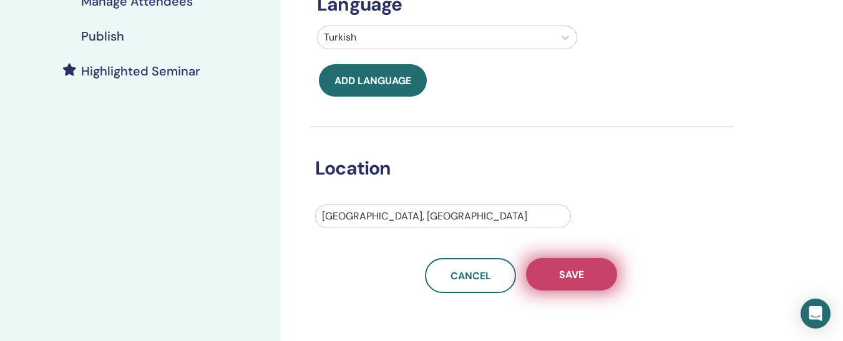
click at [566, 281] on span "Save" at bounding box center [571, 274] width 25 height 13
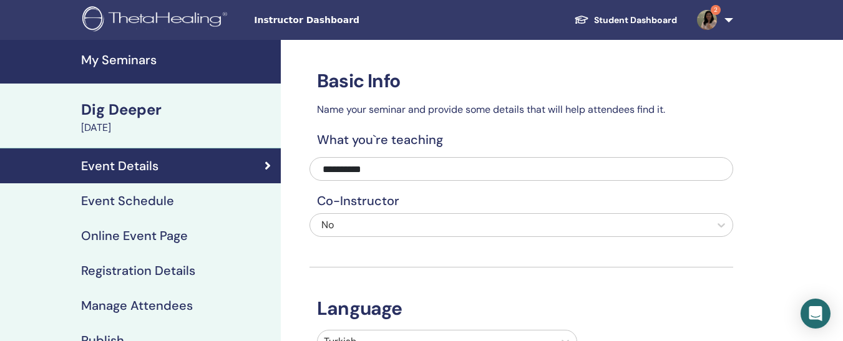
click at [141, 274] on h4 "Registration Details" at bounding box center [138, 270] width 114 height 15
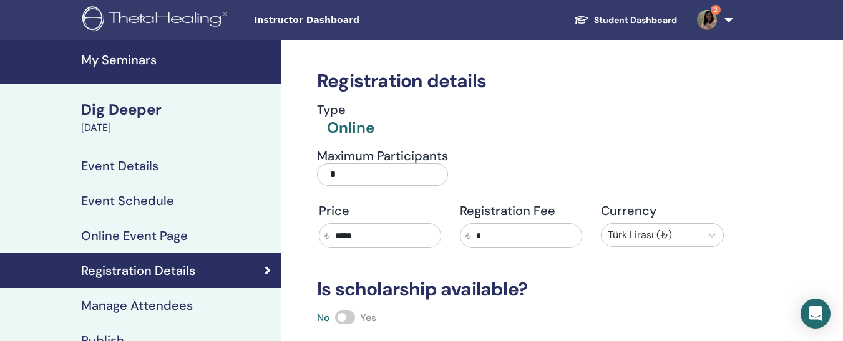
click at [386, 163] on input "*" at bounding box center [382, 174] width 131 height 22
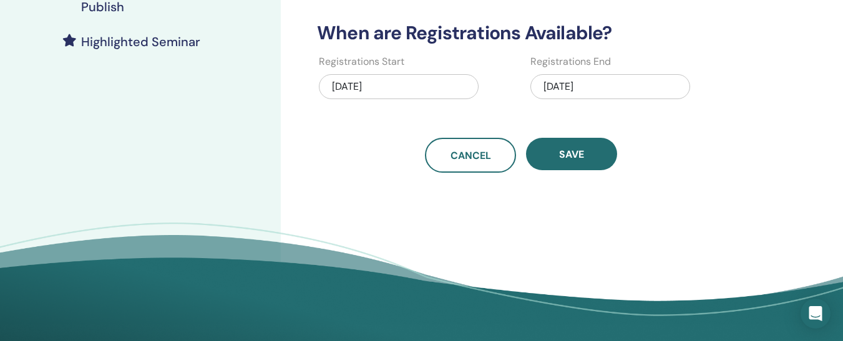
scroll to position [336, 0]
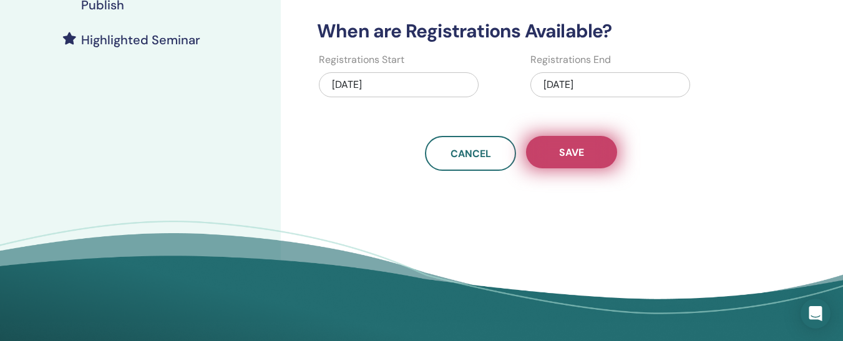
type input "**"
click at [595, 152] on button "Save" at bounding box center [571, 152] width 91 height 32
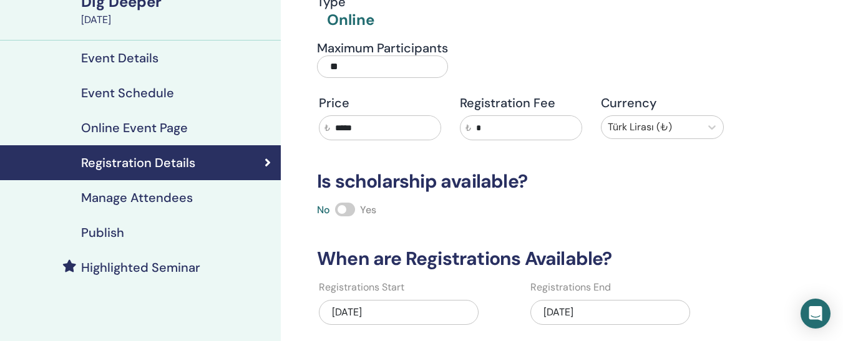
scroll to position [0, 0]
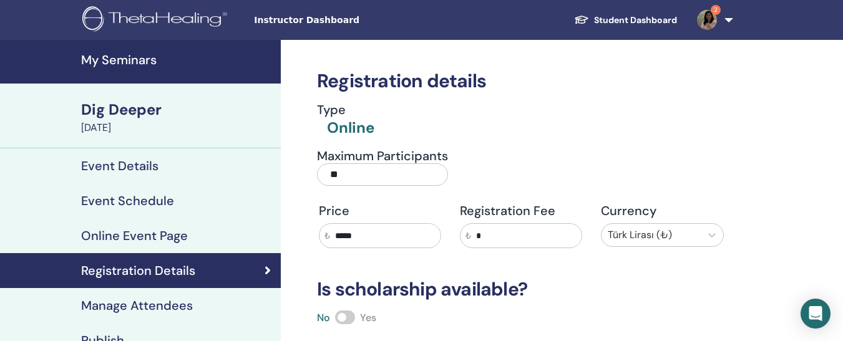
click at [109, 336] on h4 "Publish" at bounding box center [102, 340] width 43 height 15
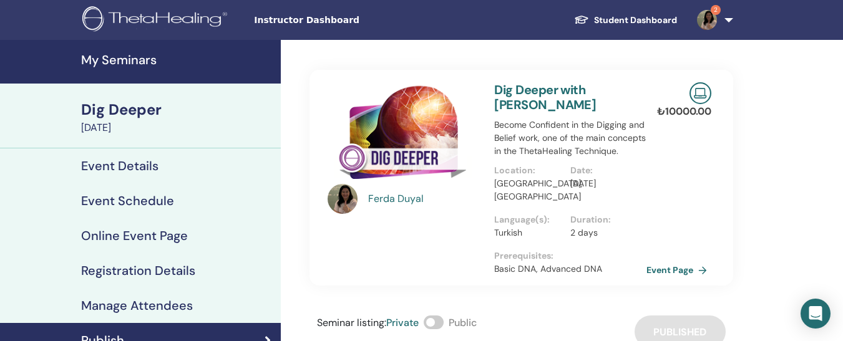
click at [124, 58] on h4 "My Seminars" at bounding box center [177, 59] width 192 height 15
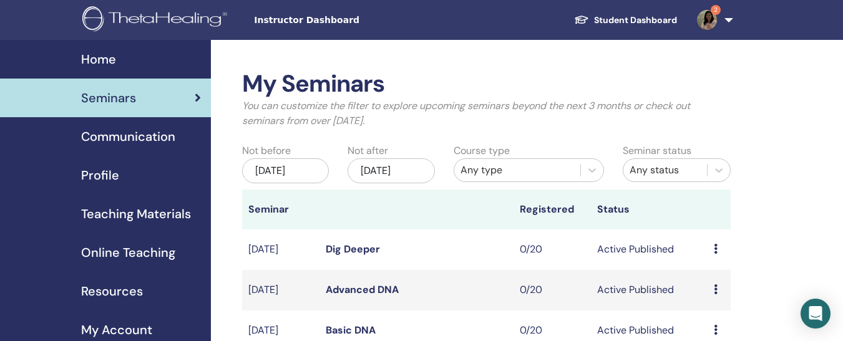
scroll to position [299, 0]
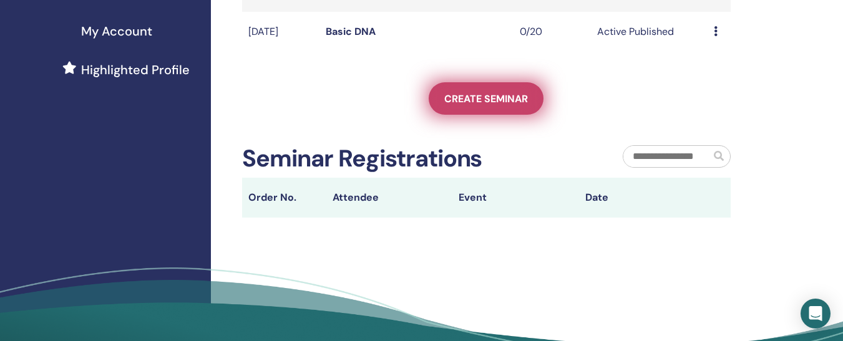
click at [467, 105] on span "Create seminar" at bounding box center [486, 98] width 84 height 13
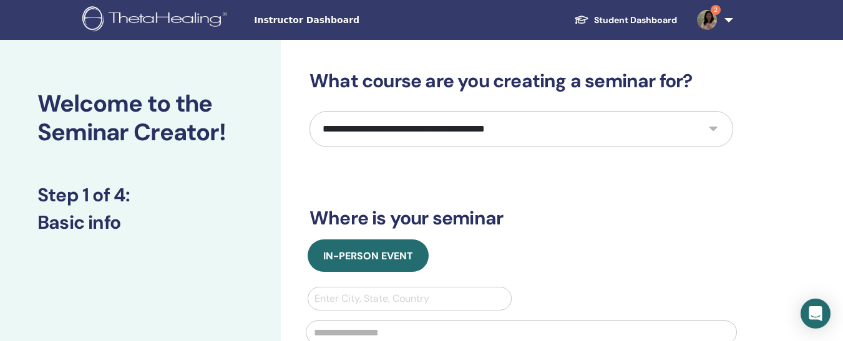
click at [498, 123] on select "**********" at bounding box center [521, 129] width 424 height 36
select select "****"
click at [309, 111] on select "**********" at bounding box center [521, 129] width 424 height 36
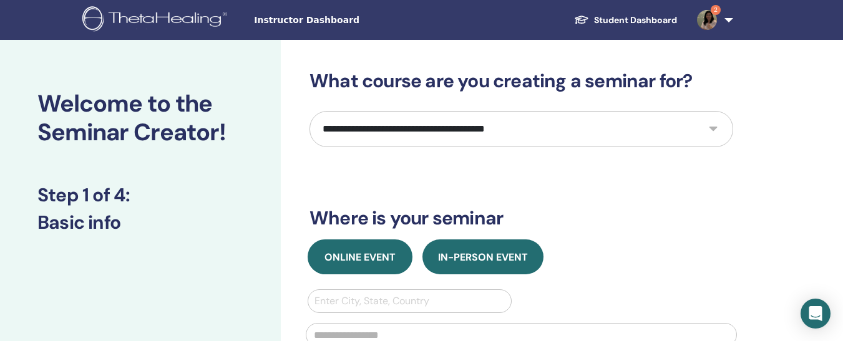
click at [385, 253] on span "Online Event" at bounding box center [359, 257] width 71 height 13
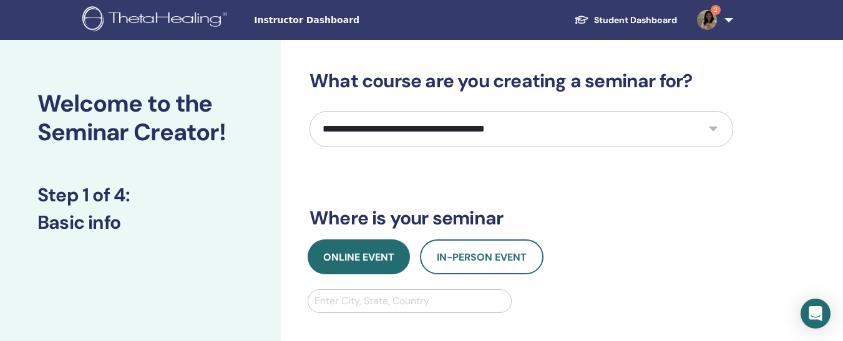
scroll to position [12, 0]
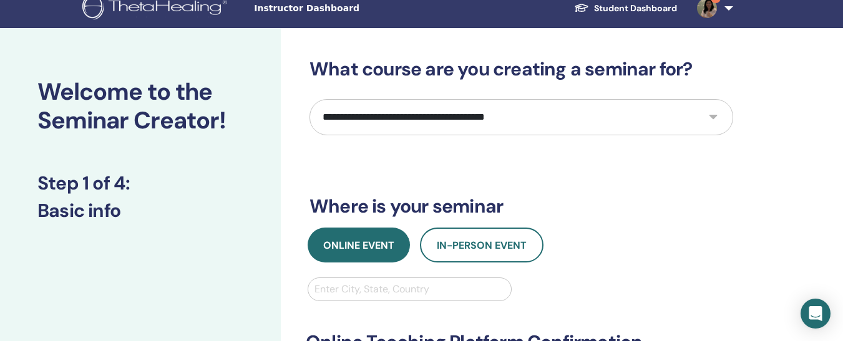
type input "********"
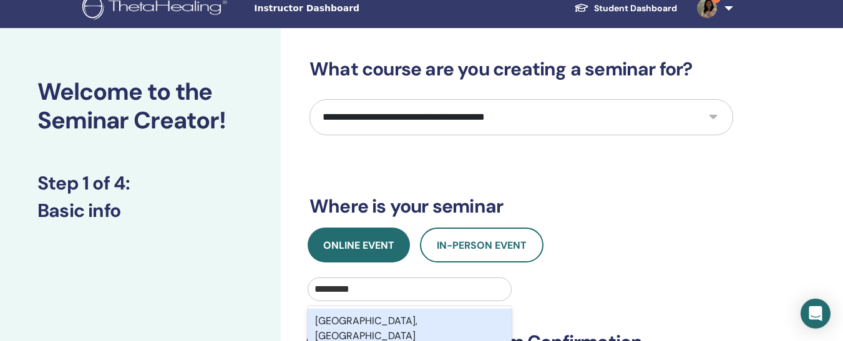
click at [376, 323] on div "Istanbul, TUR" at bounding box center [410, 329] width 204 height 40
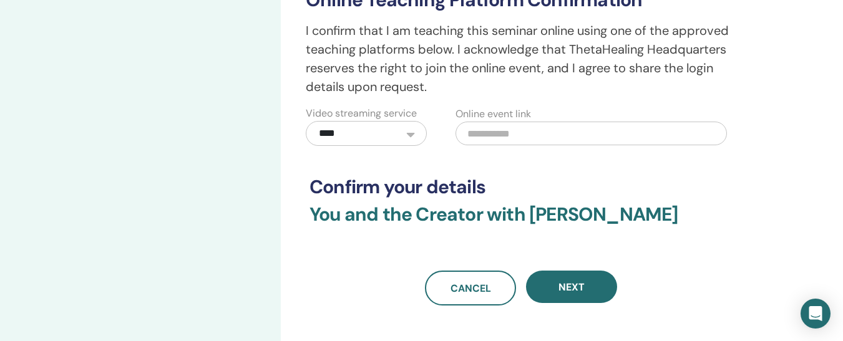
scroll to position [381, 0]
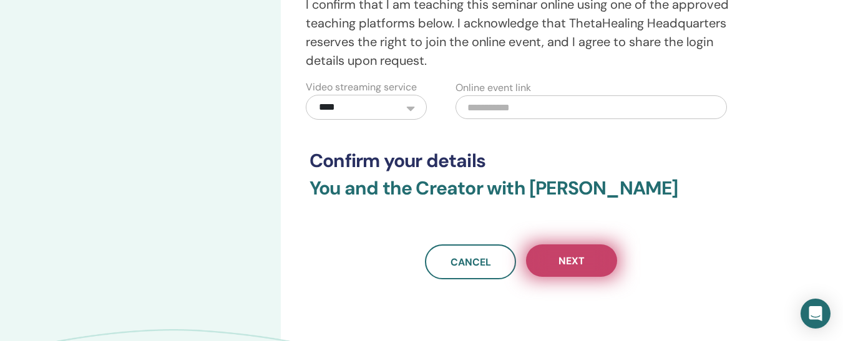
click at [591, 255] on button "Next" at bounding box center [571, 261] width 91 height 32
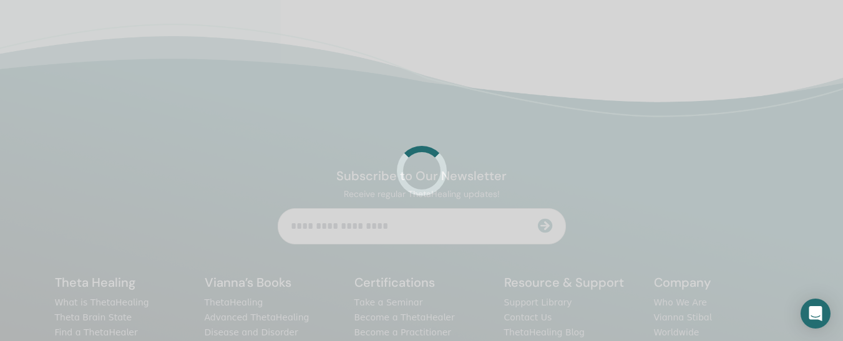
click at [591, 255] on div at bounding box center [421, 170] width 843 height 341
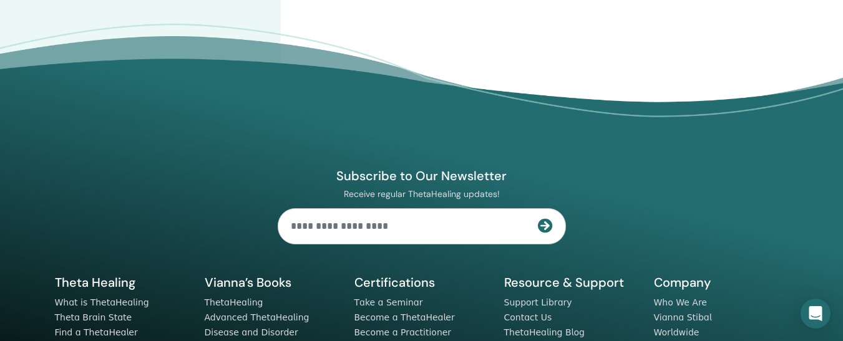
scroll to position [0, 0]
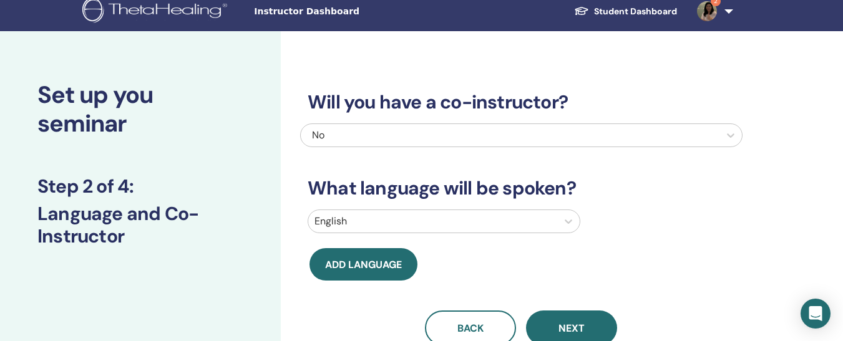
click at [477, 220] on div "English" at bounding box center [432, 221] width 249 height 22
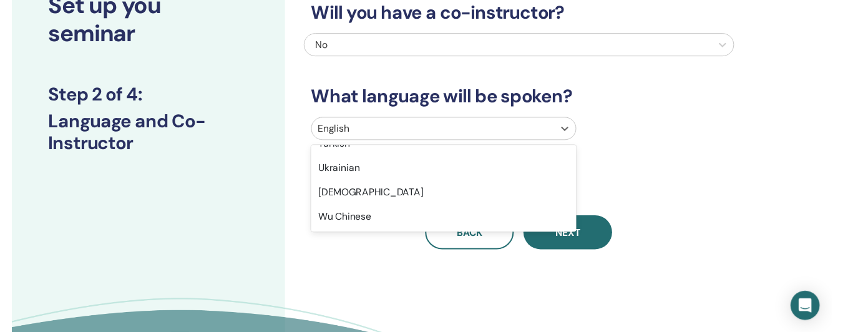
scroll to position [1004, 0]
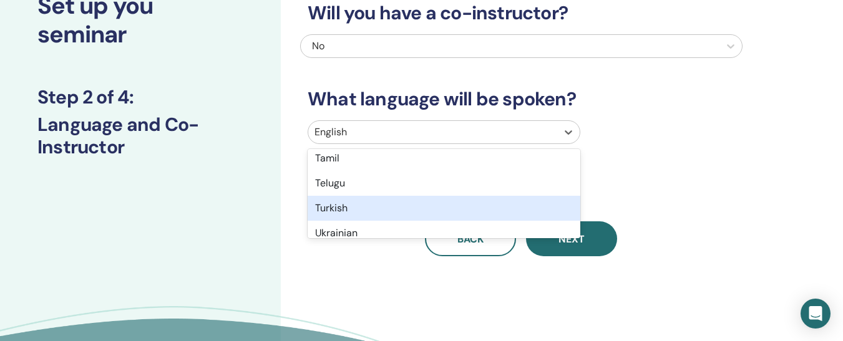
click at [409, 202] on div "Turkish" at bounding box center [444, 208] width 273 height 25
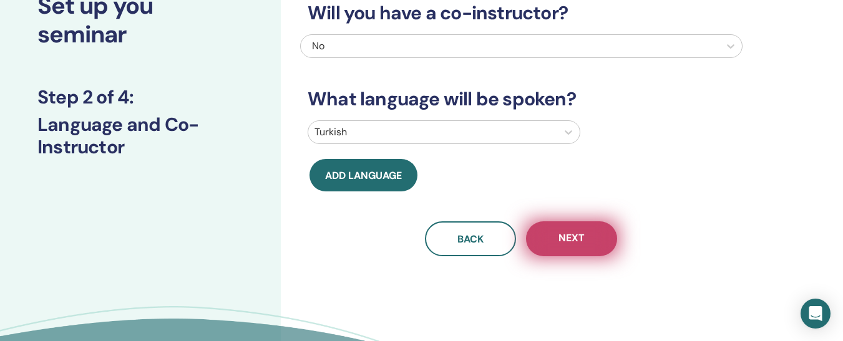
click at [565, 241] on span "Next" at bounding box center [571, 239] width 26 height 16
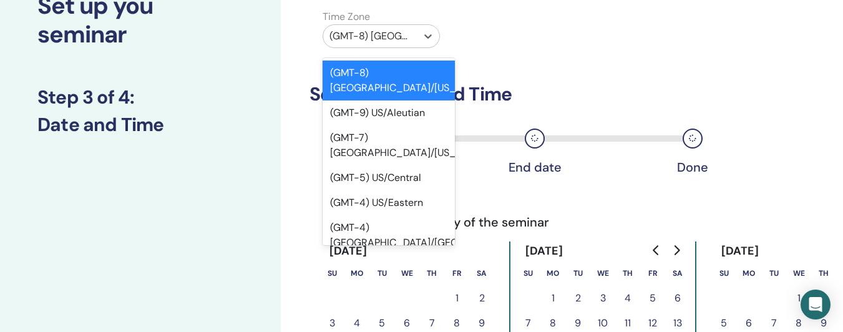
click at [382, 34] on div at bounding box center [369, 35] width 81 height 17
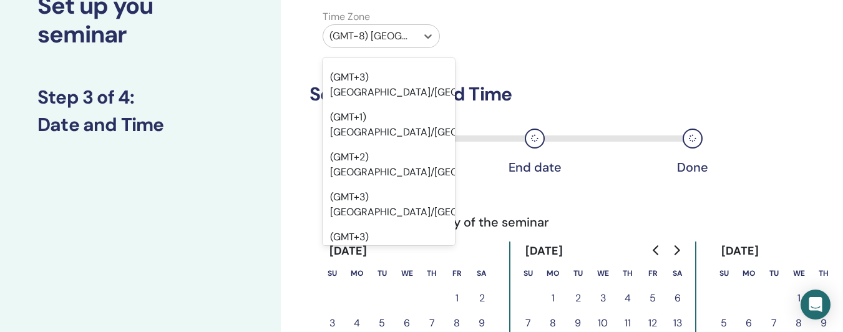
scroll to position [20455, 0]
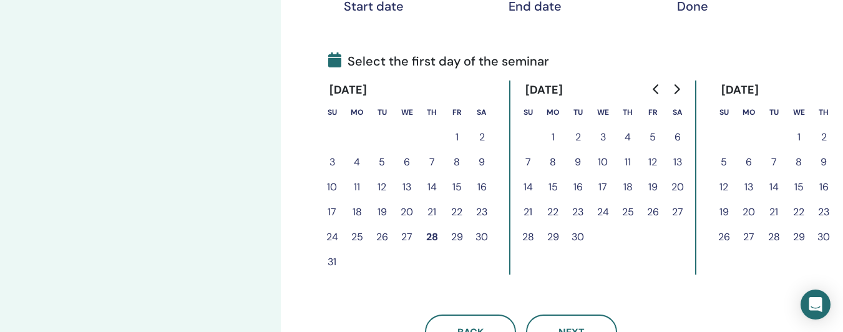
scroll to position [270, 0]
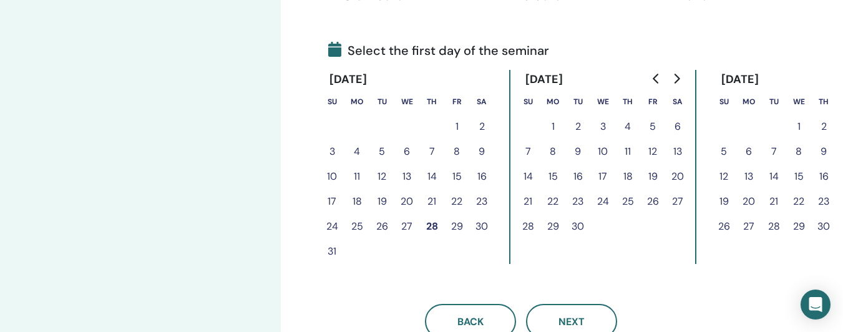
click at [673, 147] on button "13" at bounding box center [677, 151] width 25 height 25
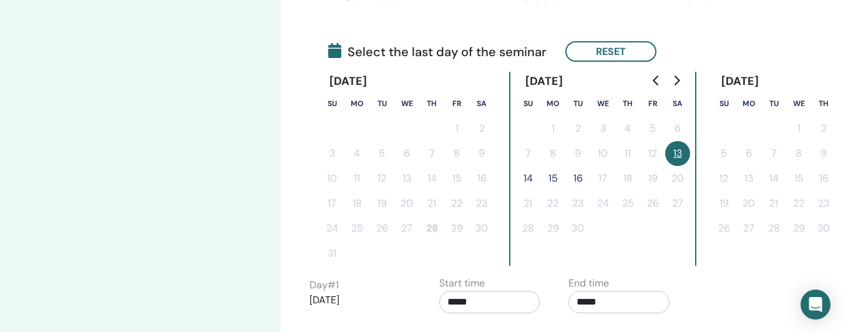
click at [530, 178] on button "14" at bounding box center [527, 178] width 25 height 25
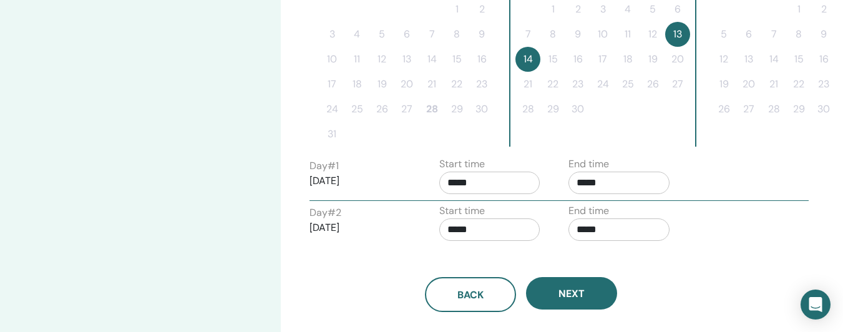
scroll to position [387, 0]
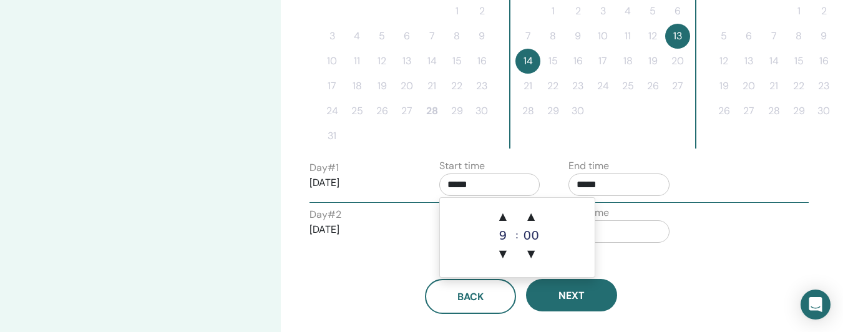
click at [492, 188] on input "*****" at bounding box center [489, 184] width 101 height 22
click at [507, 216] on span "▲" at bounding box center [502, 216] width 25 height 25
click at [507, 257] on span "▼" at bounding box center [502, 253] width 25 height 25
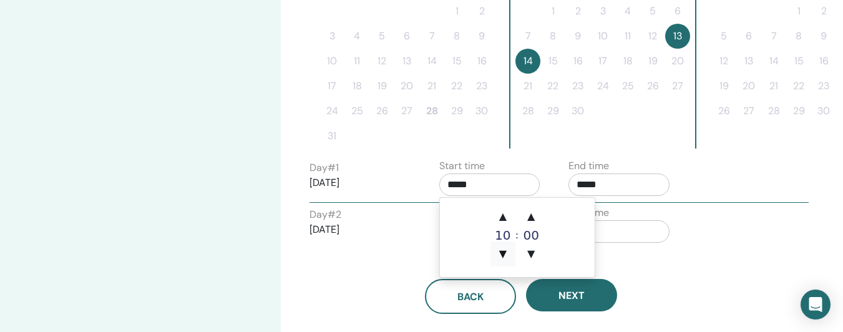
click at [507, 257] on span "▼" at bounding box center [502, 253] width 25 height 25
click at [507, 215] on span "▲" at bounding box center [502, 216] width 25 height 25
type input "*****"
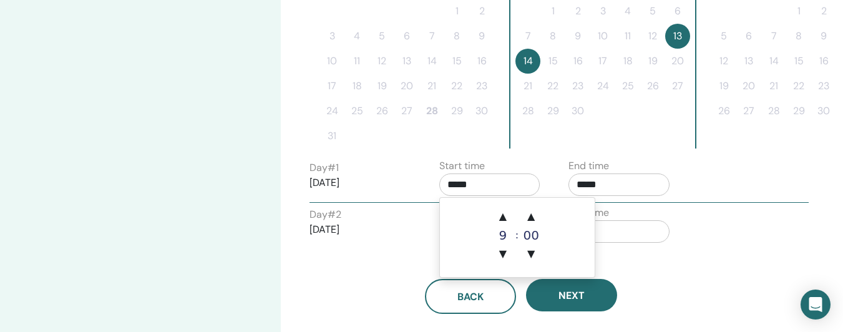
click at [563, 176] on div "End time *****" at bounding box center [624, 180] width 130 height 44
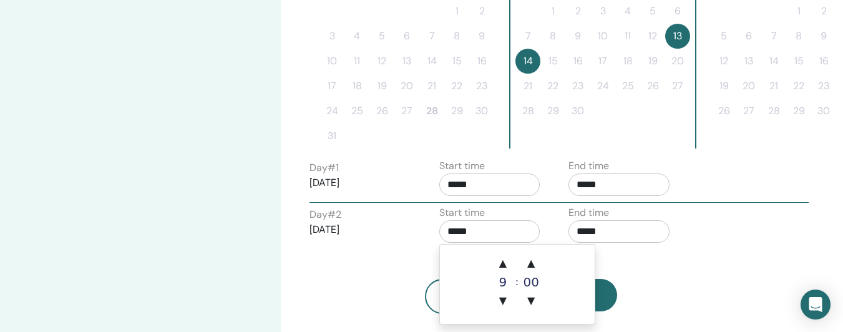
click at [490, 228] on input "*****" at bounding box center [489, 231] width 101 height 22
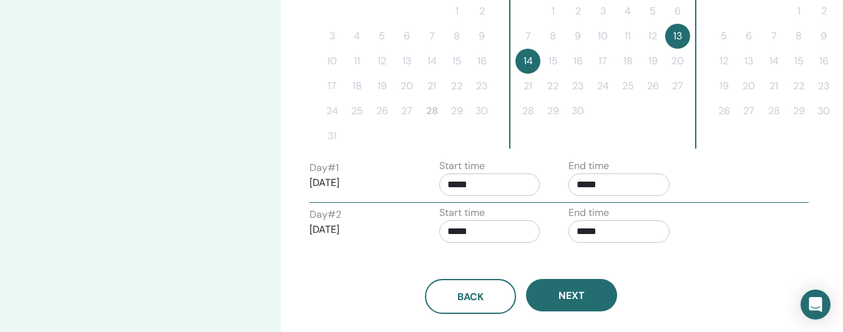
click at [541, 220] on div "Start time *****" at bounding box center [495, 227] width 130 height 44
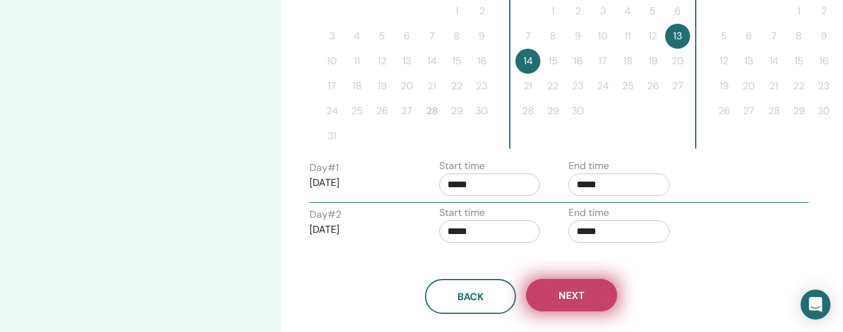
click at [580, 305] on button "Next" at bounding box center [571, 295] width 91 height 32
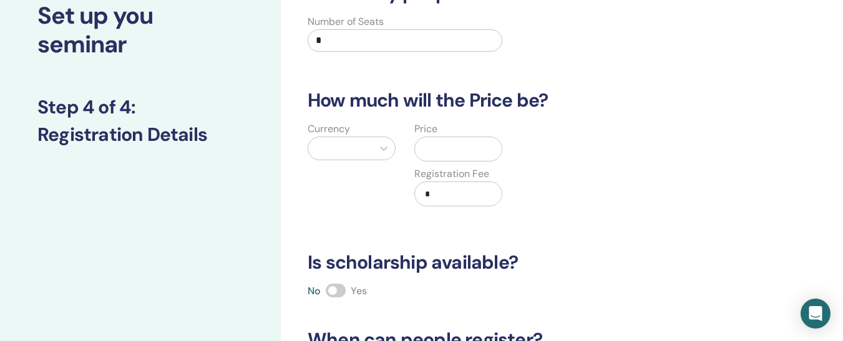
scroll to position [0, 0]
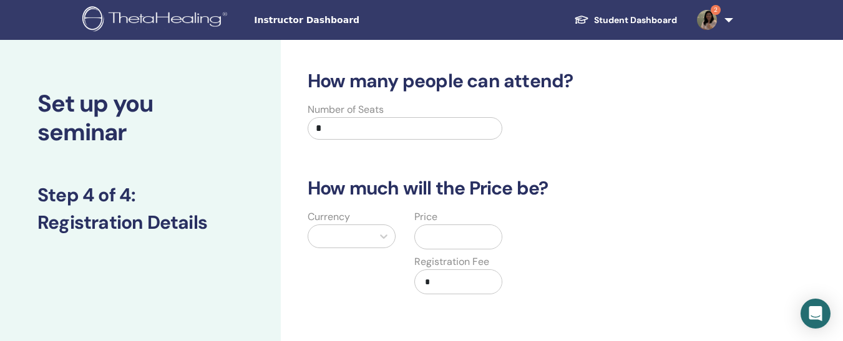
click at [391, 130] on input "*" at bounding box center [405, 128] width 195 height 22
type input "**"
click at [372, 301] on div "Currency" at bounding box center [351, 260] width 107 height 100
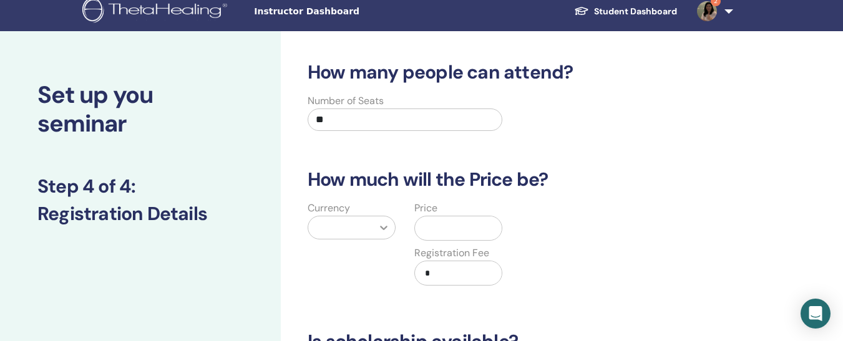
click at [391, 238] on div at bounding box center [383, 227] width 22 height 22
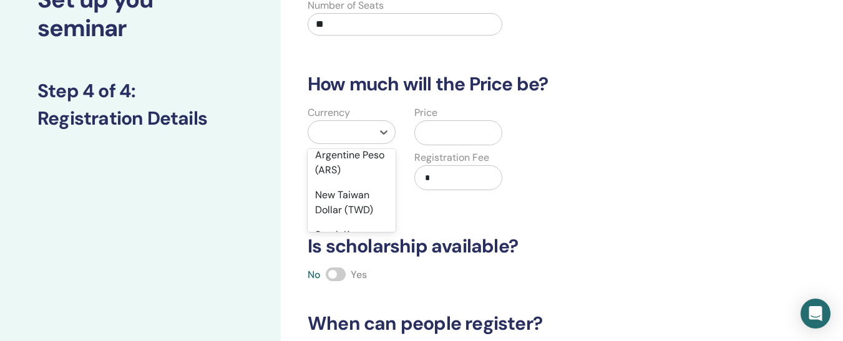
scroll to position [1169, 0]
click at [369, 91] on div "Turkish Lira (₺)" at bounding box center [352, 78] width 88 height 25
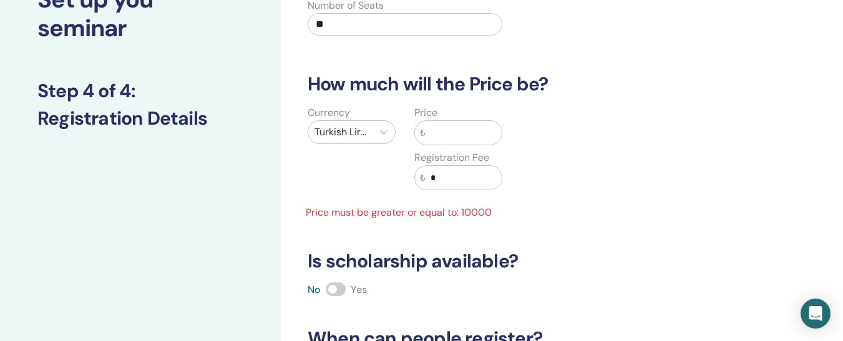
click at [437, 139] on input "text" at bounding box center [463, 133] width 76 height 24
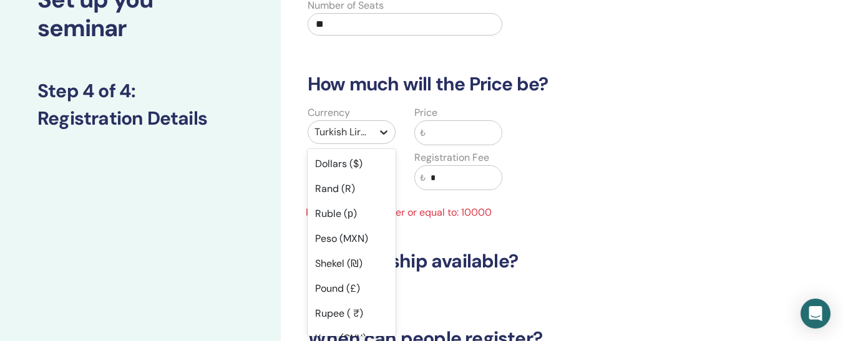
click at [392, 134] on div at bounding box center [383, 132] width 22 height 22
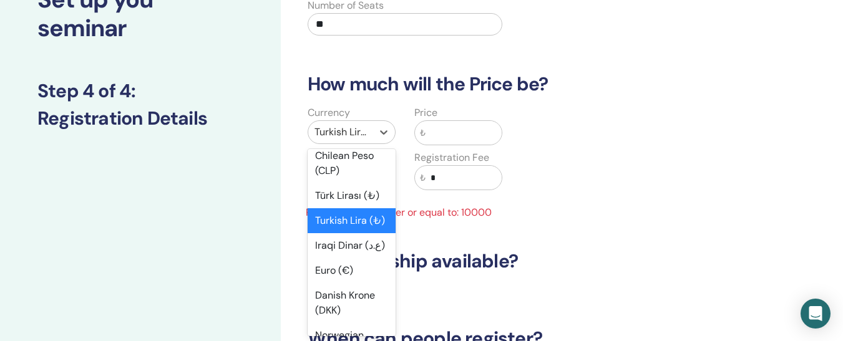
scroll to position [1005, 0]
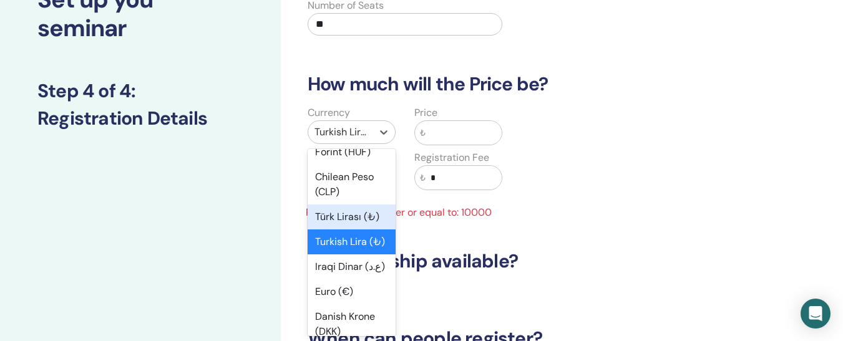
click at [362, 230] on div "Türk Lirası (₺)" at bounding box center [352, 217] width 88 height 25
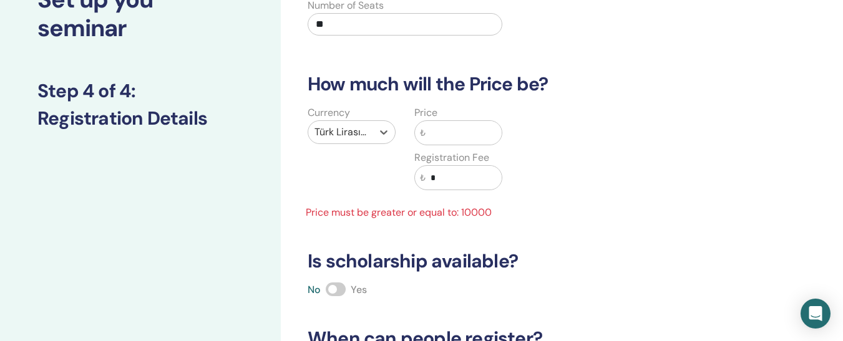
click at [466, 134] on input "text" at bounding box center [463, 133] width 76 height 24
type input "*"
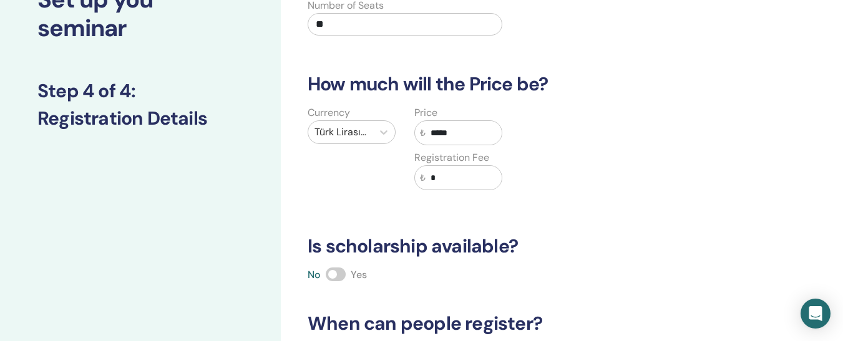
type input "*****"
click at [553, 192] on div "Currency Türk Lirası (₺) Price ₺ ***** Registration Fee ₺ *" at bounding box center [512, 155] width 442 height 100
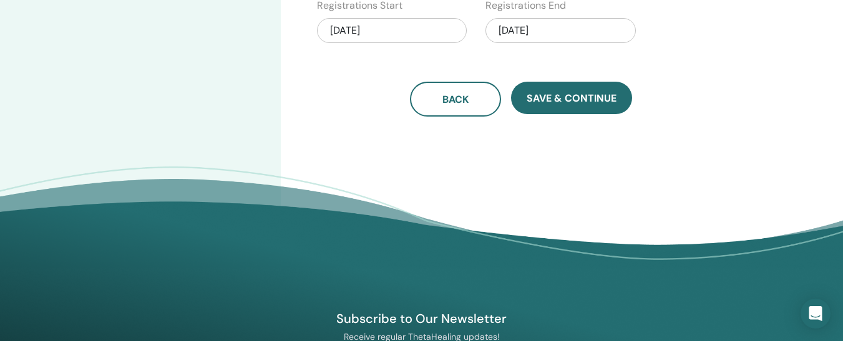
scroll to position [457, 0]
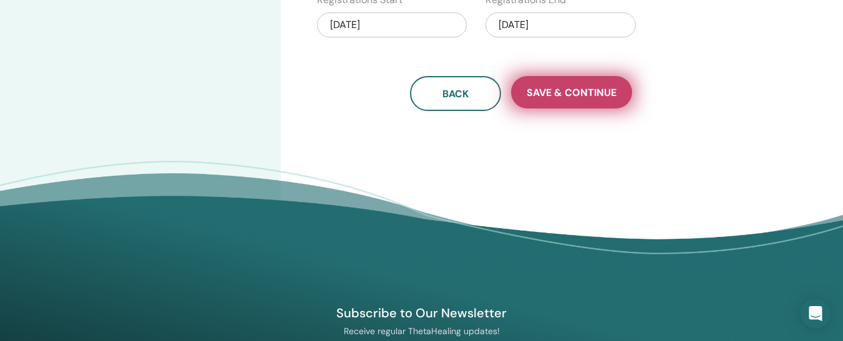
click at [578, 87] on span "Save & Continue" at bounding box center [572, 92] width 90 height 13
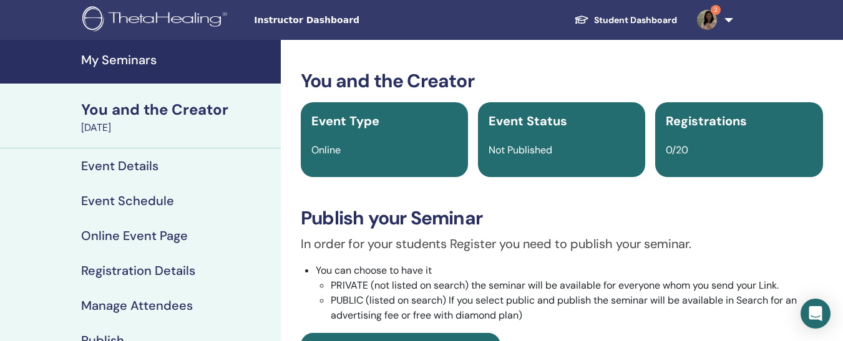
click at [94, 331] on link "Publish" at bounding box center [140, 340] width 281 height 35
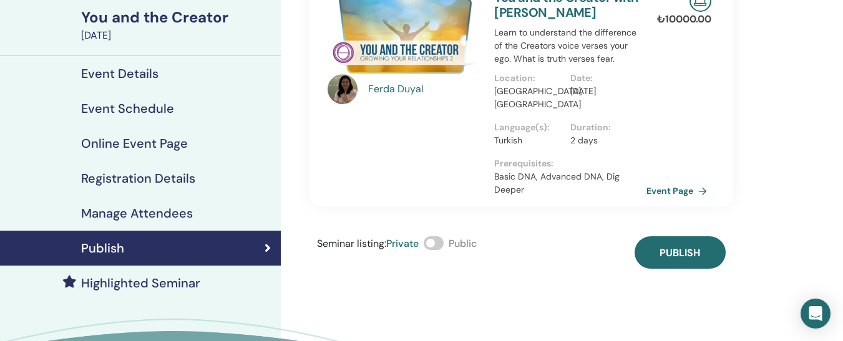
scroll to position [95, 0]
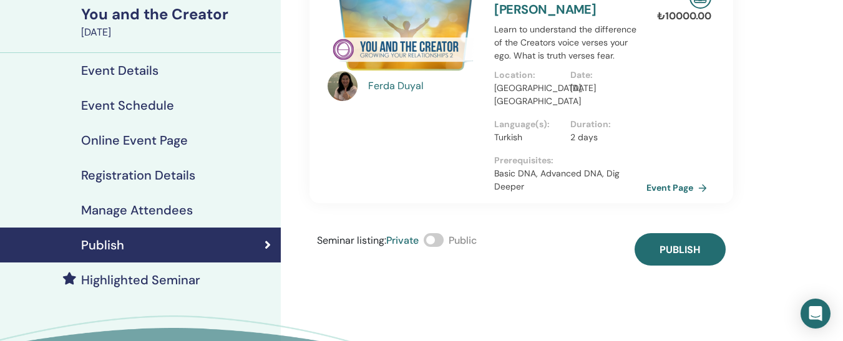
click at [708, 228] on div "[PERSON_NAME] You and the Creator with [PERSON_NAME] Learn to understand the di…" at bounding box center [521, 104] width 424 height 321
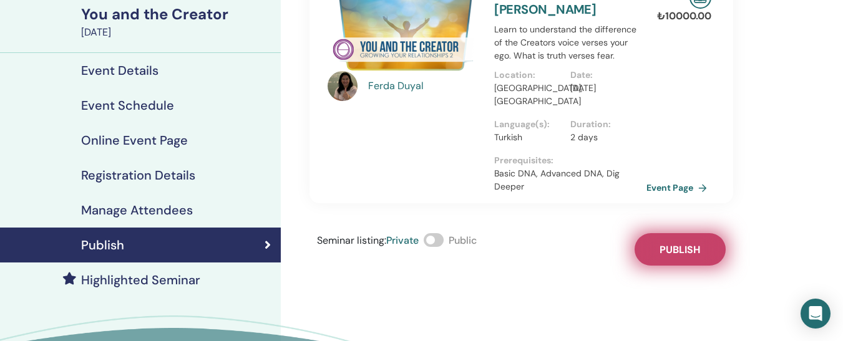
click at [703, 243] on button "Publish" at bounding box center [679, 249] width 91 height 32
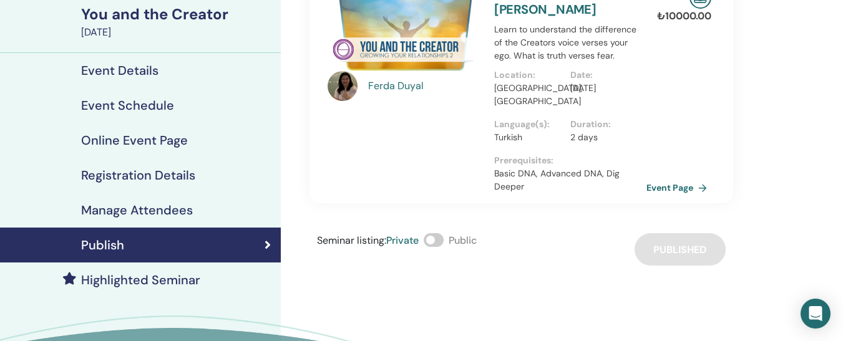
click at [167, 141] on h4 "Online Event Page" at bounding box center [134, 140] width 107 height 15
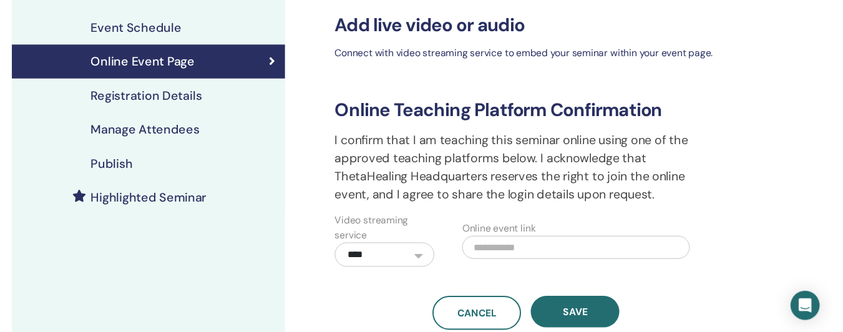
scroll to position [138, 0]
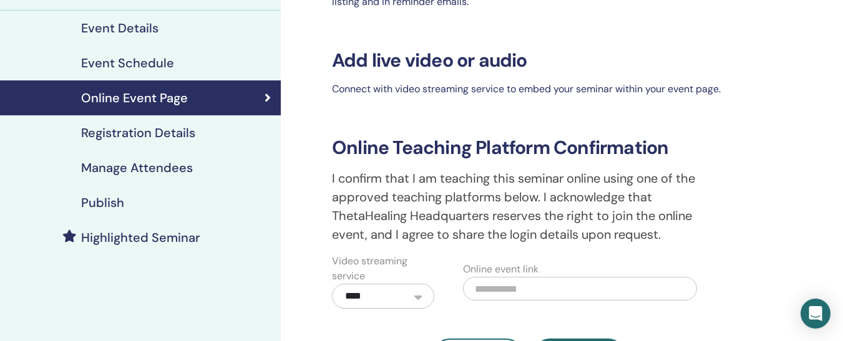
click at [161, 158] on link "Manage Attendees" at bounding box center [140, 167] width 281 height 35
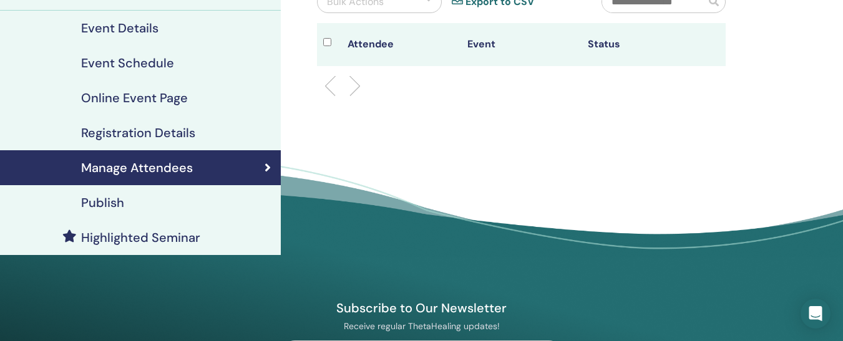
click at [154, 132] on h4 "Registration Details" at bounding box center [138, 132] width 114 height 15
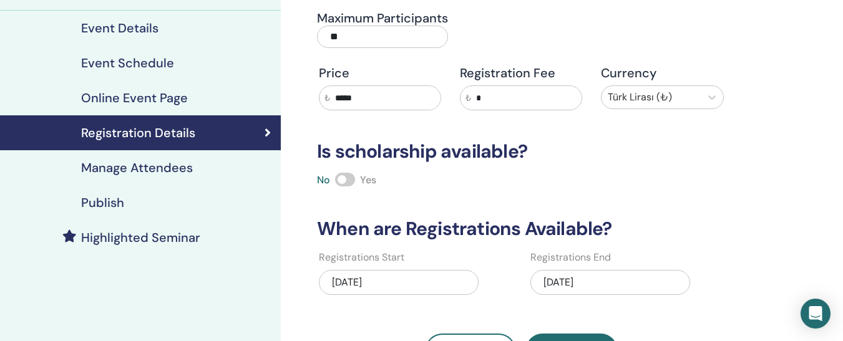
click at [148, 247] on link "Highlighted Seminar" at bounding box center [140, 237] width 281 height 35
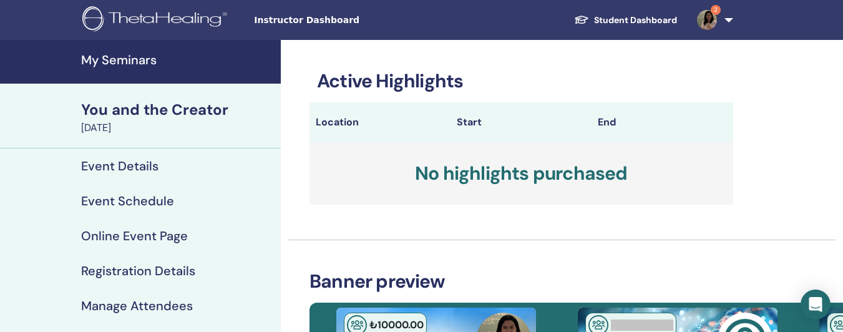
click at [129, 198] on h4 "Event Schedule" at bounding box center [127, 200] width 93 height 15
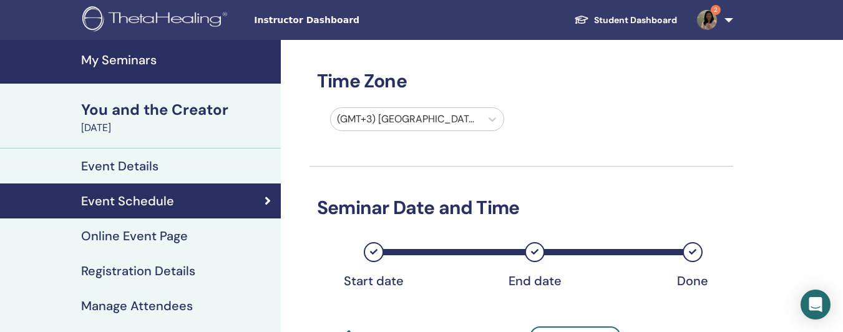
click at [626, 26] on link "Student Dashboard" at bounding box center [625, 20] width 123 height 23
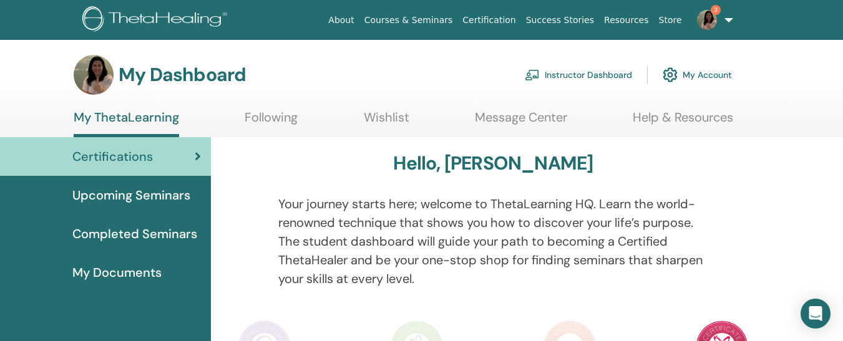
click at [573, 82] on link "Instructor Dashboard" at bounding box center [578, 74] width 107 height 27
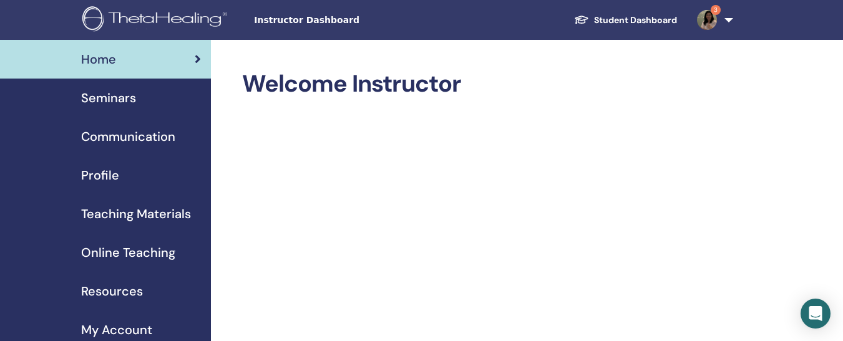
click at [124, 110] on link "Seminars" at bounding box center [105, 98] width 211 height 39
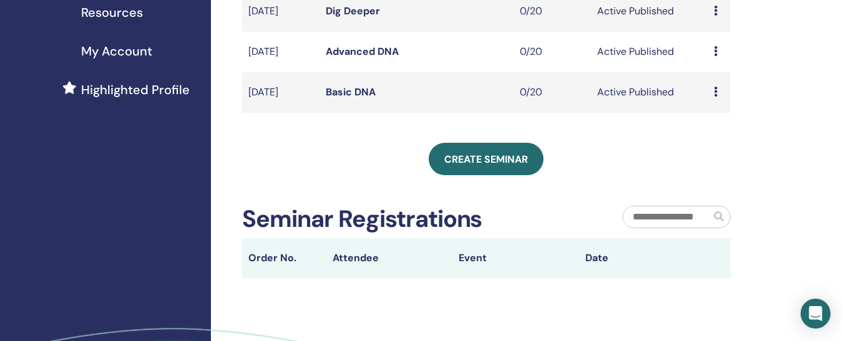
scroll to position [127, 0]
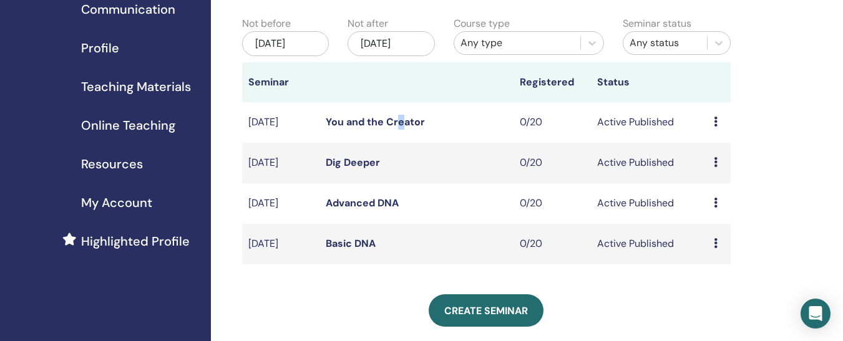
click at [399, 142] on td "You and the Creator" at bounding box center [416, 122] width 194 height 41
click at [386, 129] on link "You and the Creator" at bounding box center [375, 121] width 99 height 13
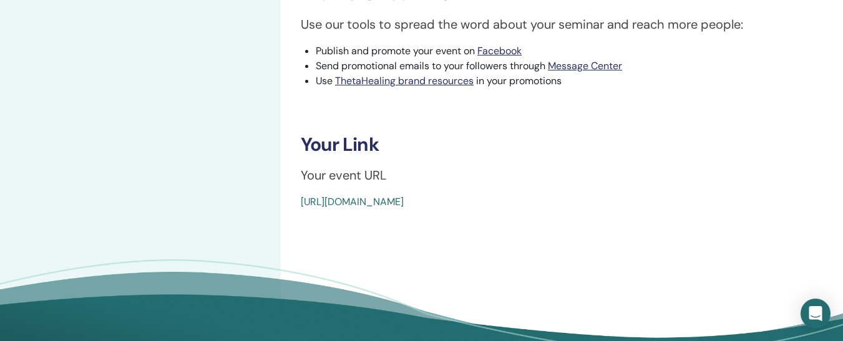
scroll to position [422, 0]
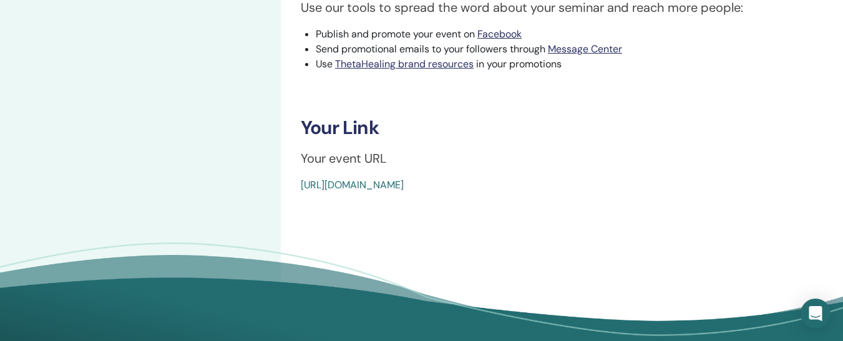
drag, startPoint x: 581, startPoint y: 188, endPoint x: 301, endPoint y: 192, distance: 279.5
click at [301, 192] on div "[URL][DOMAIN_NAME]" at bounding box center [518, 185] width 435 height 15
copy link "[URL][DOMAIN_NAME]"
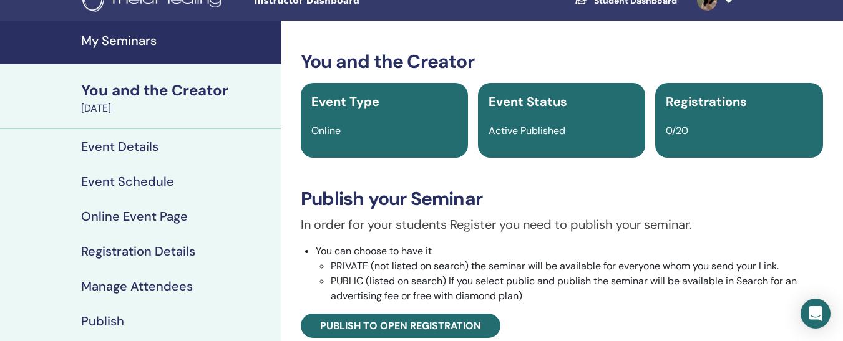
scroll to position [0, 0]
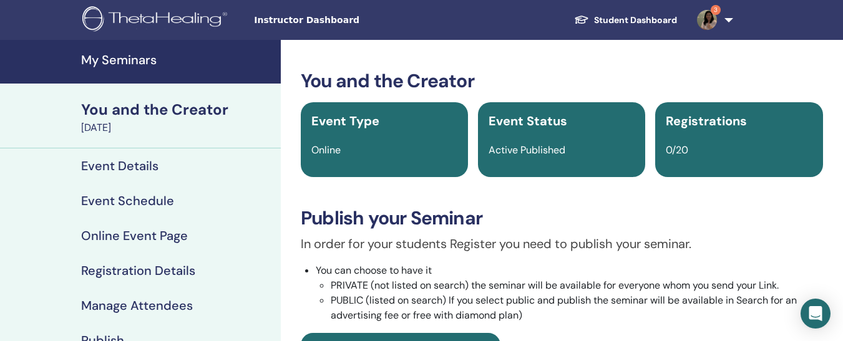
click at [721, 18] on span "3" at bounding box center [707, 19] width 30 height 10
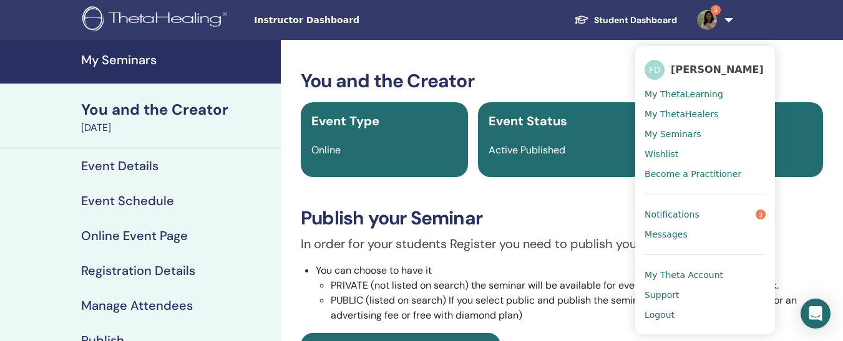
click at [713, 225] on link "Messages" at bounding box center [704, 235] width 121 height 20
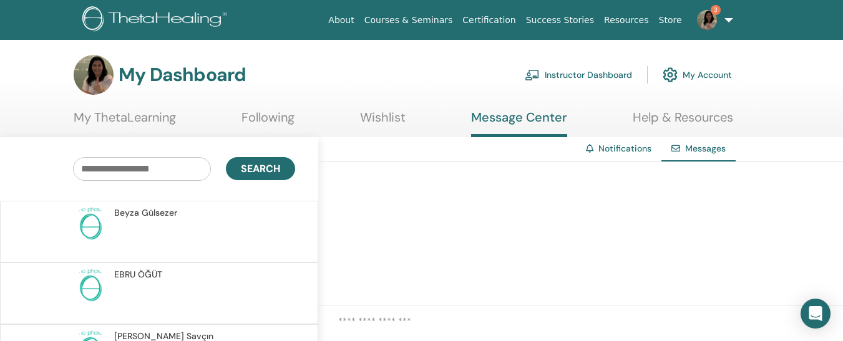
click at [714, 24] on img at bounding box center [707, 20] width 20 height 20
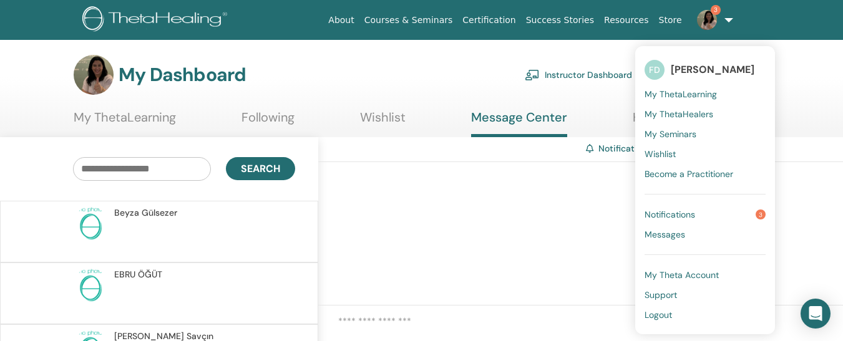
click at [681, 208] on link "Notifications 3" at bounding box center [704, 215] width 121 height 20
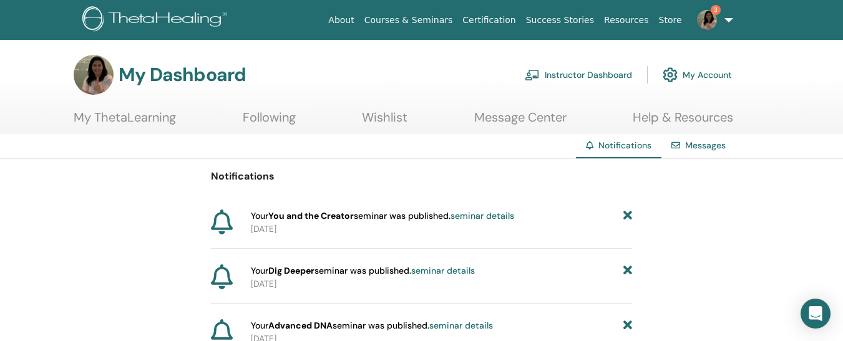
click at [724, 20] on link "3" at bounding box center [712, 20] width 51 height 40
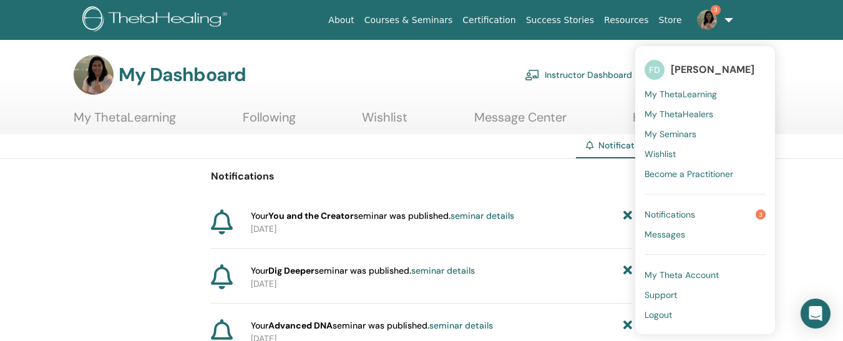
click at [675, 317] on link "Logout" at bounding box center [704, 315] width 121 height 20
